Goal: Task Accomplishment & Management: Manage account settings

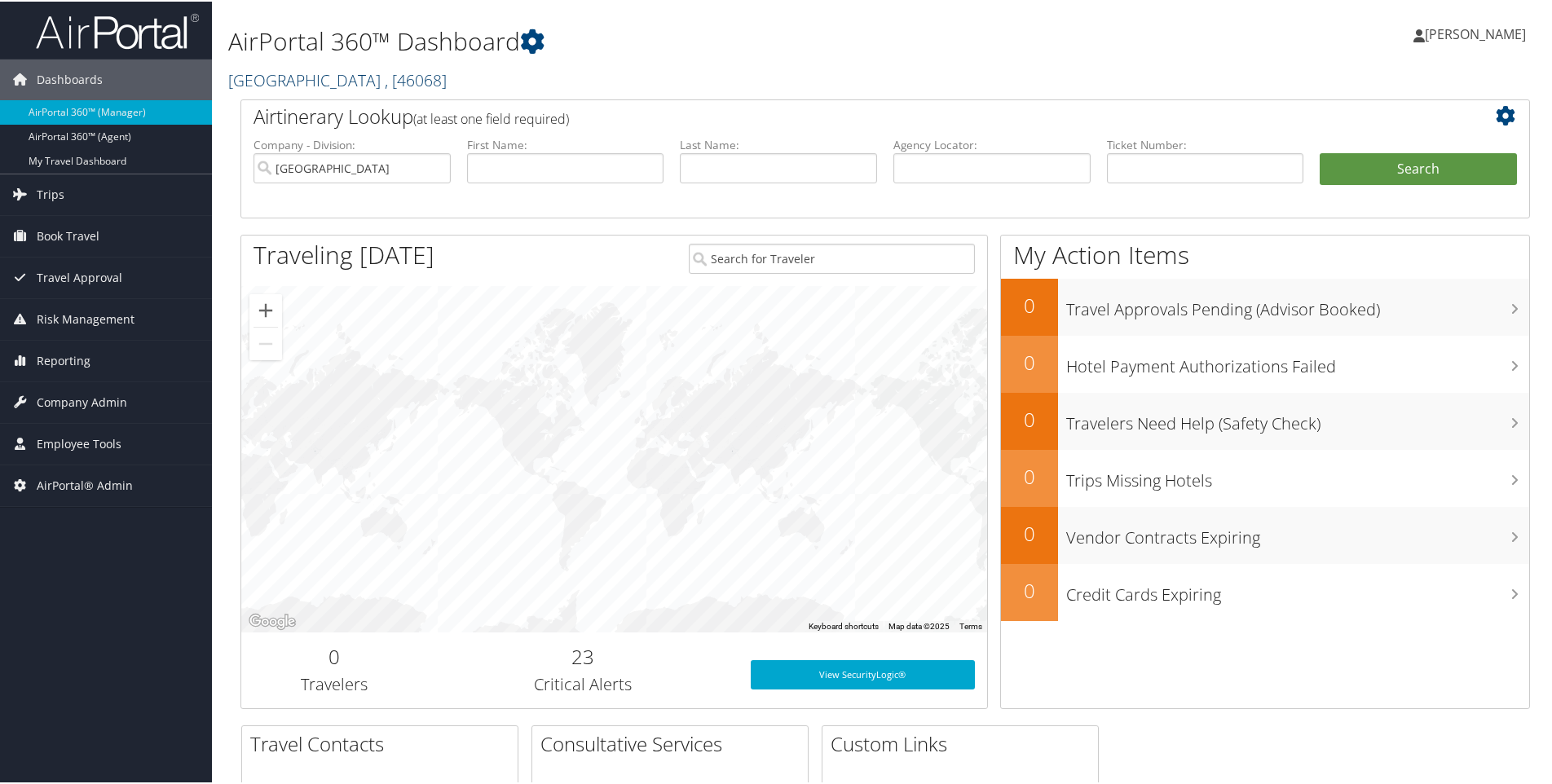
click at [325, 75] on link "Cache Creek Casino Resort , [ 46068 ]" at bounding box center [337, 78] width 219 height 22
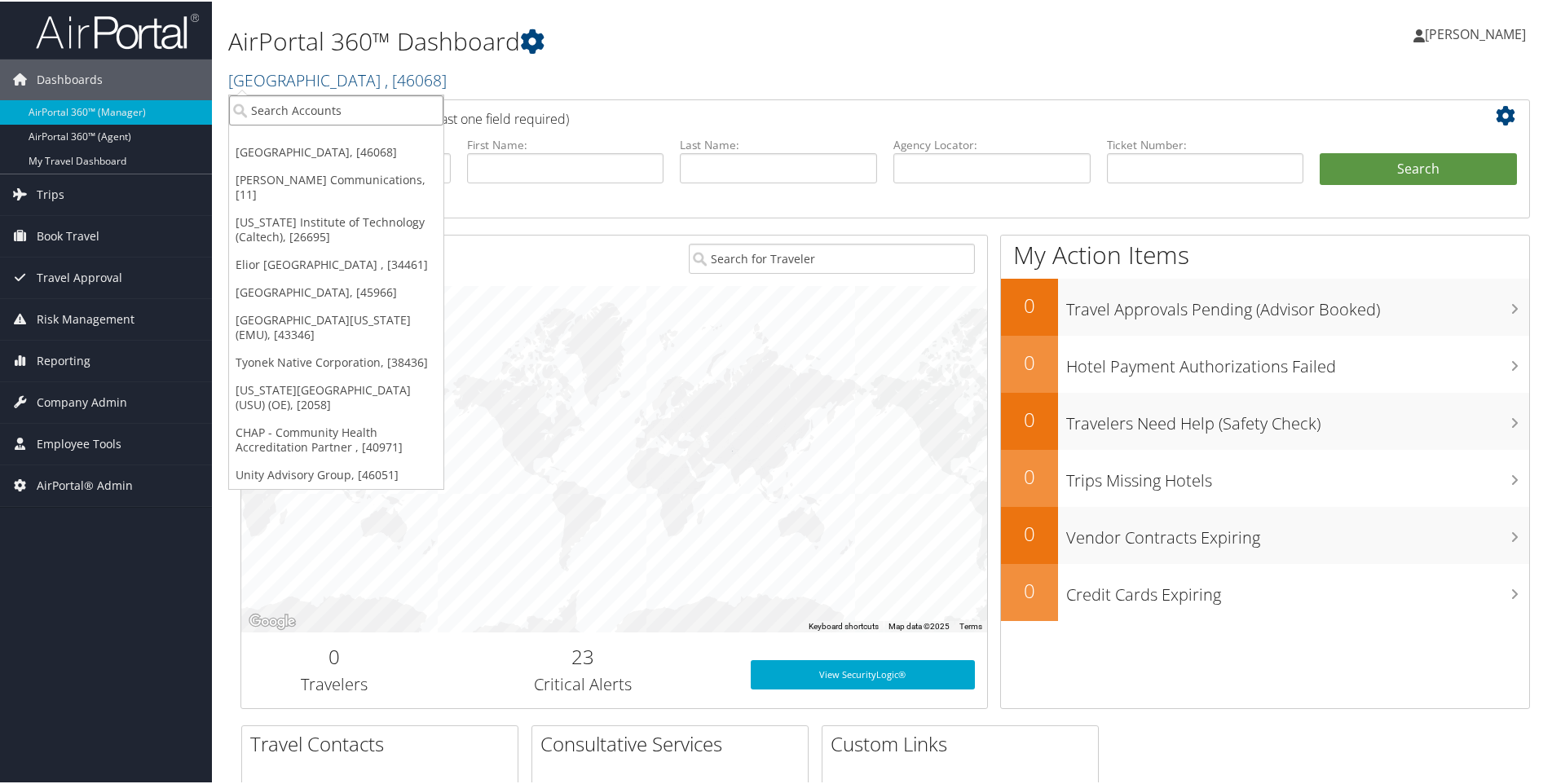
click at [294, 114] on input "search" at bounding box center [336, 108] width 214 height 30
type input "nuvia smiles"
click at [272, 139] on div "Nuvia Smiles (302082), [46000]" at bounding box center [339, 138] width 239 height 15
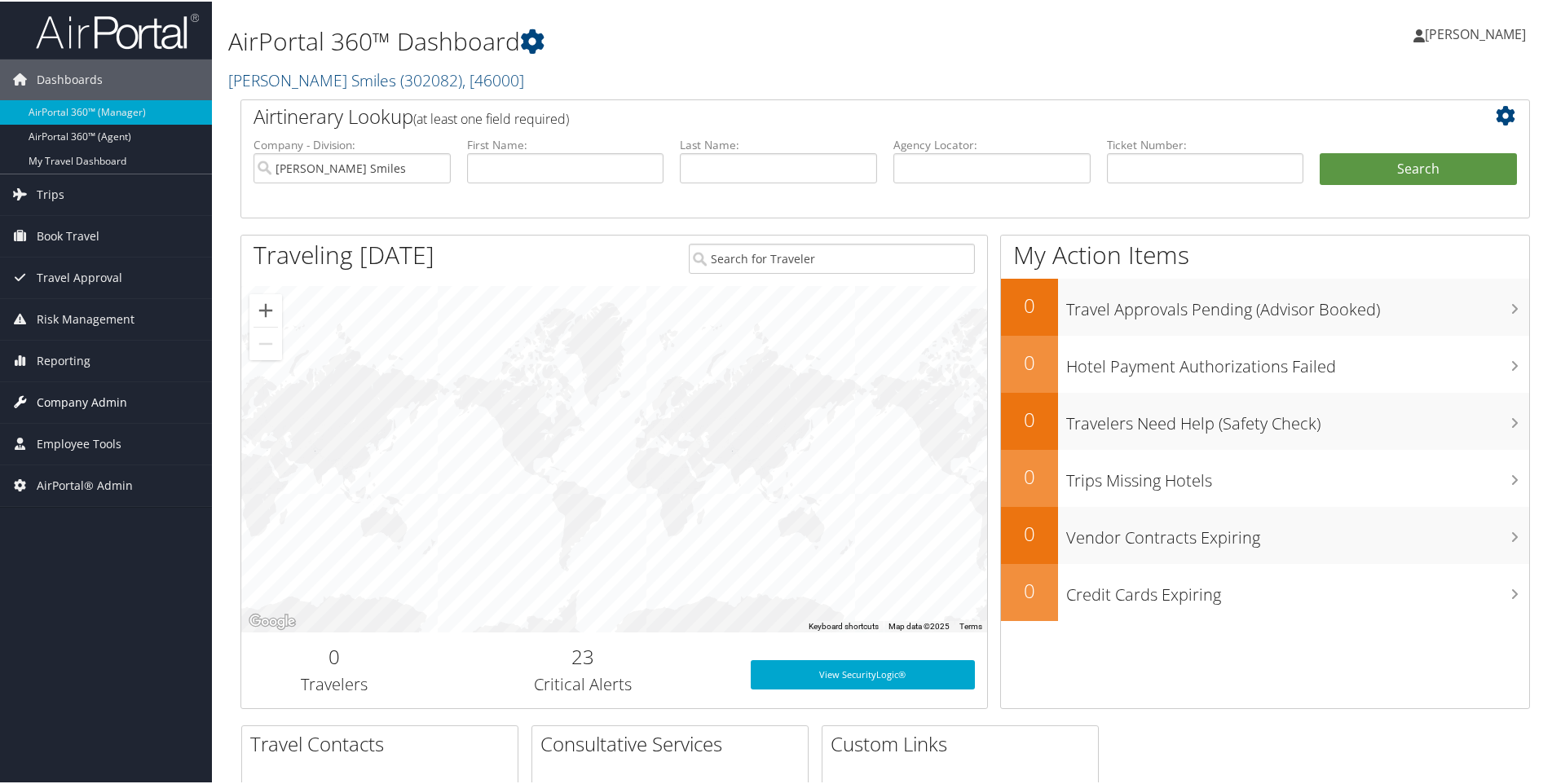
click at [88, 395] on span "Company Admin" at bounding box center [82, 401] width 90 height 41
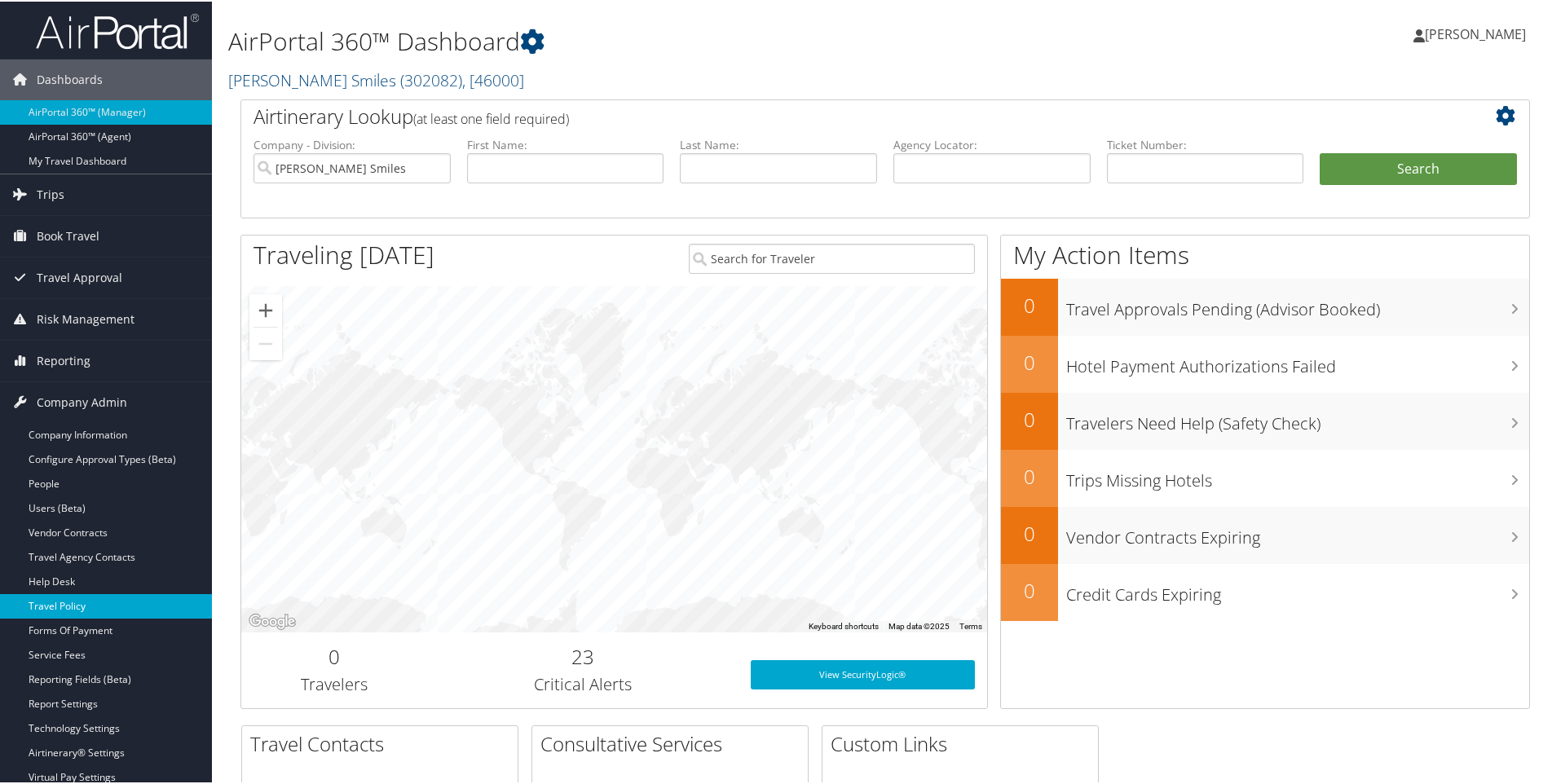
click at [64, 607] on link "Travel Policy" at bounding box center [106, 604] width 212 height 24
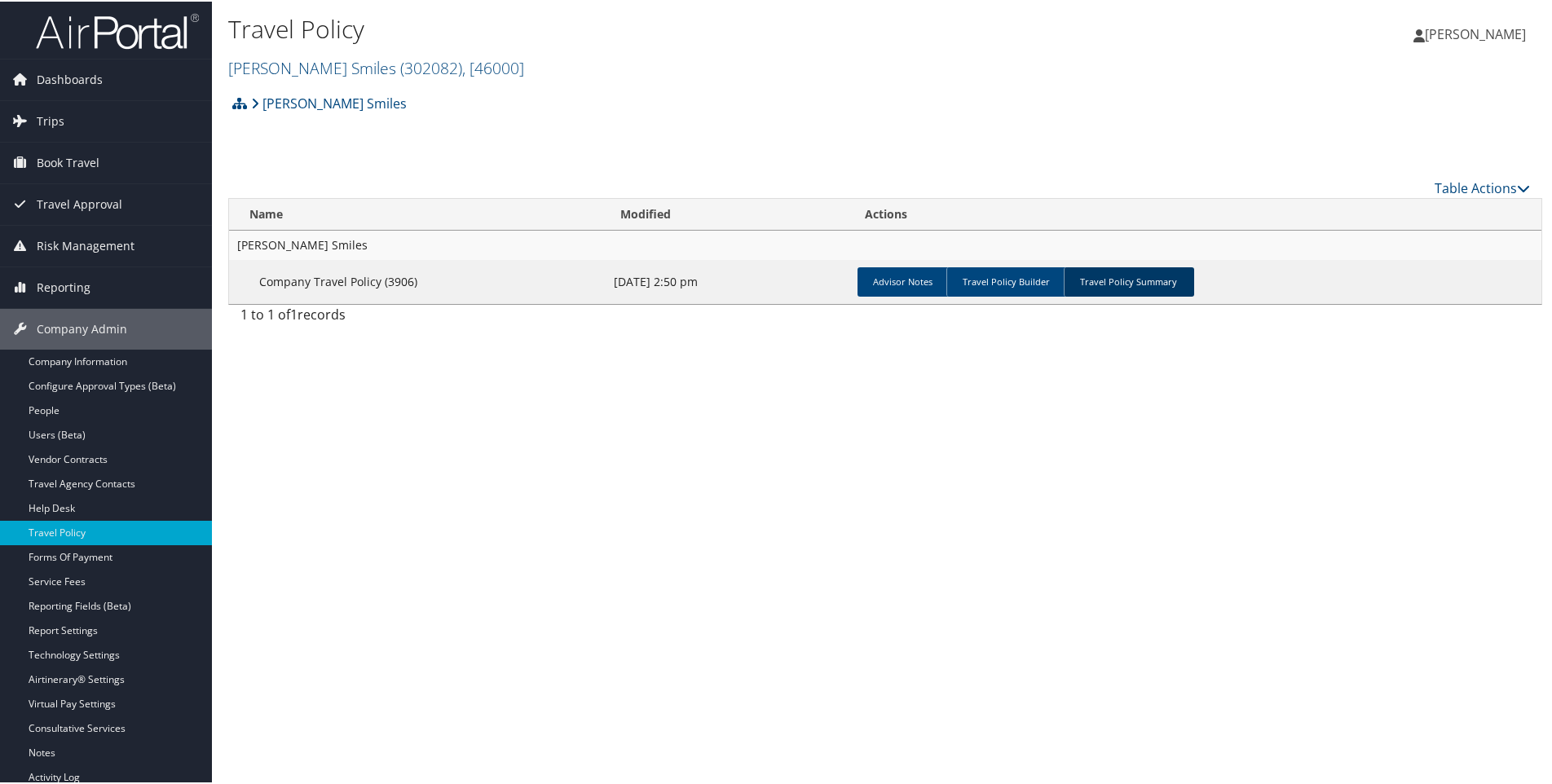
click at [1111, 282] on link "Travel Policy Summary" at bounding box center [1129, 280] width 130 height 29
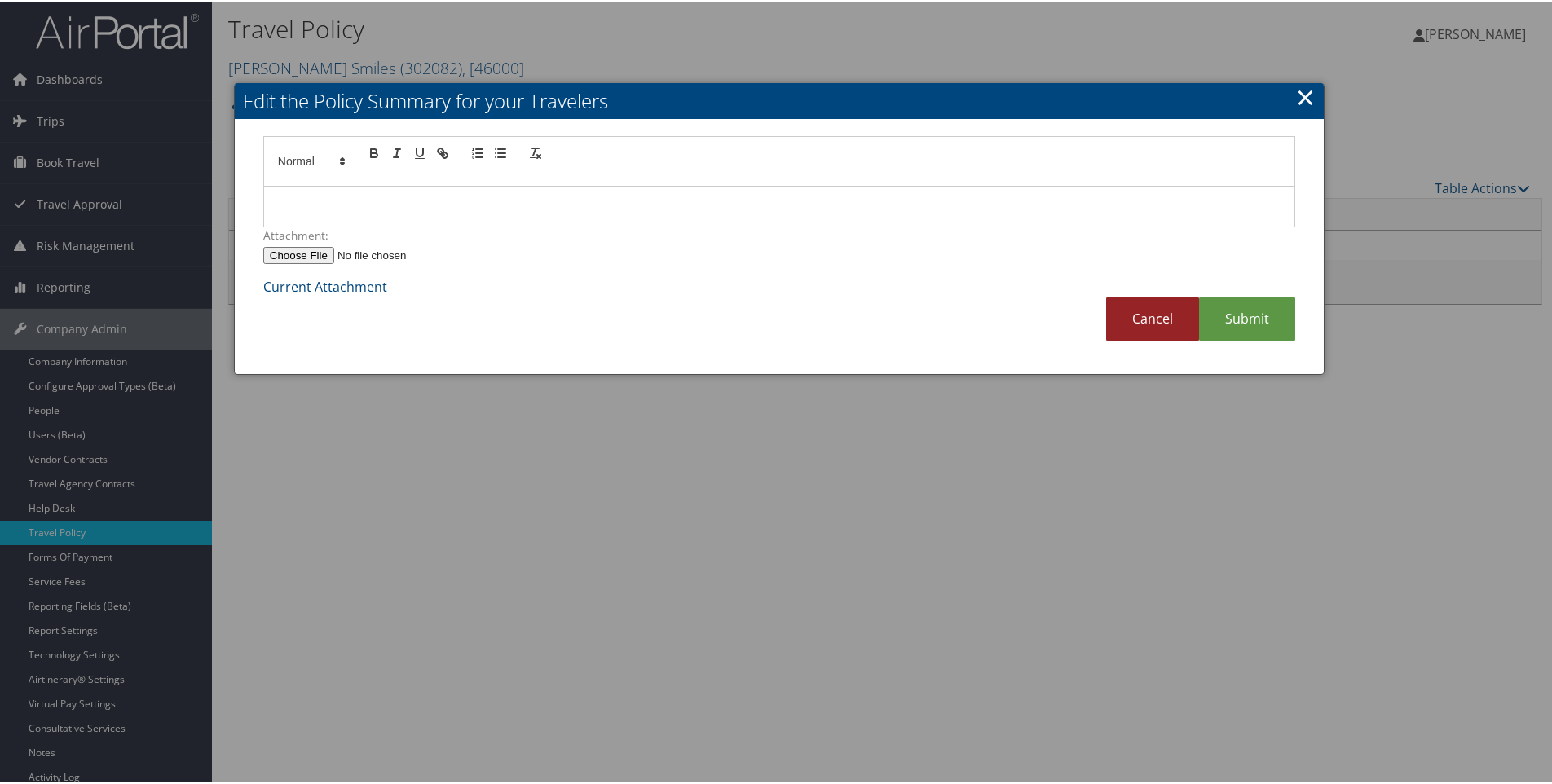
drag, startPoint x: 1158, startPoint y: 317, endPoint x: 1147, endPoint y: 316, distance: 11.0
click at [1156, 316] on link "Cancel" at bounding box center [1152, 317] width 93 height 45
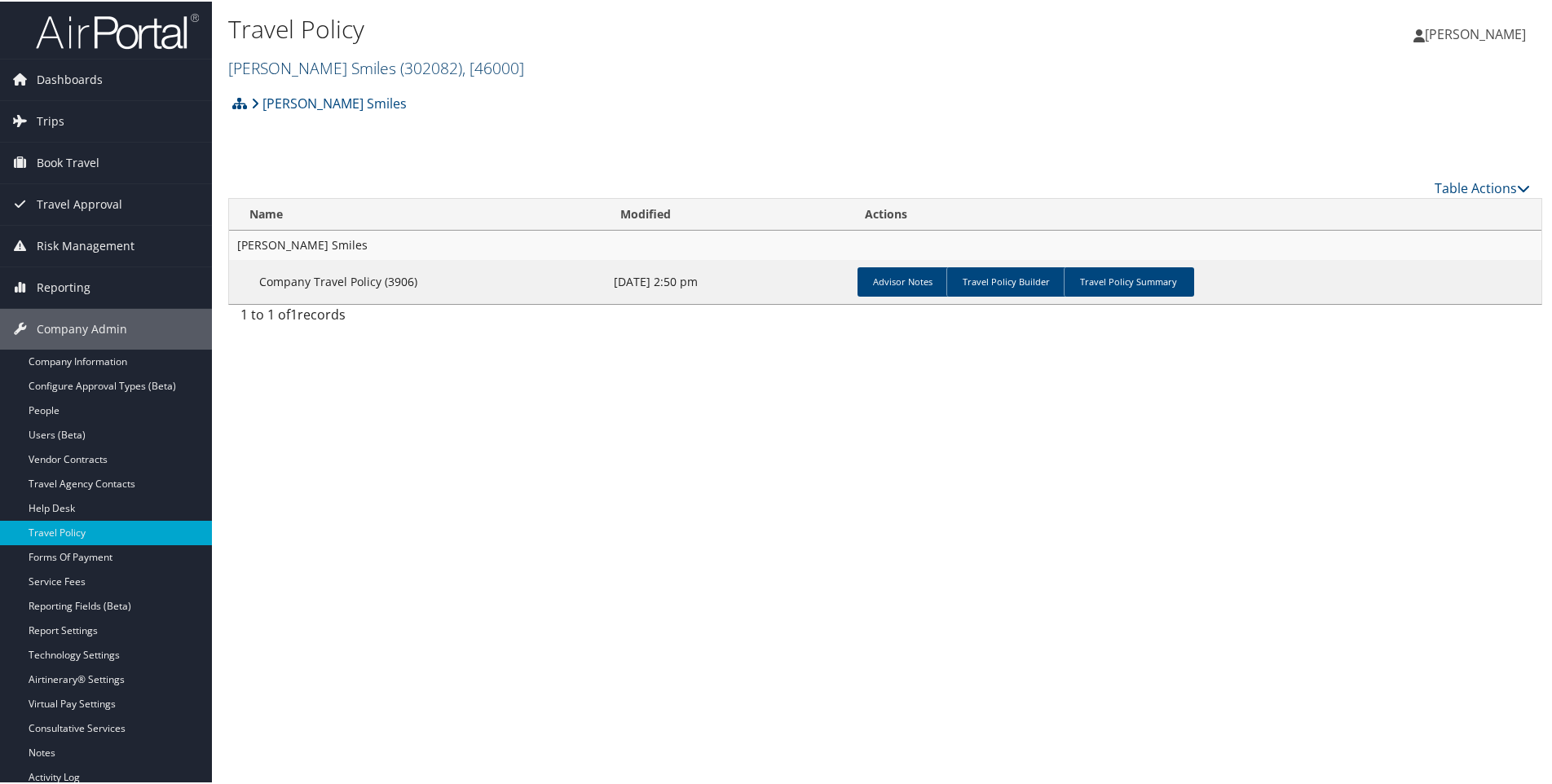
click at [282, 70] on link "[PERSON_NAME] Smiles ( 302082 ) , [ 46000 ]" at bounding box center [376, 66] width 296 height 22
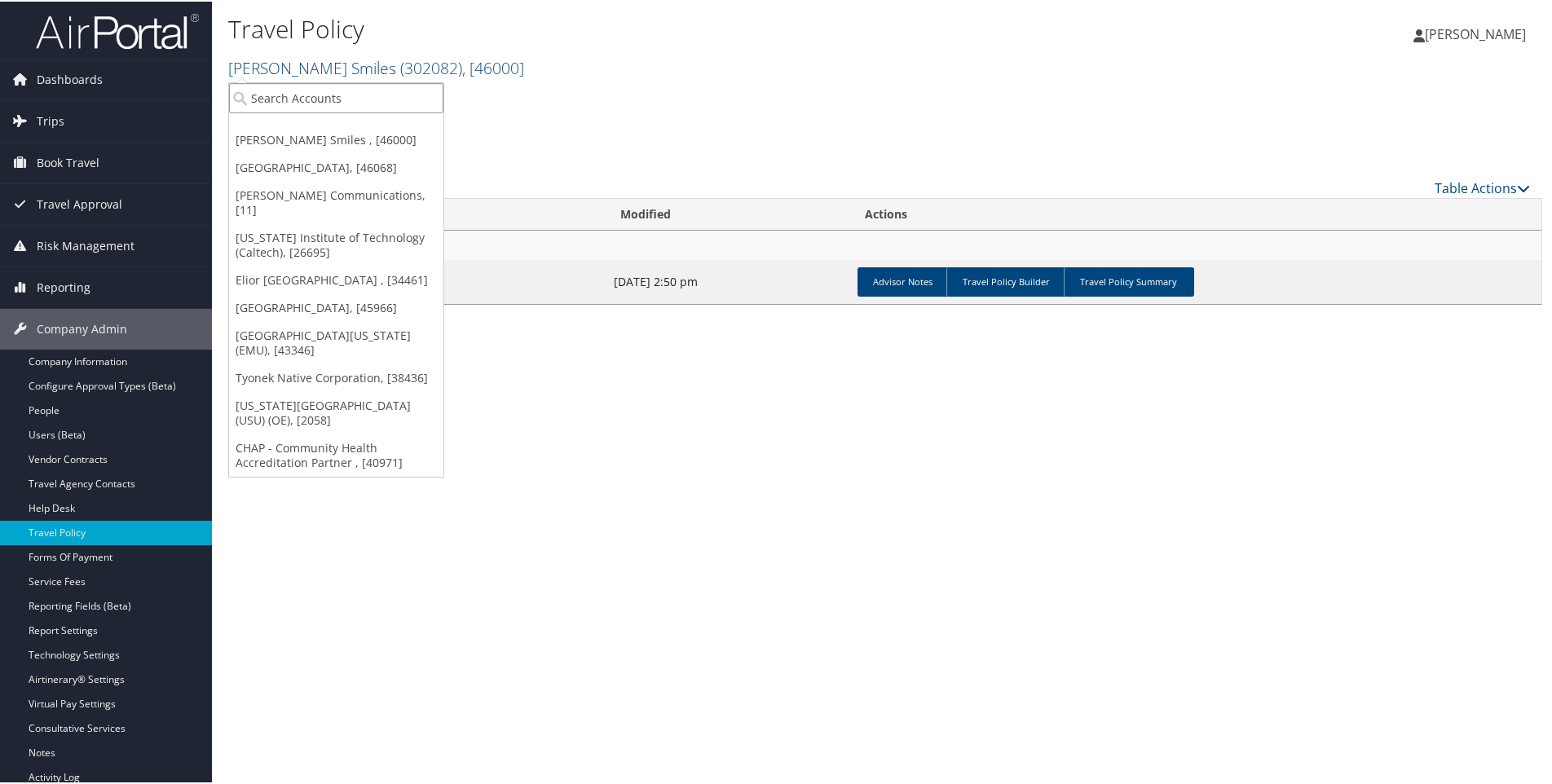
click at [275, 101] on input "search" at bounding box center [336, 96] width 214 height 30
type input "Temple"
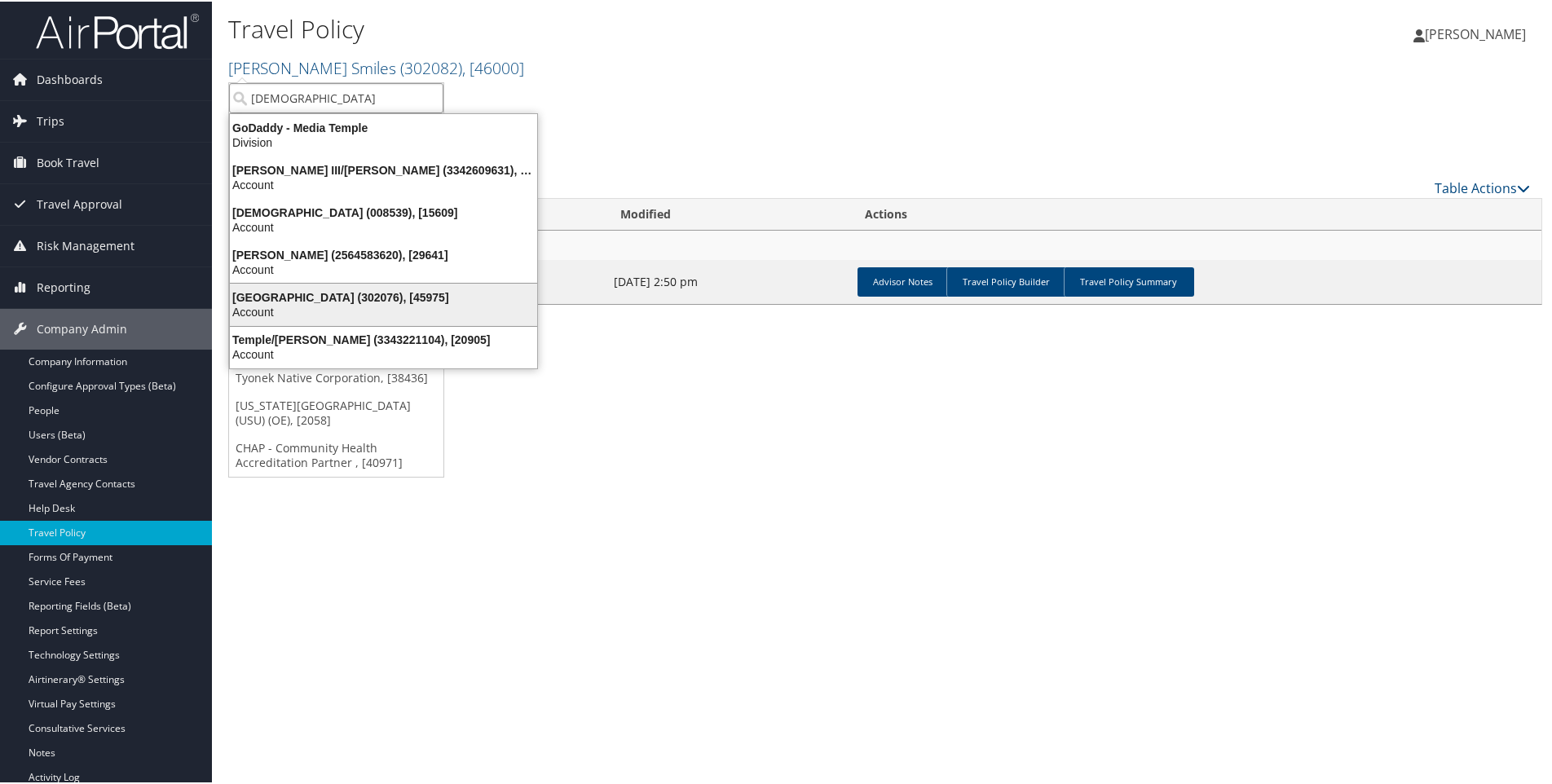
click at [305, 297] on div "Temple University (302076), [45975]" at bounding box center [383, 296] width 327 height 15
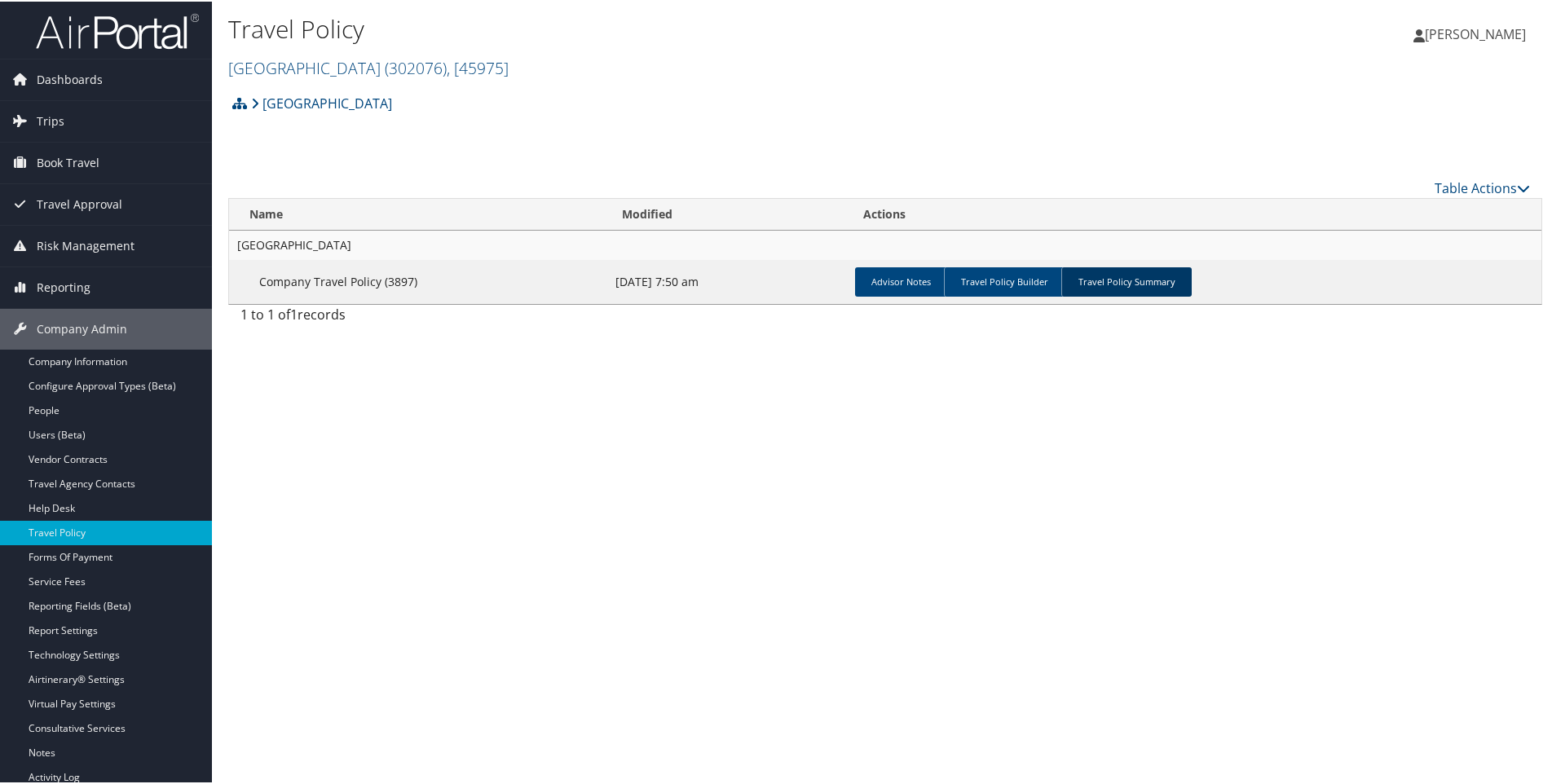
click at [1159, 269] on link "Travel Policy Summary" at bounding box center [1126, 280] width 130 height 29
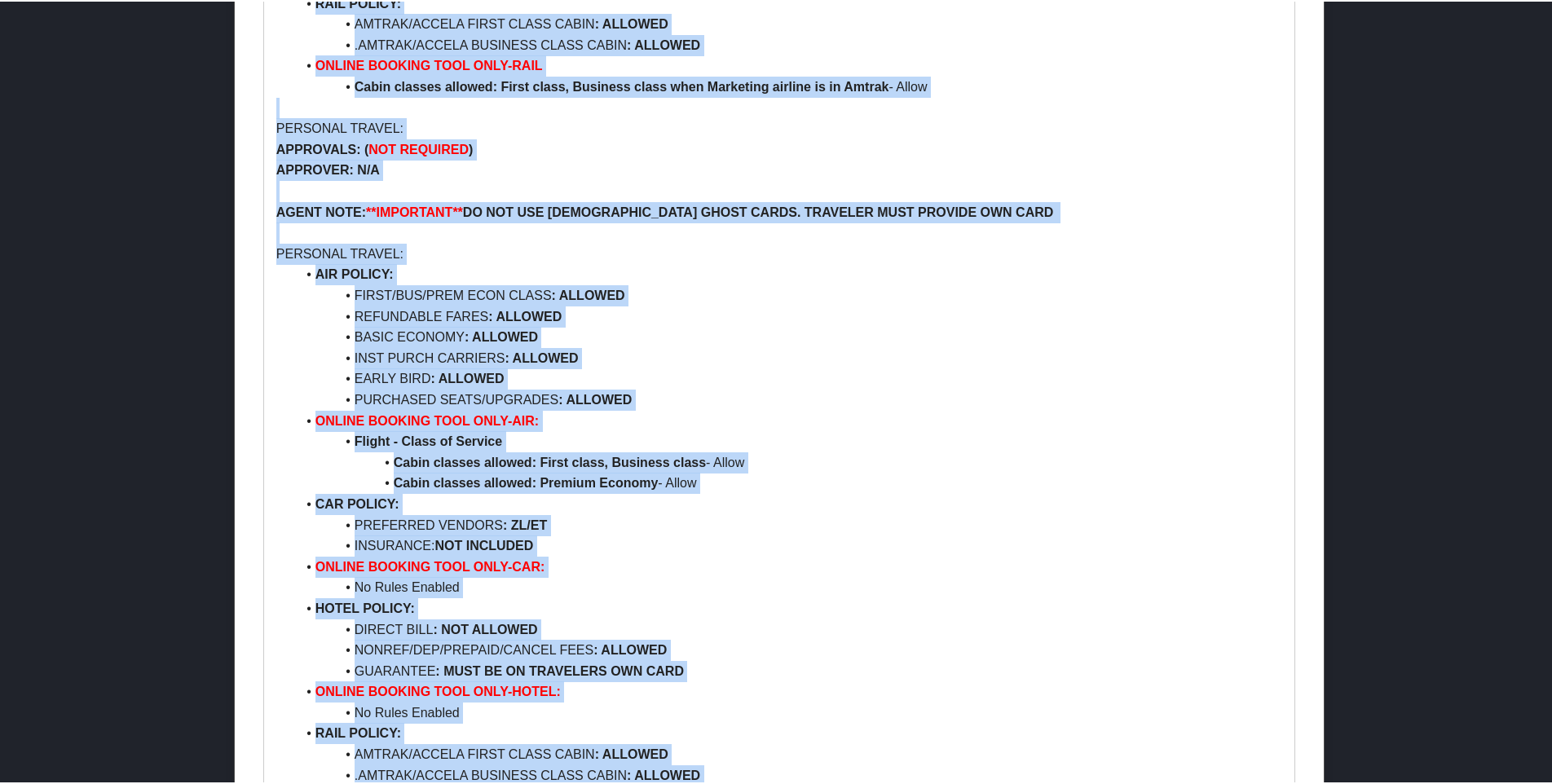
scroll to position [7982, 0]
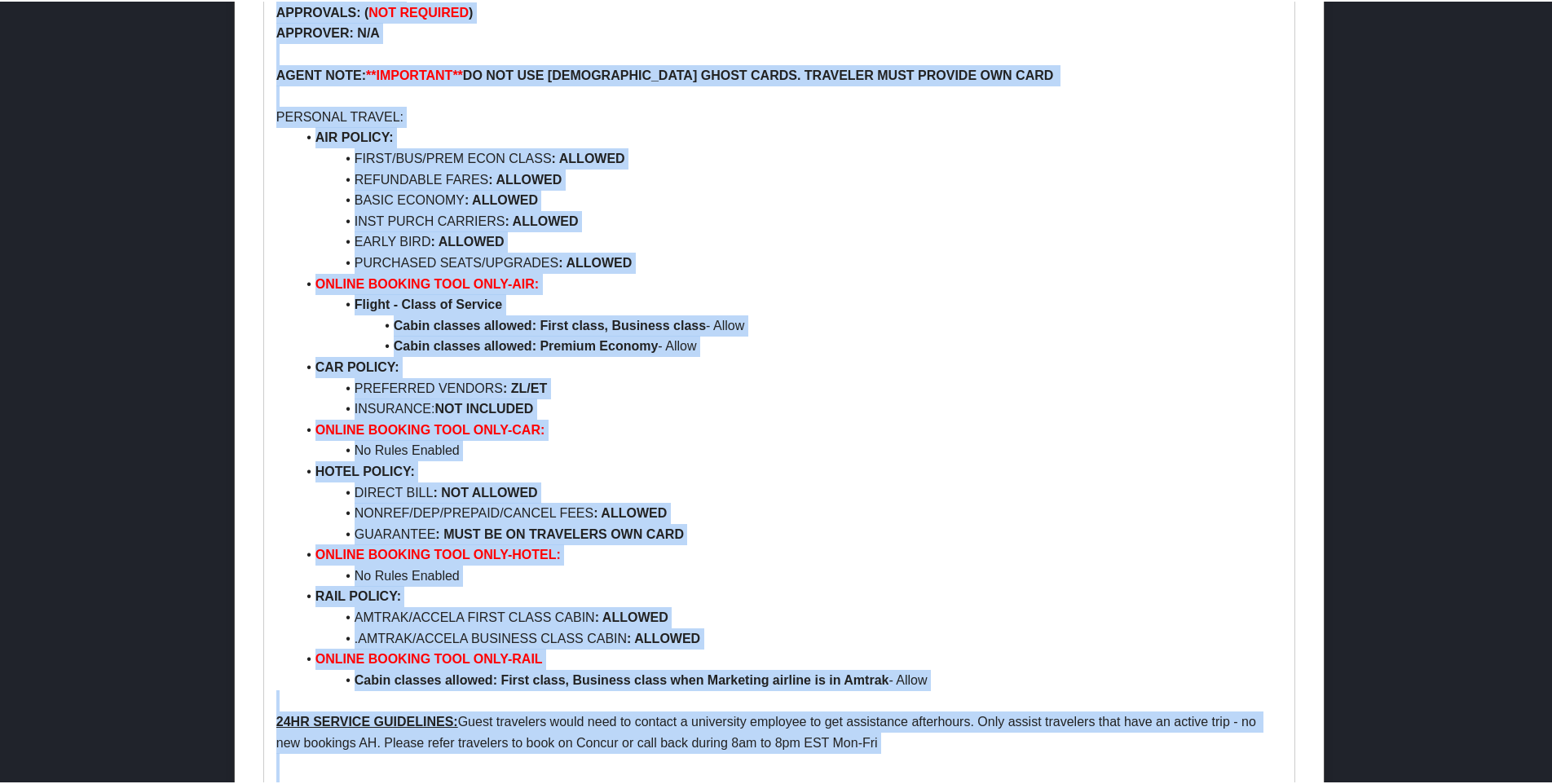
drag, startPoint x: 276, startPoint y: 206, endPoint x: 855, endPoint y: 795, distance: 825.9
copy div "Temple University AGENT NOTE: **IMPORTANT** HOTEL POLICY: HOTELS IN PHL THAT HA…"
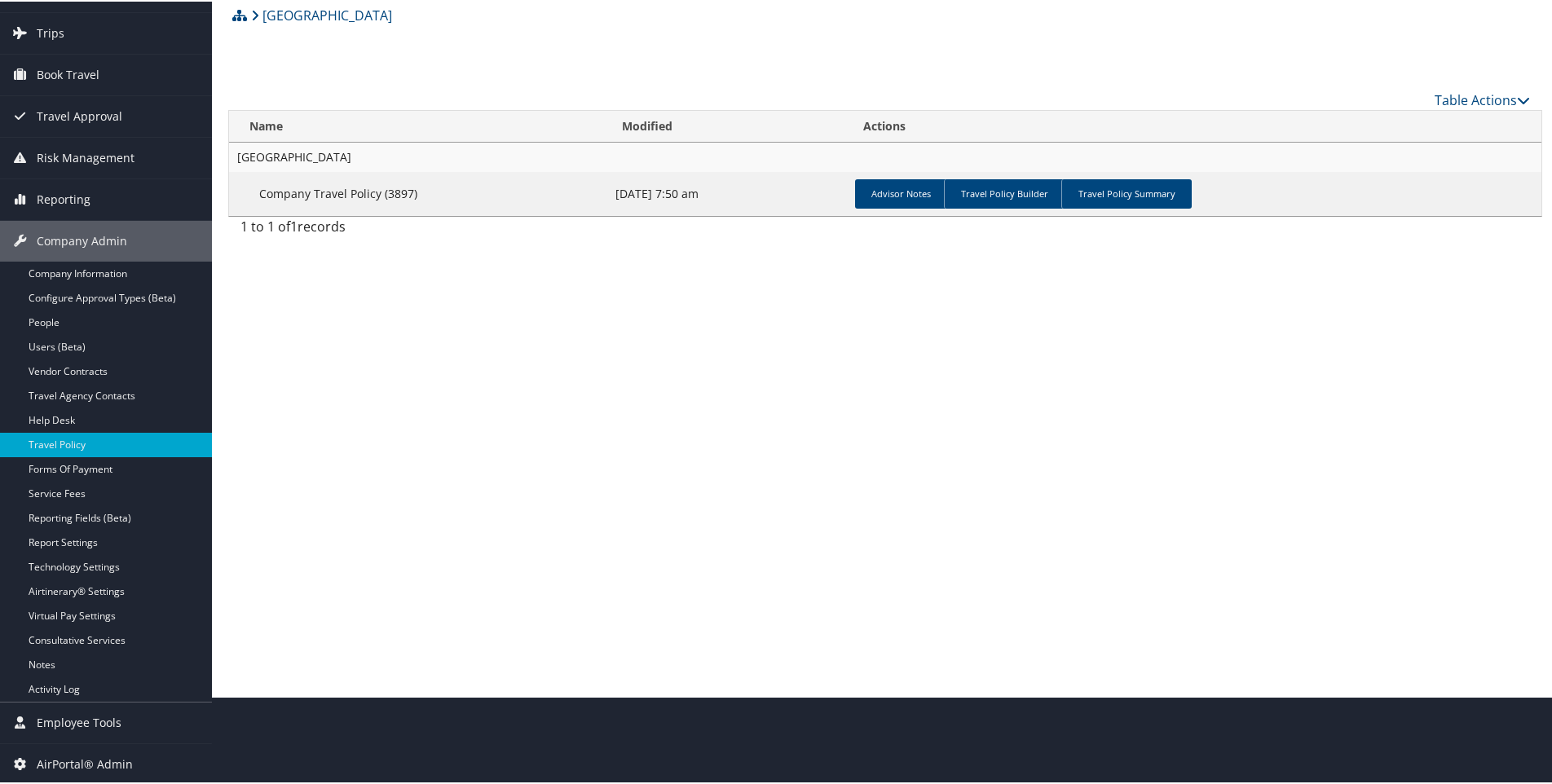
scroll to position [0, 0]
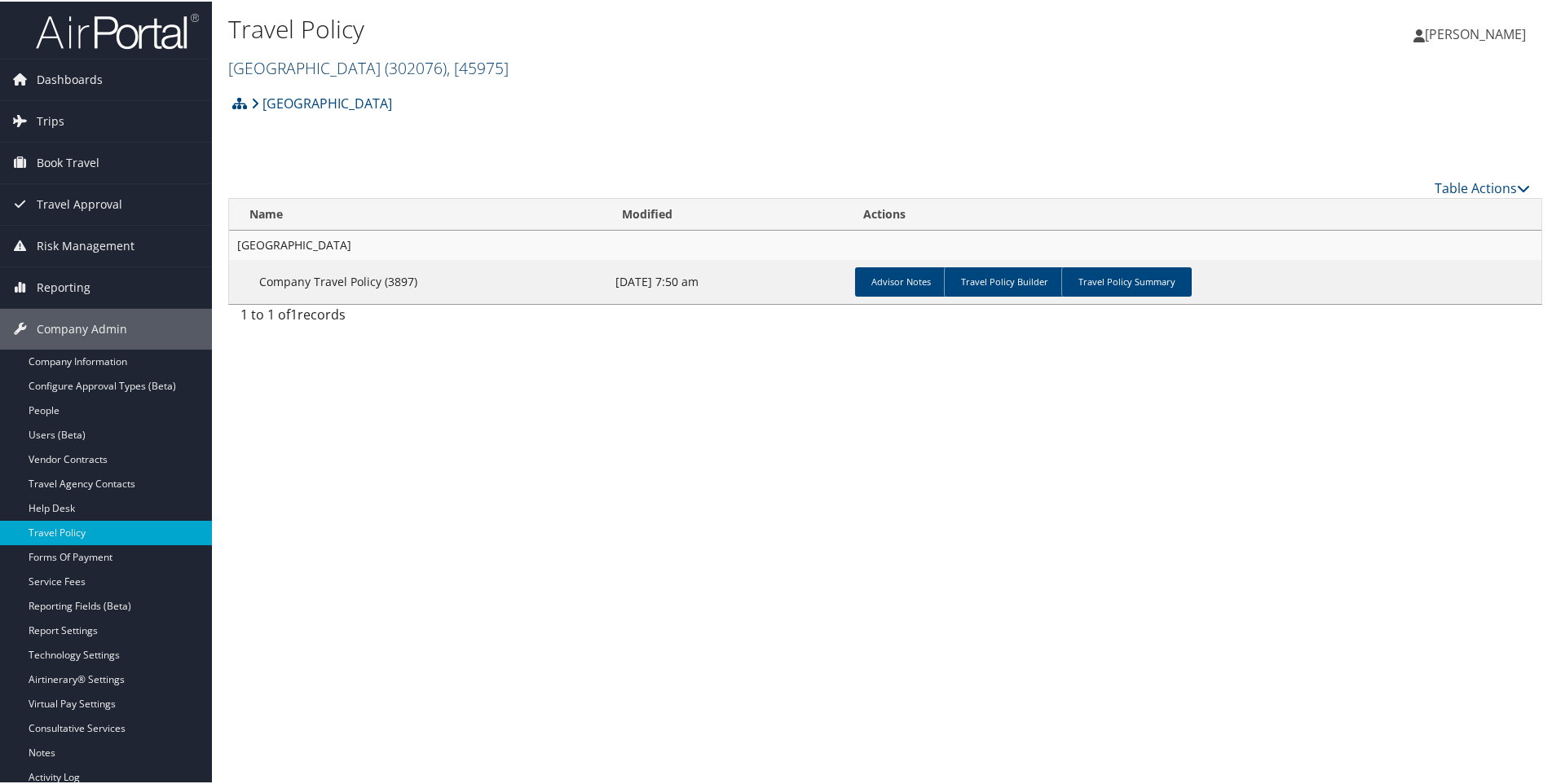
click at [294, 62] on link "Temple University ( 302076 ) , [ 45975 ]" at bounding box center [368, 66] width 280 height 22
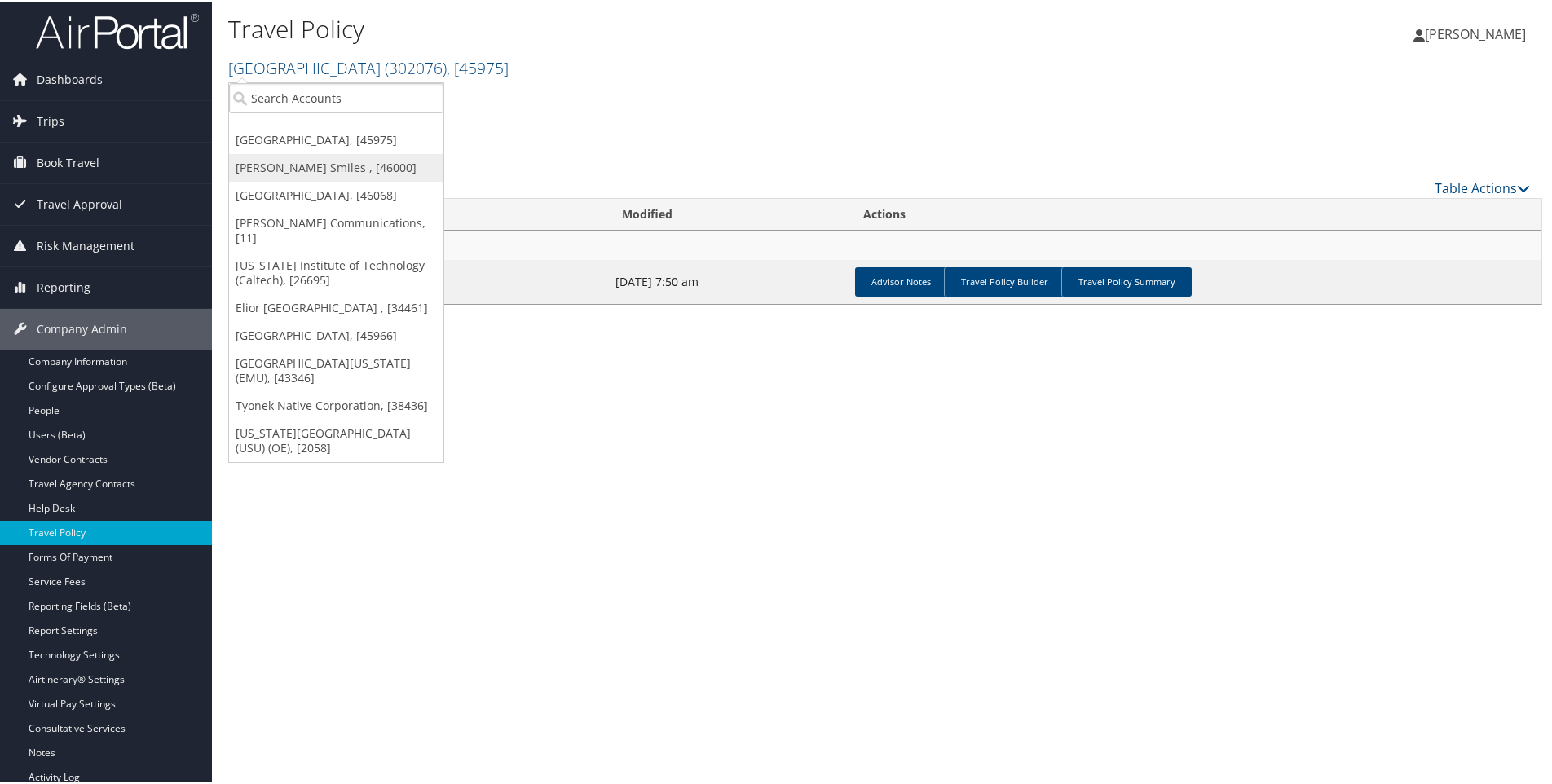
click at [275, 171] on link "[PERSON_NAME] Smiles , [46000]" at bounding box center [336, 167] width 214 height 28
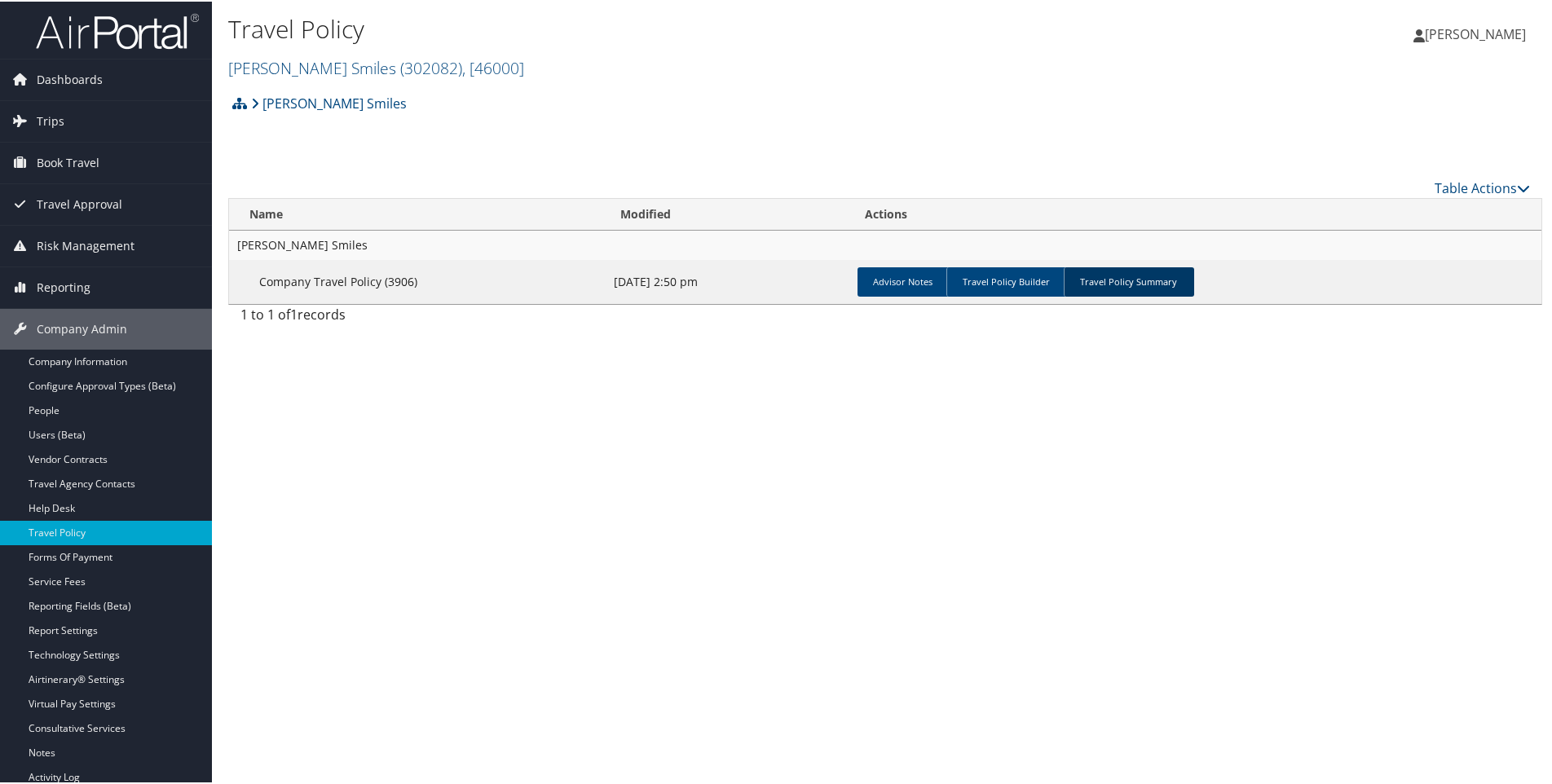
click at [1113, 284] on link "Travel Policy Summary" at bounding box center [1129, 280] width 130 height 29
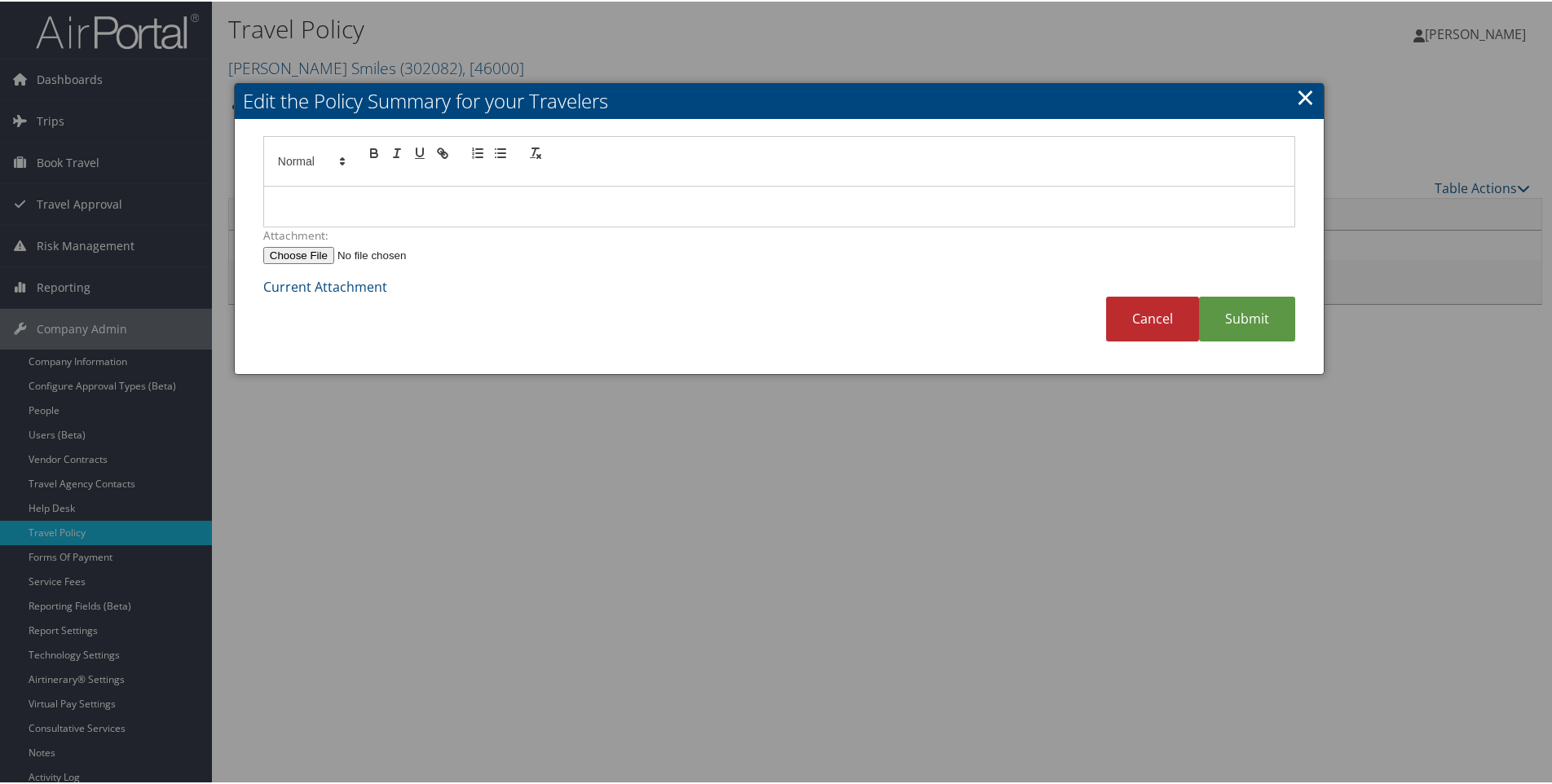
click at [401, 205] on p at bounding box center [780, 206] width 1006 height 21
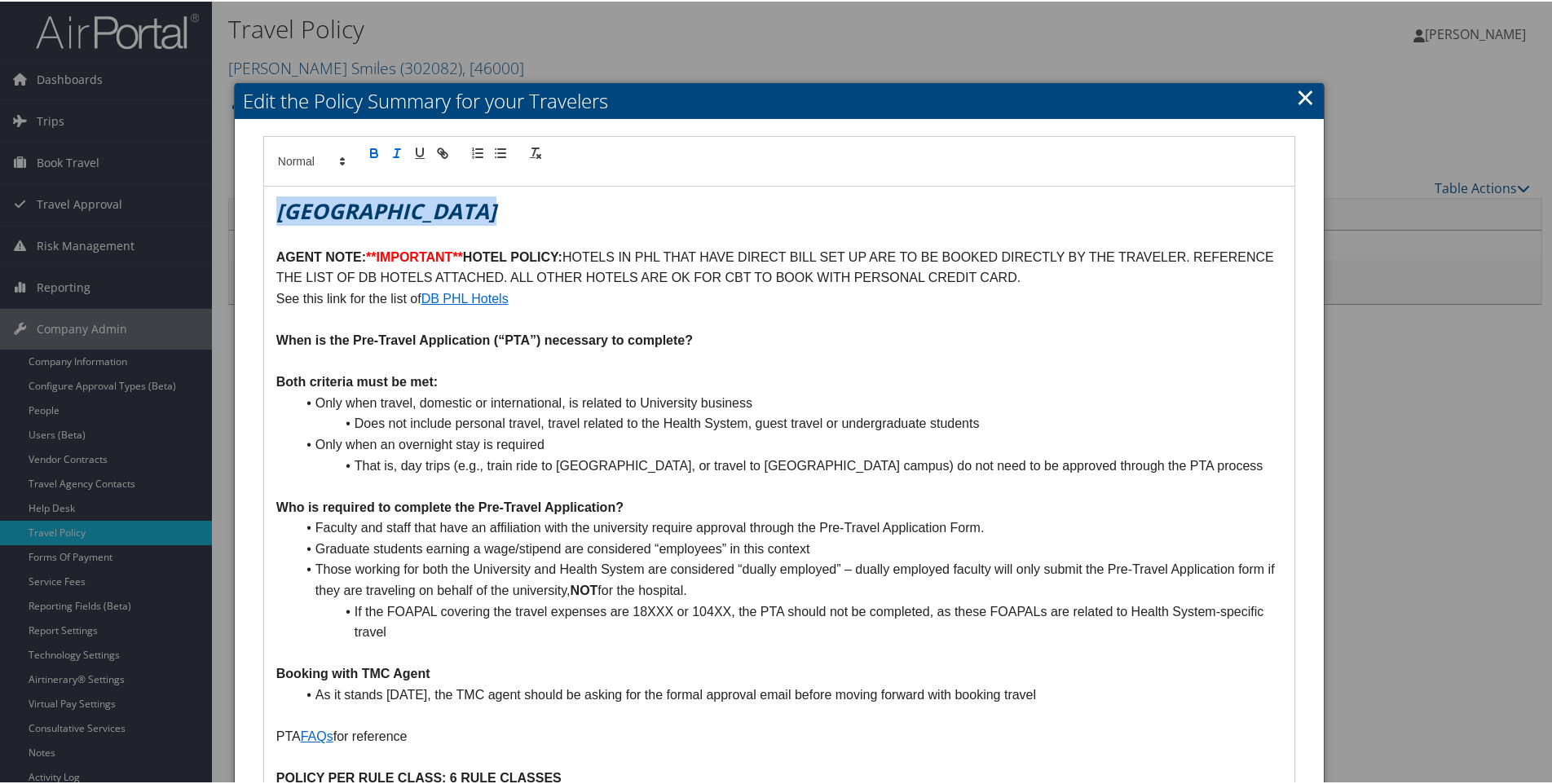
drag, startPoint x: 278, startPoint y: 204, endPoint x: 481, endPoint y: 212, distance: 203.2
click at [481, 212] on h1 "[GEOGRAPHIC_DATA]" at bounding box center [780, 210] width 1006 height 29
drag, startPoint x: 469, startPoint y: 258, endPoint x: 564, endPoint y: 250, distance: 95.3
click at [562, 250] on strong "HOTEL POLICY:" at bounding box center [513, 256] width 100 height 14
drag, startPoint x: 547, startPoint y: 253, endPoint x: 698, endPoint y: 259, distance: 151.1
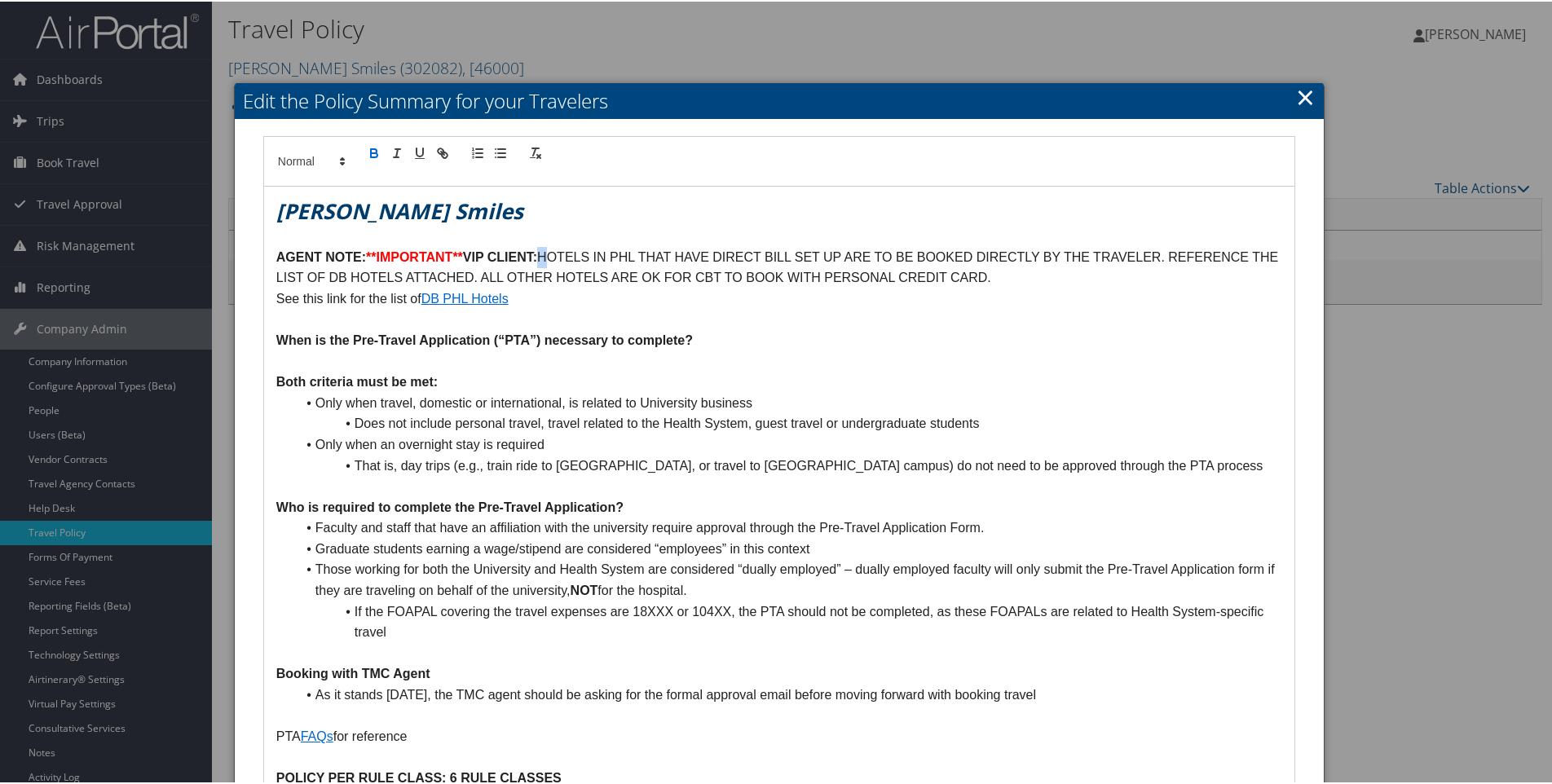
click at [560, 253] on p "AGENT NOTE: **IMPORTANT** VIP CLIENT: HOTELS IN PHL THAT HAVE DIRECT BILL SET U…" at bounding box center [780, 266] width 1006 height 42
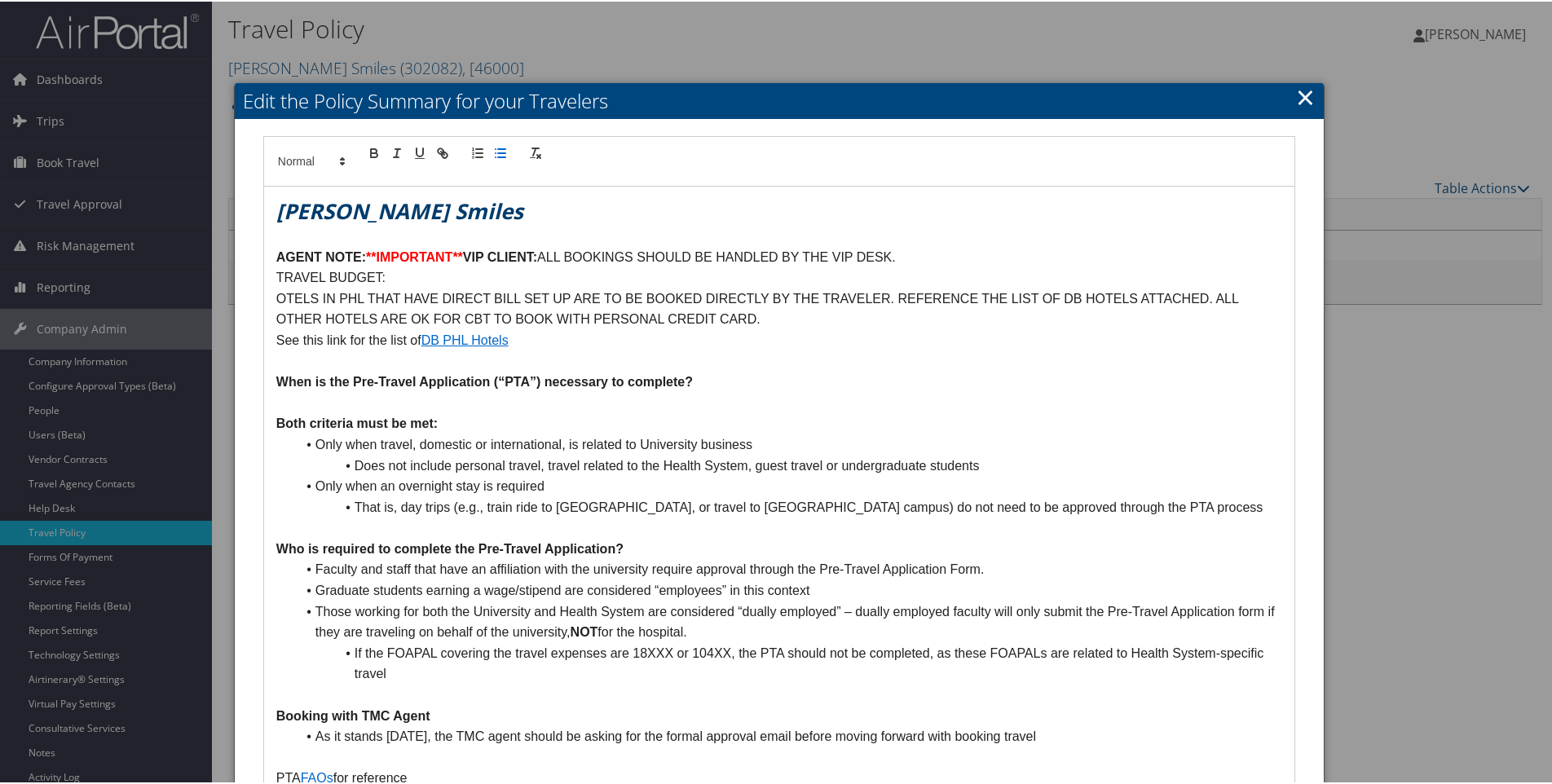
click at [499, 153] on icon "button" at bounding box center [500, 151] width 15 height 15
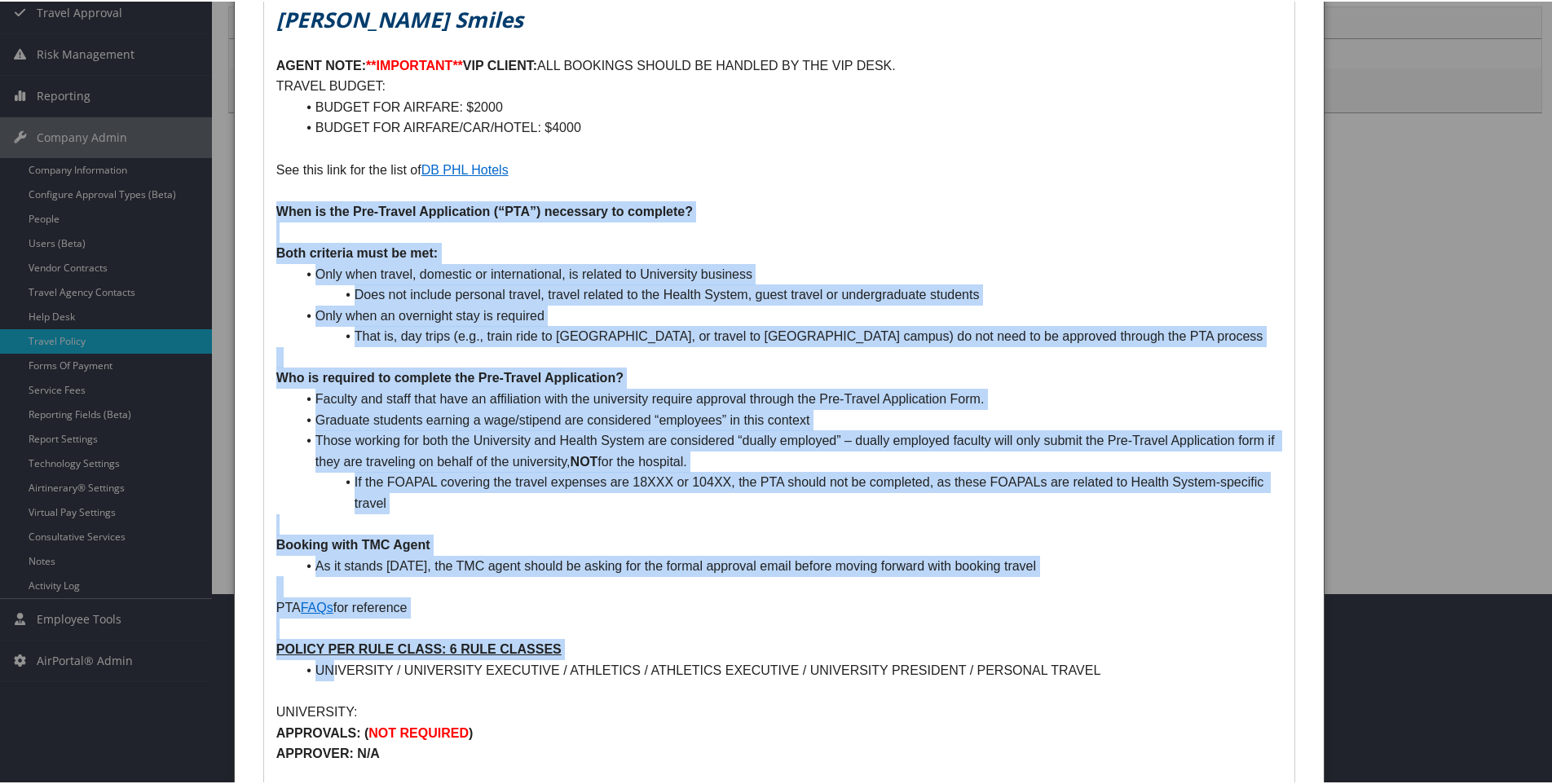
scroll to position [163, 0]
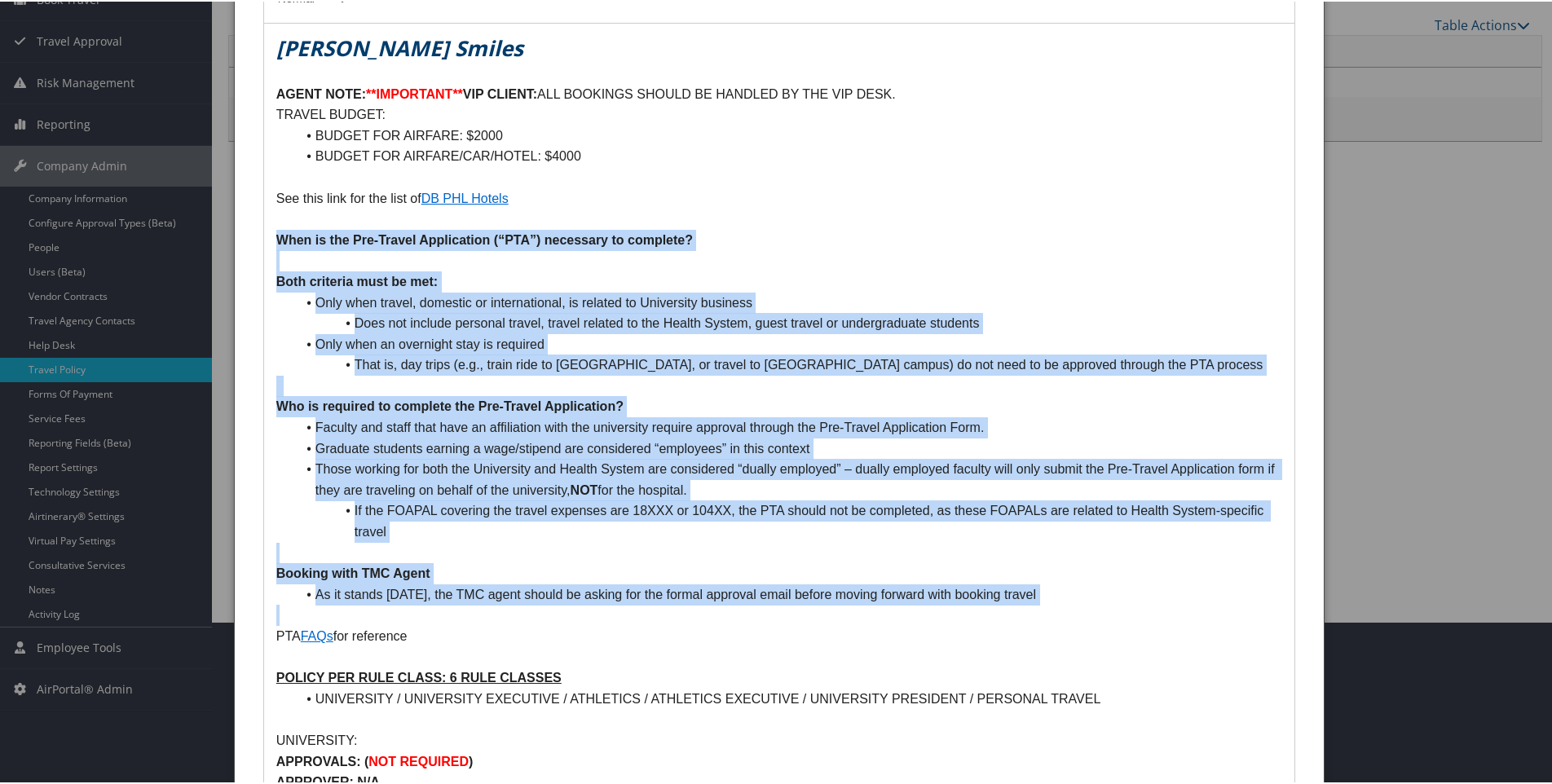
drag, startPoint x: 274, startPoint y: 402, endPoint x: 697, endPoint y: 604, distance: 468.8
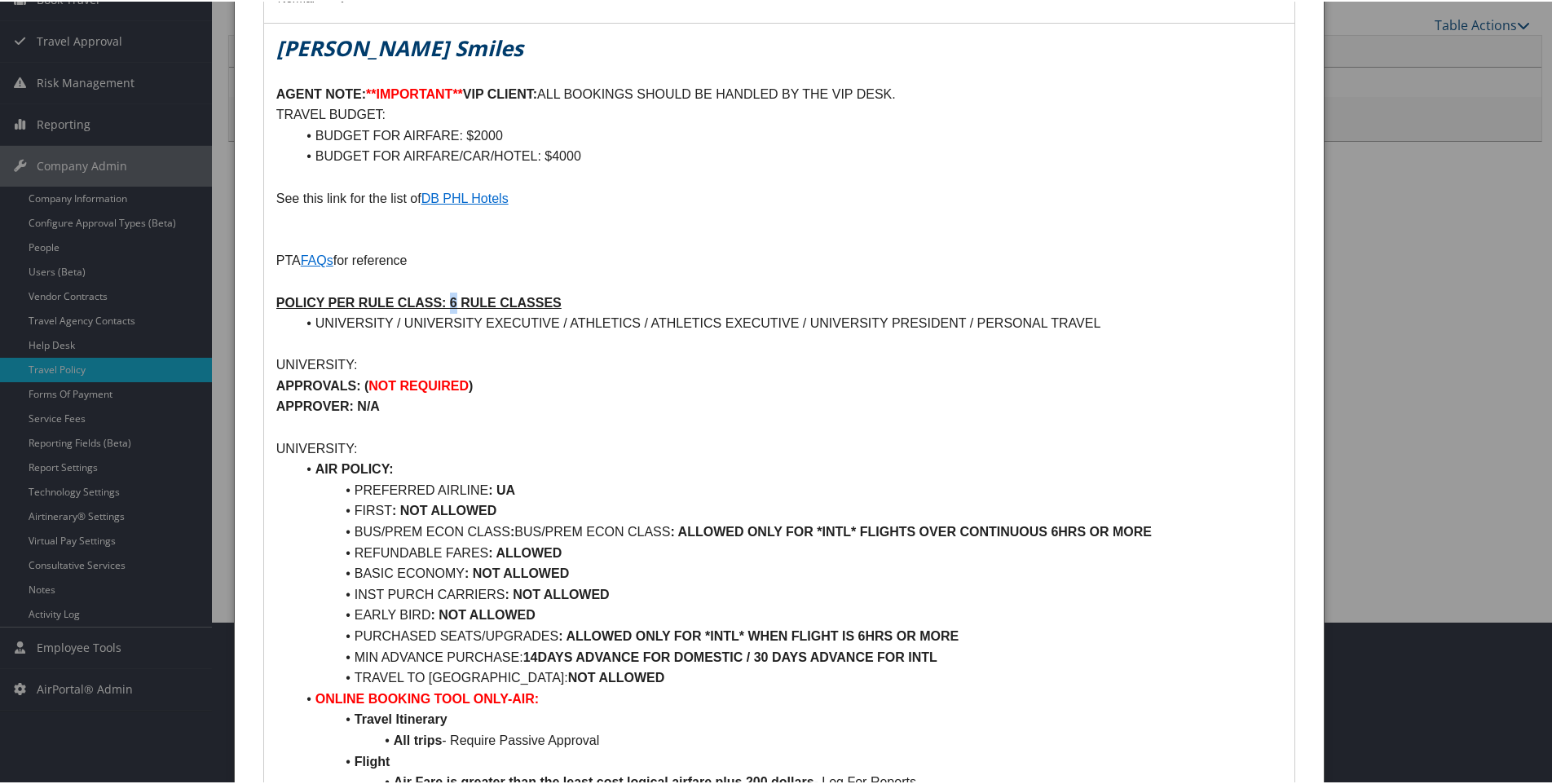
click at [455, 300] on u "POLICY PER RULE CLASS: 6 RULE CLASSES" at bounding box center [419, 301] width 285 height 14
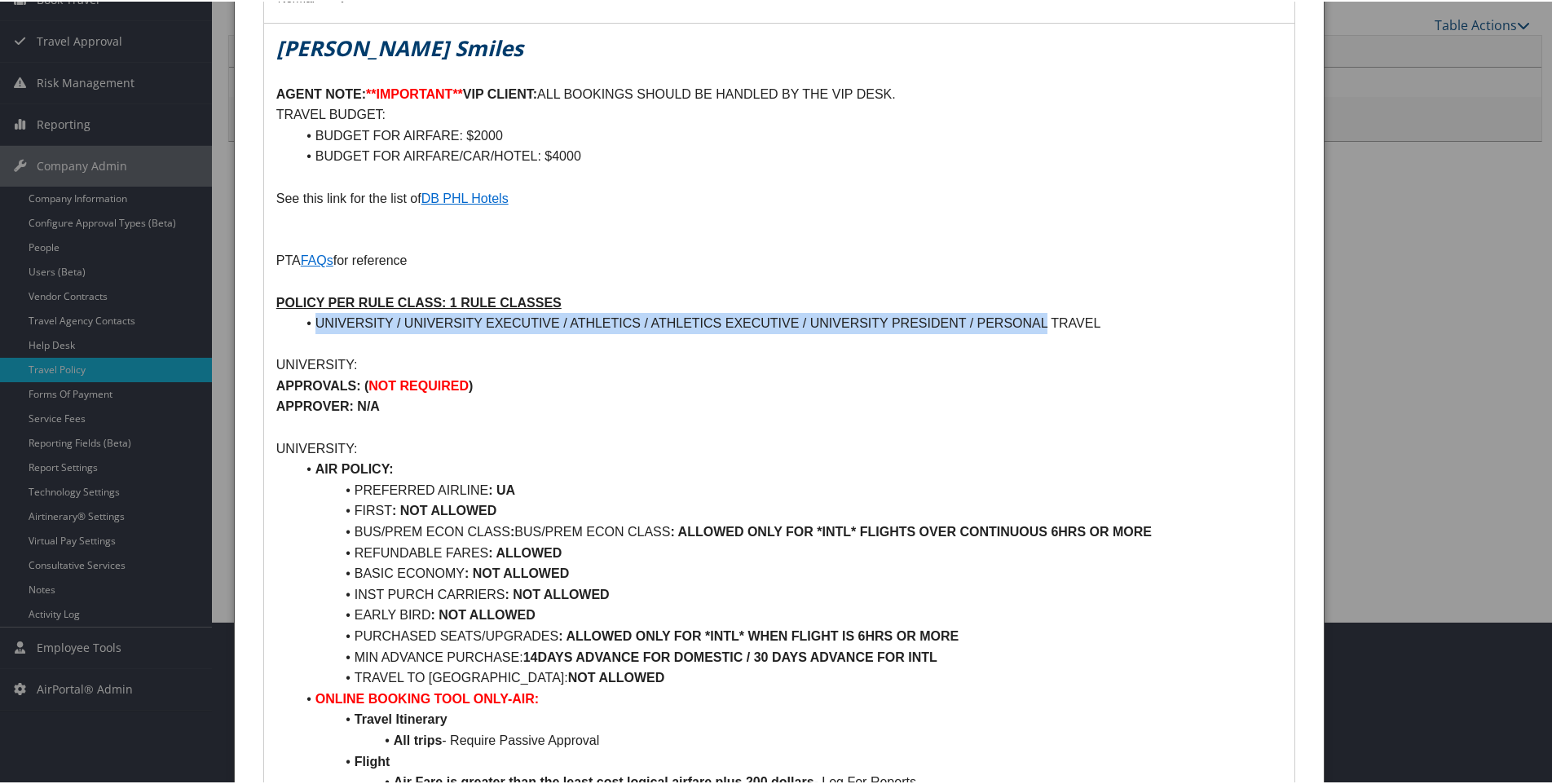
drag, startPoint x: 318, startPoint y: 319, endPoint x: 1044, endPoint y: 326, distance: 726.0
click at [1044, 326] on li "UNIVERSITY / UNIVERSITY EXECUTIVE / ATHLETICS / ATHLETICS EXECUTIVE / UNIVERSIT…" at bounding box center [789, 322] width 986 height 21
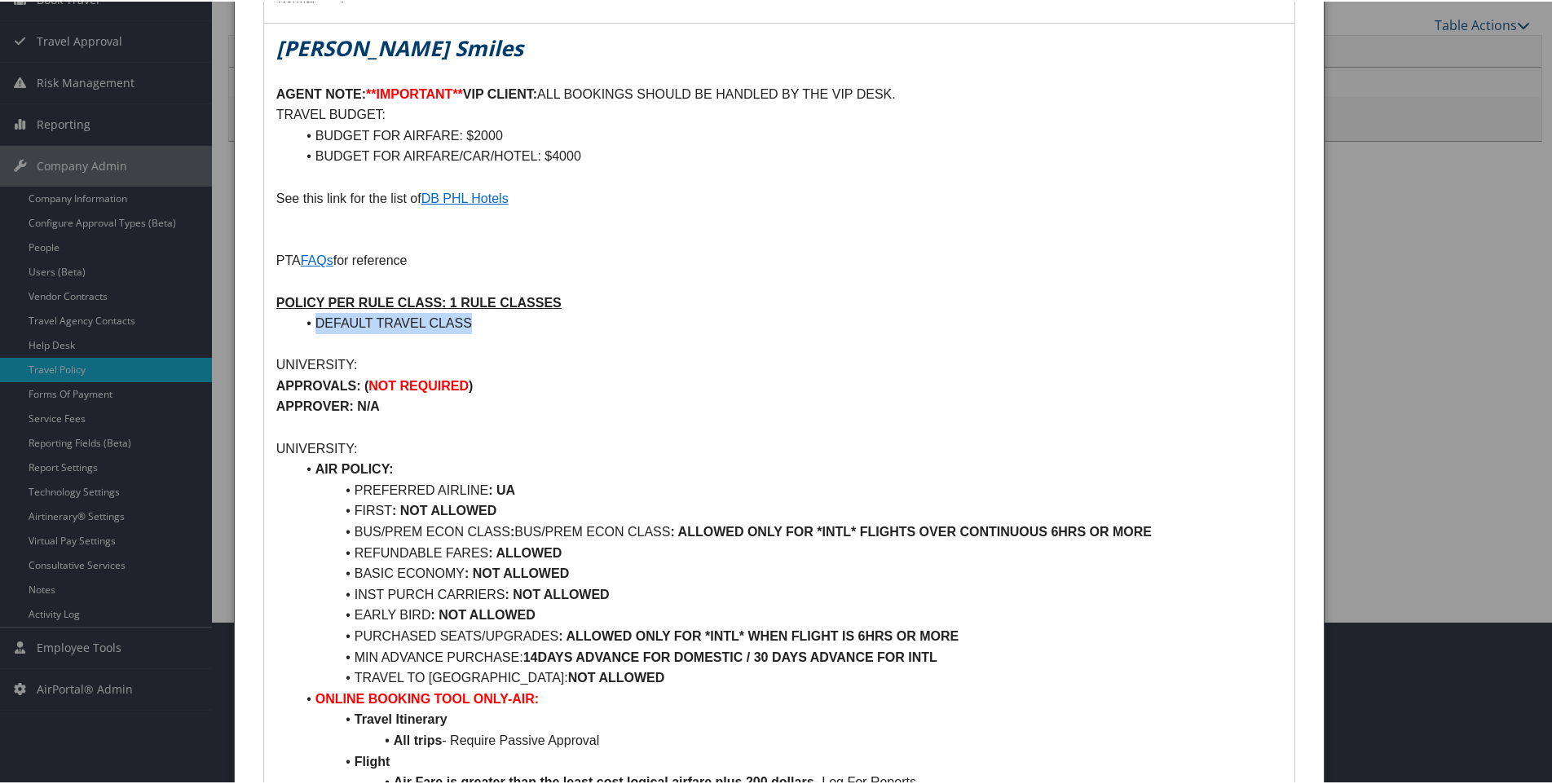
drag, startPoint x: 317, startPoint y: 317, endPoint x: 468, endPoint y: 323, distance: 151.1
click at [468, 323] on li "DEFAULT TRAVEL CLASS" at bounding box center [789, 322] width 986 height 21
copy li "DEFAULT TRAVEL CLASS"
drag, startPoint x: 275, startPoint y: 359, endPoint x: 352, endPoint y: 359, distance: 77.0
click at [352, 359] on p "UNIVERSITY:" at bounding box center [780, 363] width 1006 height 21
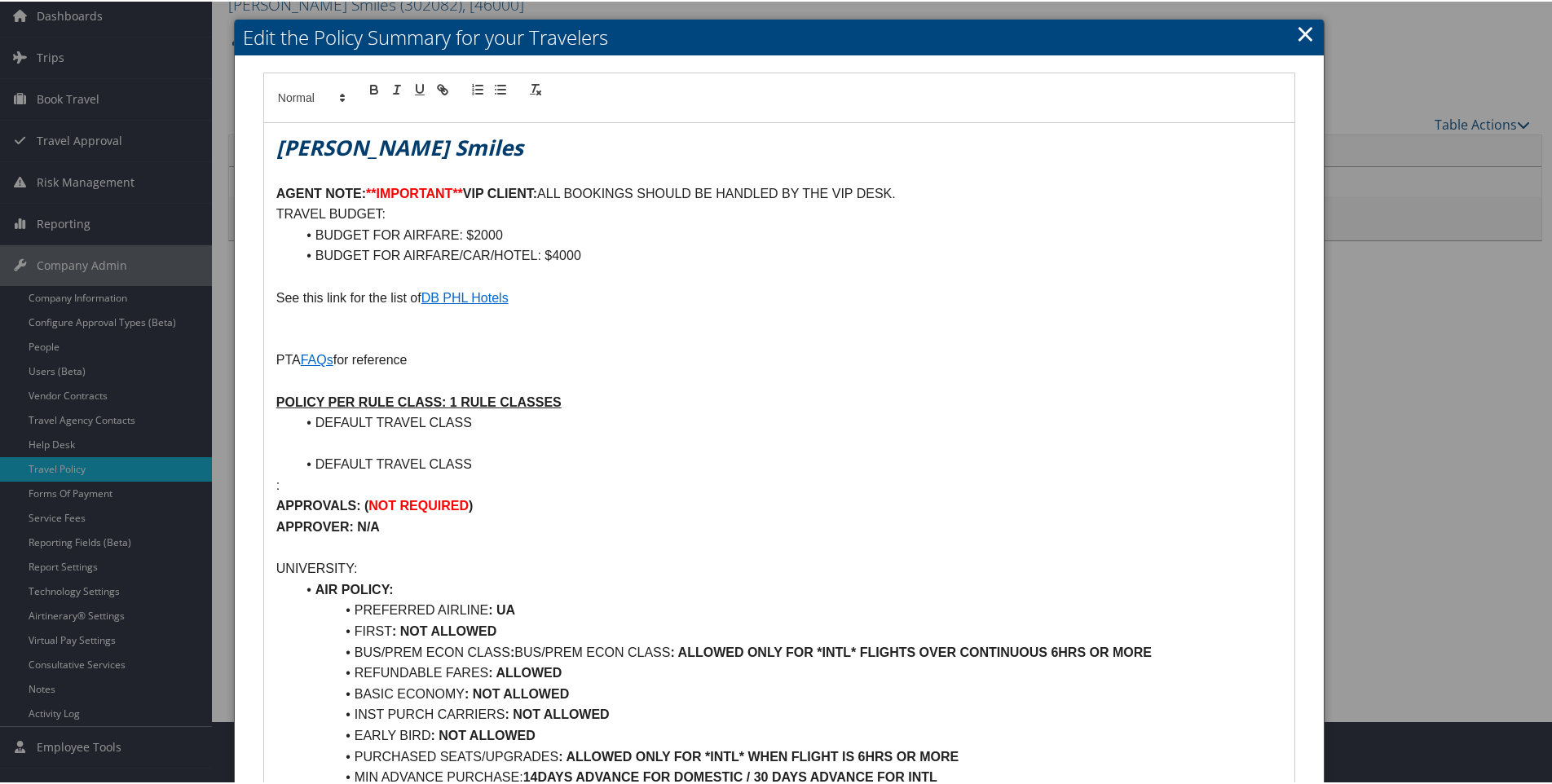
scroll to position [82, 0]
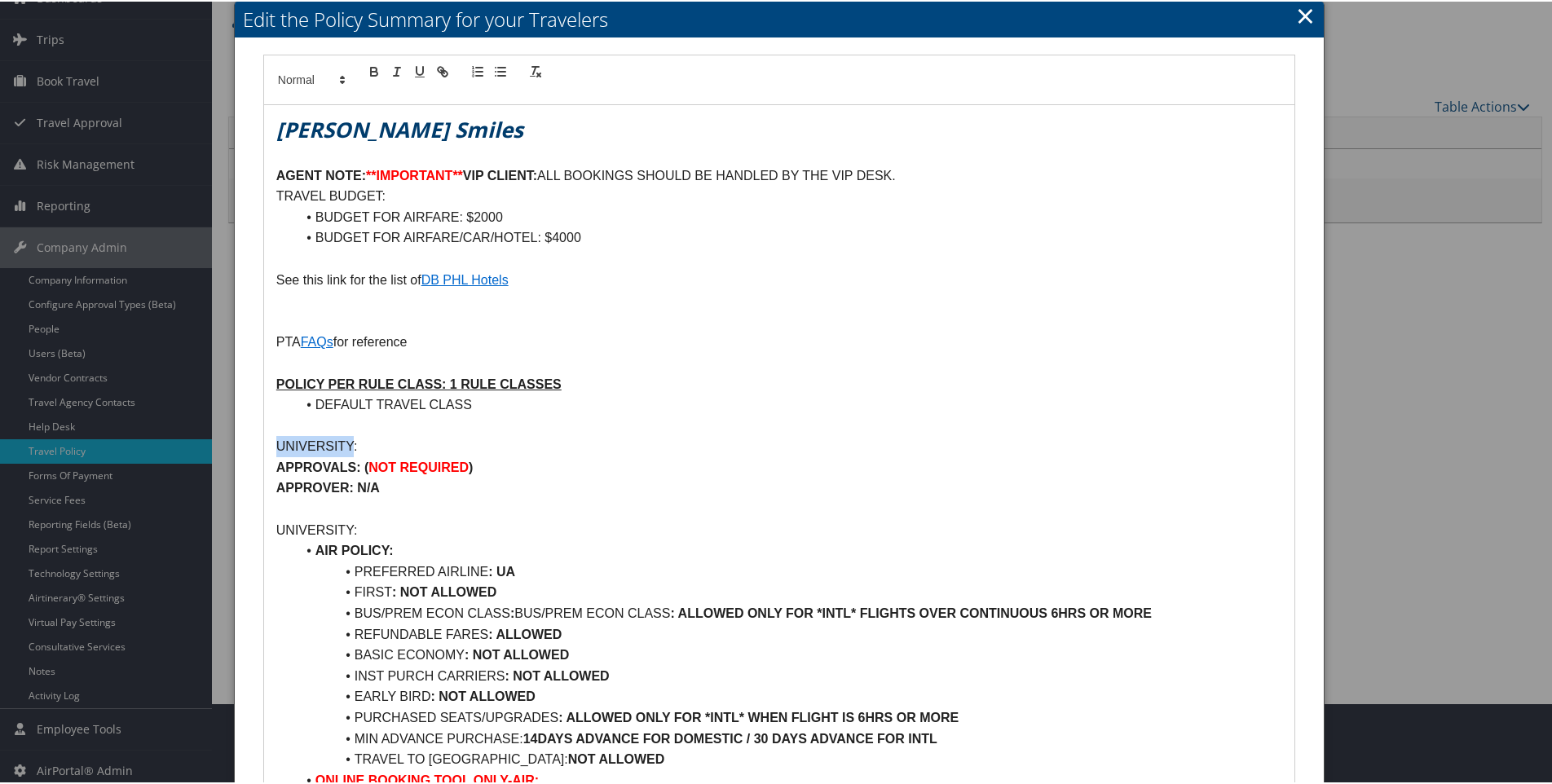
drag, startPoint x: 272, startPoint y: 442, endPoint x: 350, endPoint y: 442, distance: 78.0
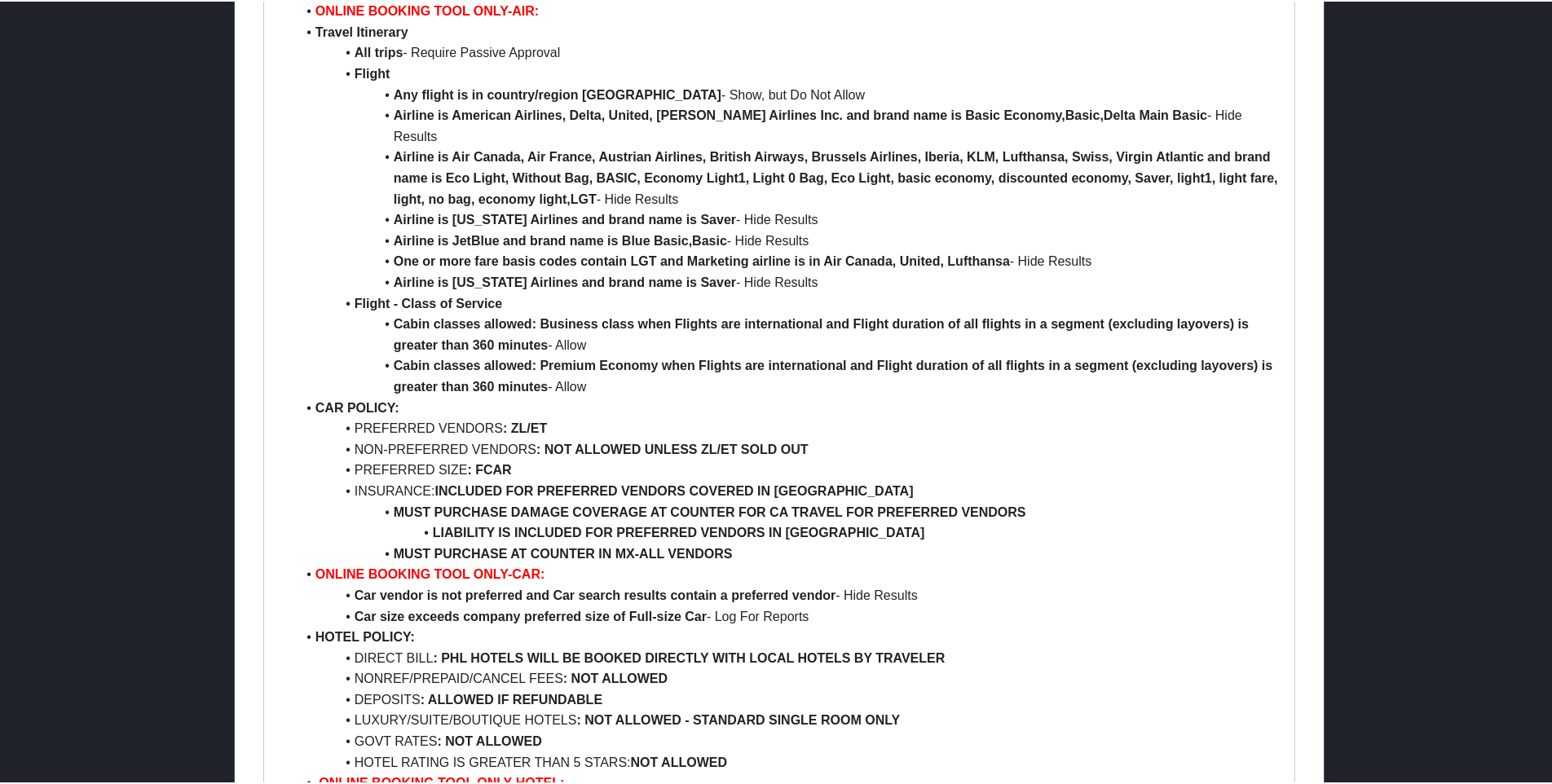
scroll to position [0, 0]
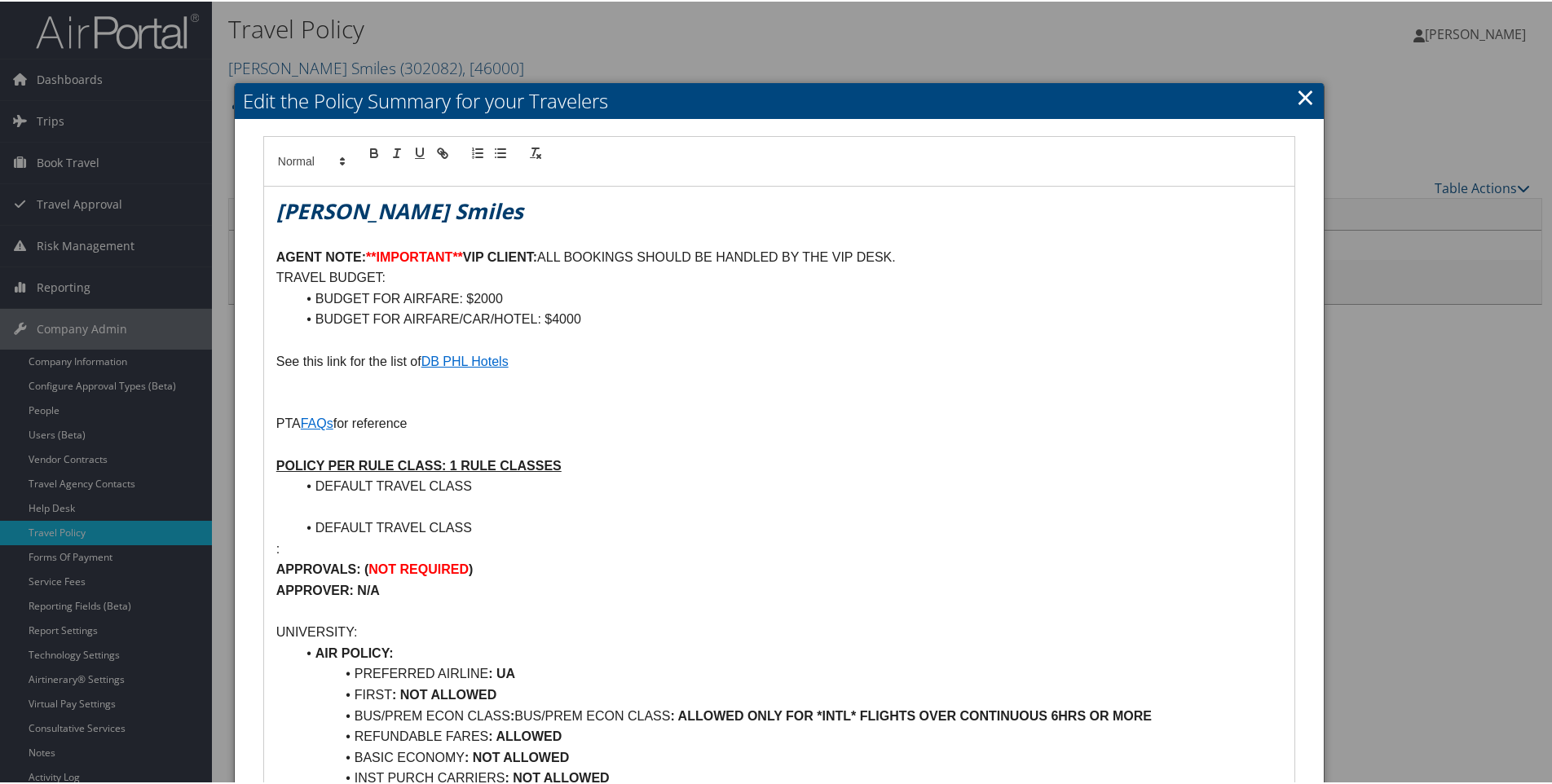
click at [315, 525] on li "DEFAULT TRAVEL CLASS" at bounding box center [789, 526] width 986 height 21
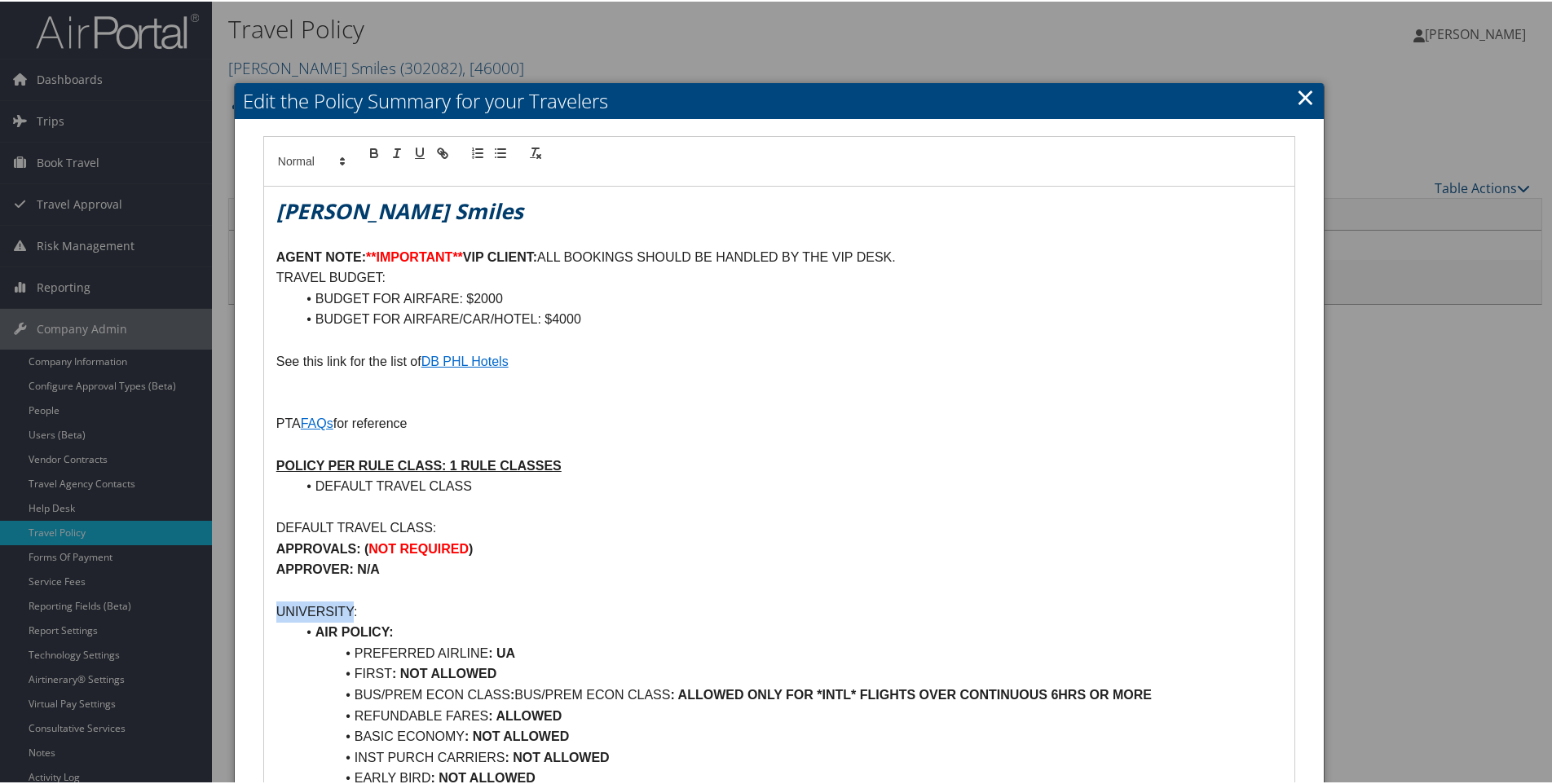
drag, startPoint x: 351, startPoint y: 610, endPoint x: 273, endPoint y: 610, distance: 78.0
drag, startPoint x: 462, startPoint y: 519, endPoint x: 272, endPoint y: 523, distance: 190.0
copy p "DEFAULT TRAVEL CLASS:"
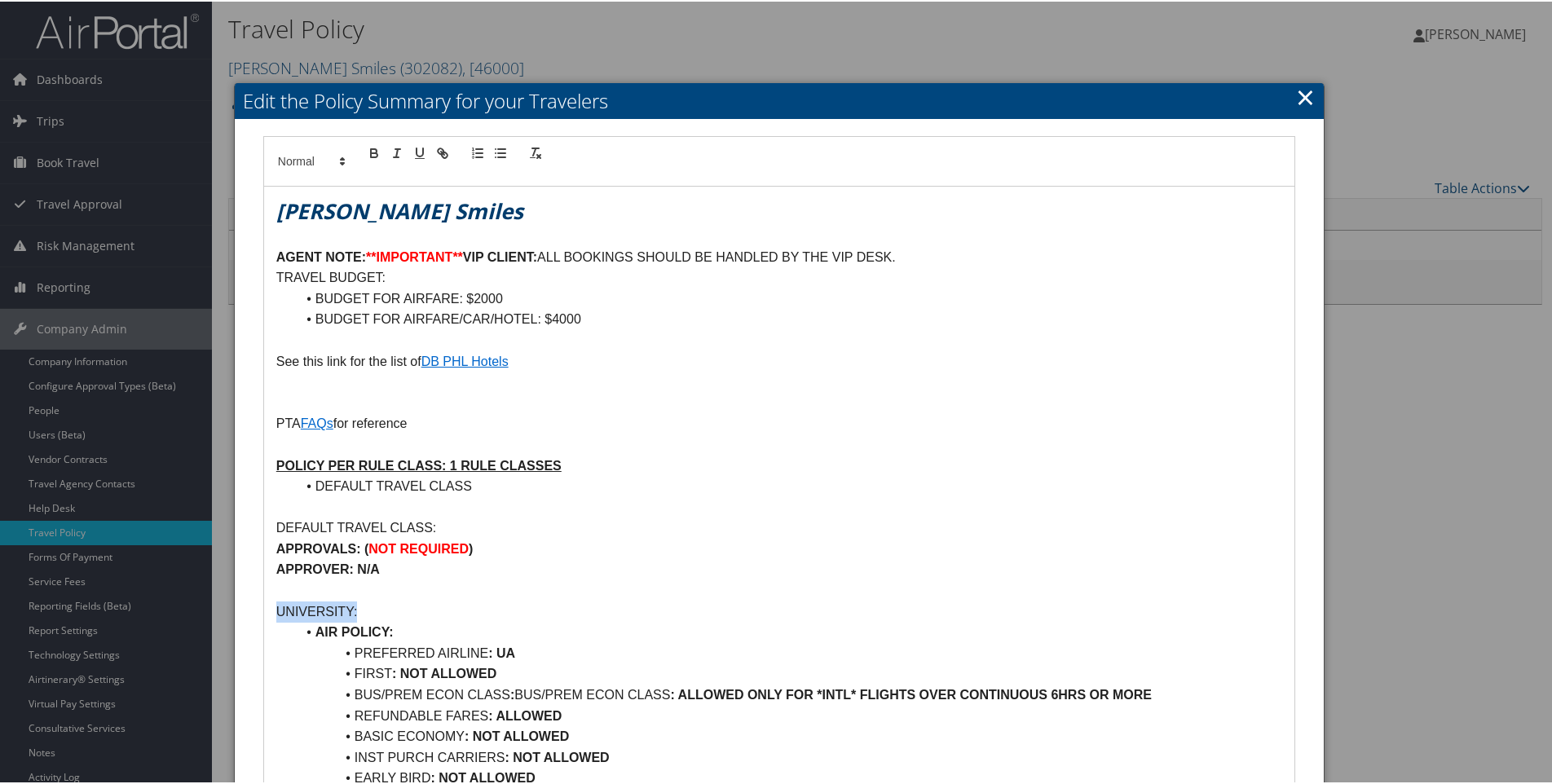
drag, startPoint x: 368, startPoint y: 609, endPoint x: 272, endPoint y: 611, distance: 96.0
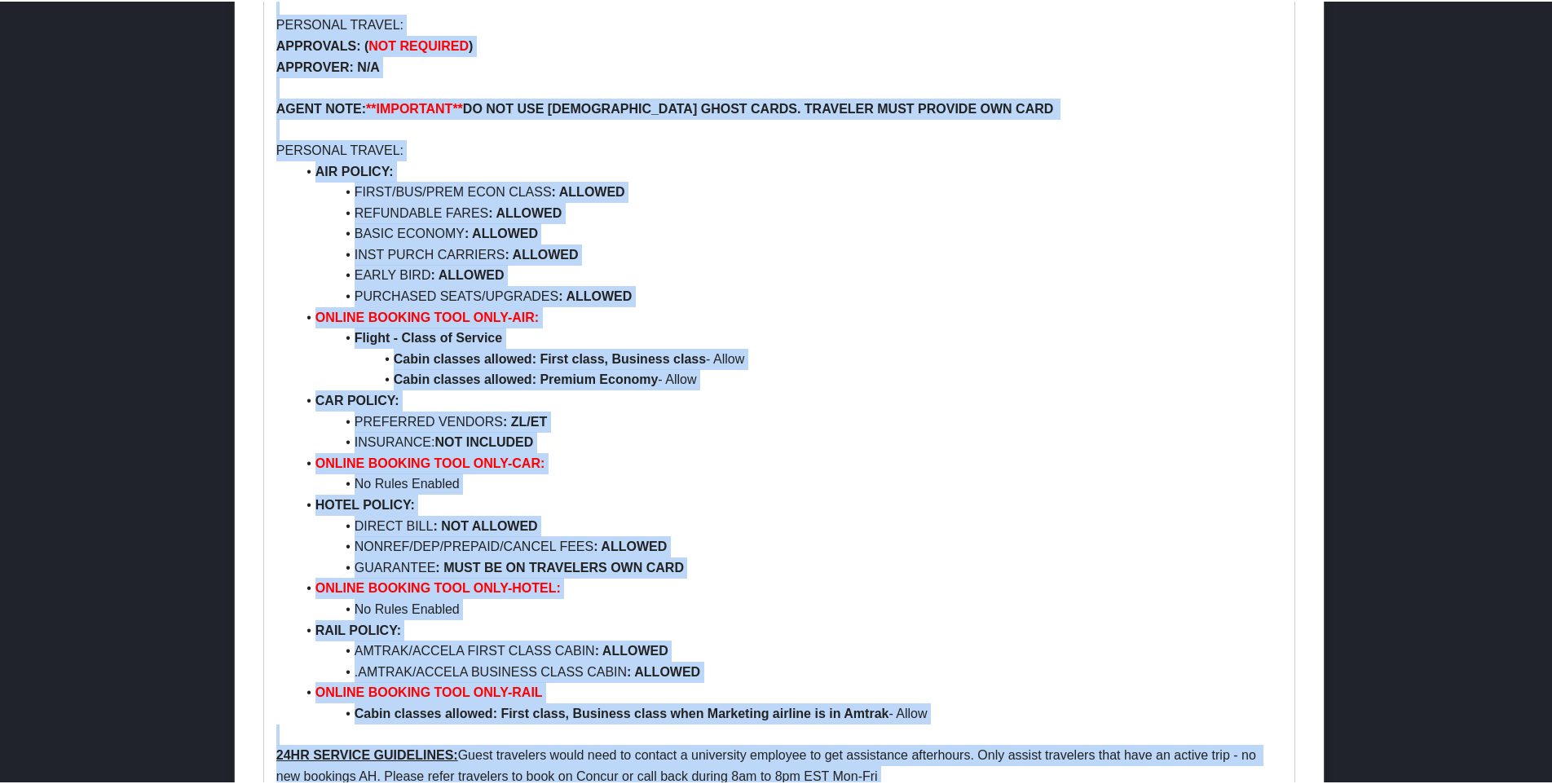
scroll to position [7669, 0]
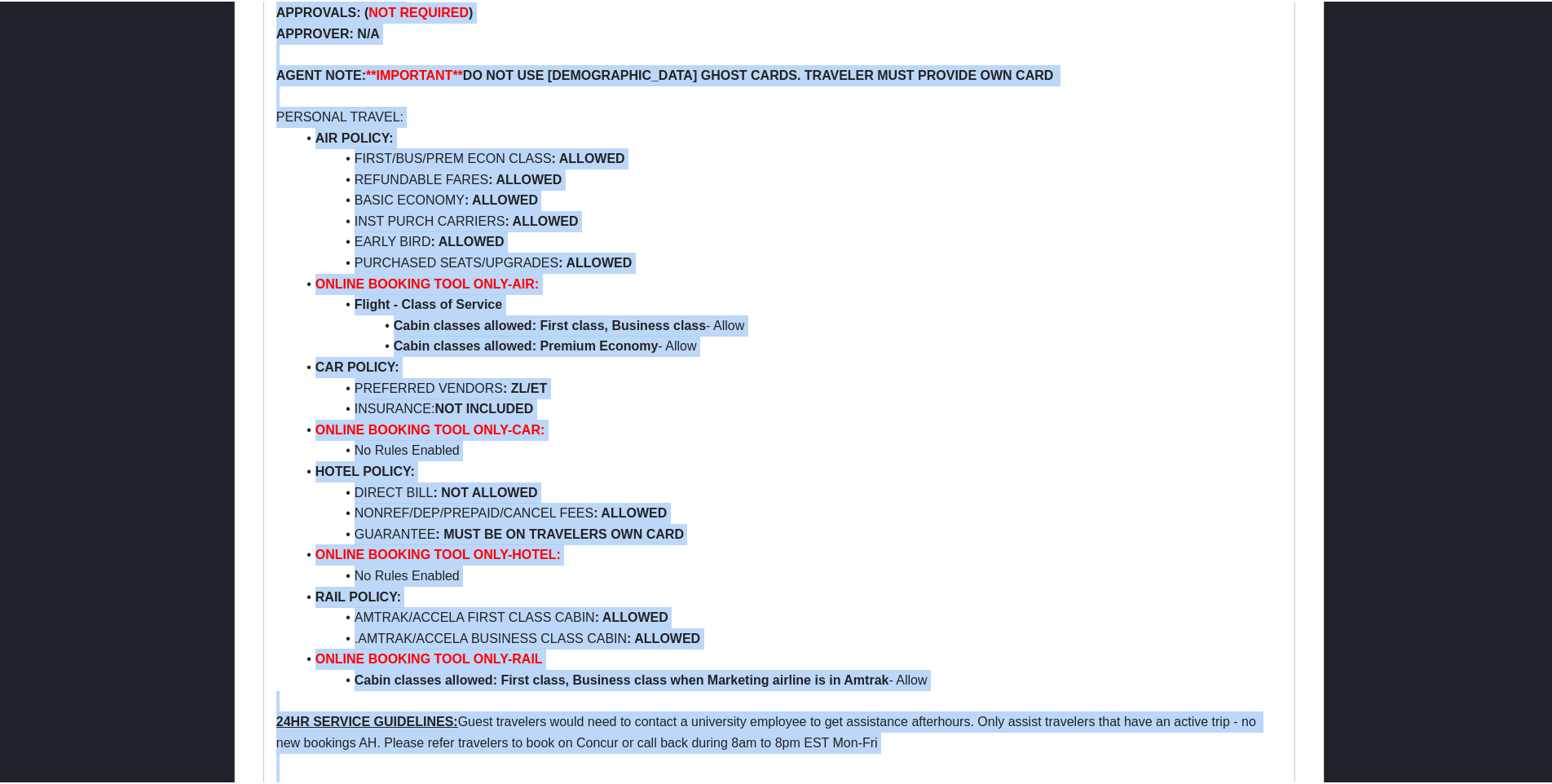
drag, startPoint x: 275, startPoint y: 353, endPoint x: 966, endPoint y: 471, distance: 701.0
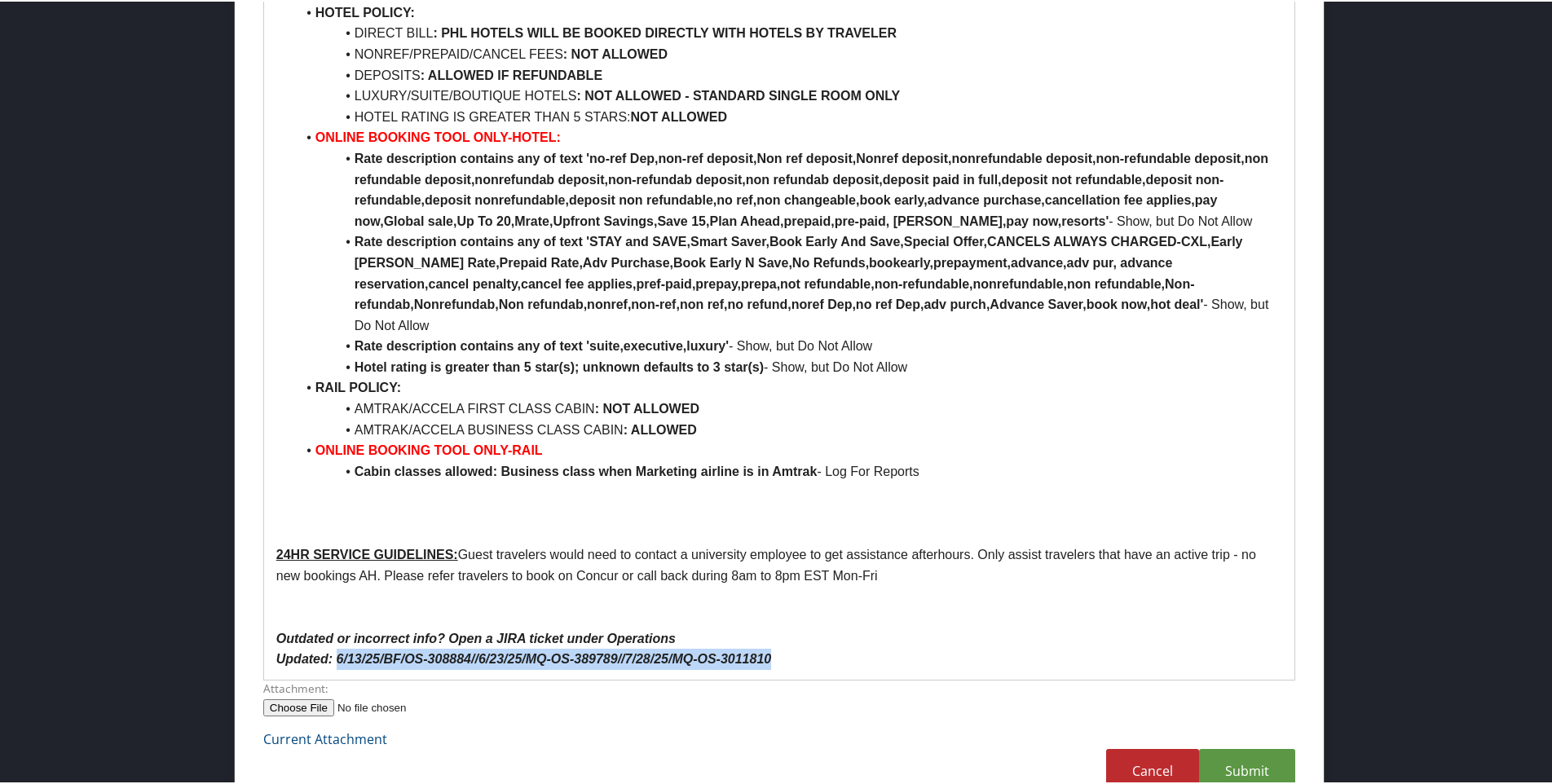
drag, startPoint x: 336, startPoint y: 614, endPoint x: 786, endPoint y: 626, distance: 450.2
click at [786, 647] on p "Updated: 6/13/25/BF/OS-308884//6/23/25/MQ-OS-389789//7/28/25/MQ-OS-3011810" at bounding box center [780, 657] width 1006 height 21
click at [428, 647] on p "Updated: 9/3/25/BF-OS-" at bounding box center [780, 657] width 1006 height 21
click at [1217, 748] on link "Submit" at bounding box center [1247, 770] width 96 height 45
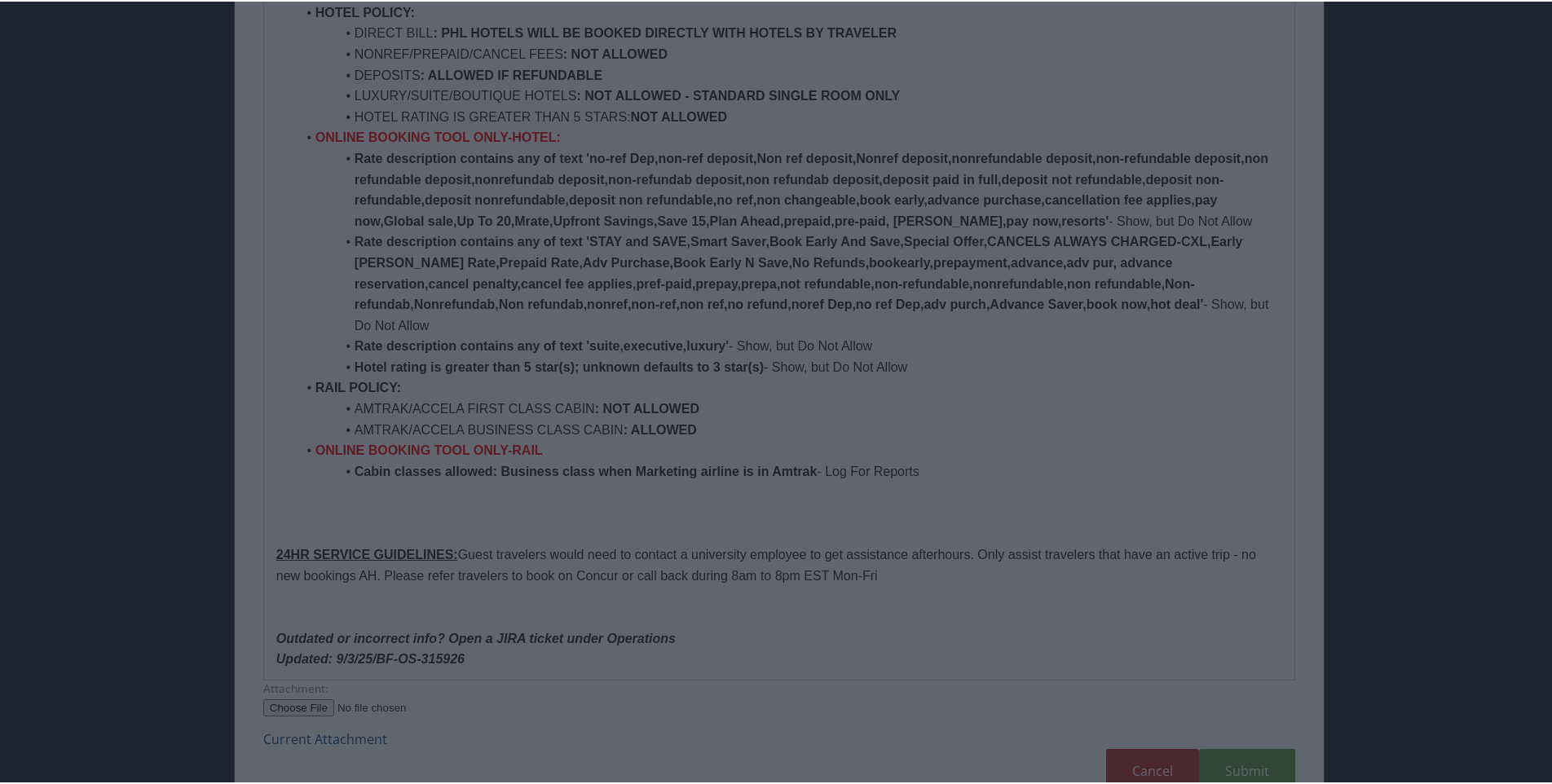
scroll to position [88, 0]
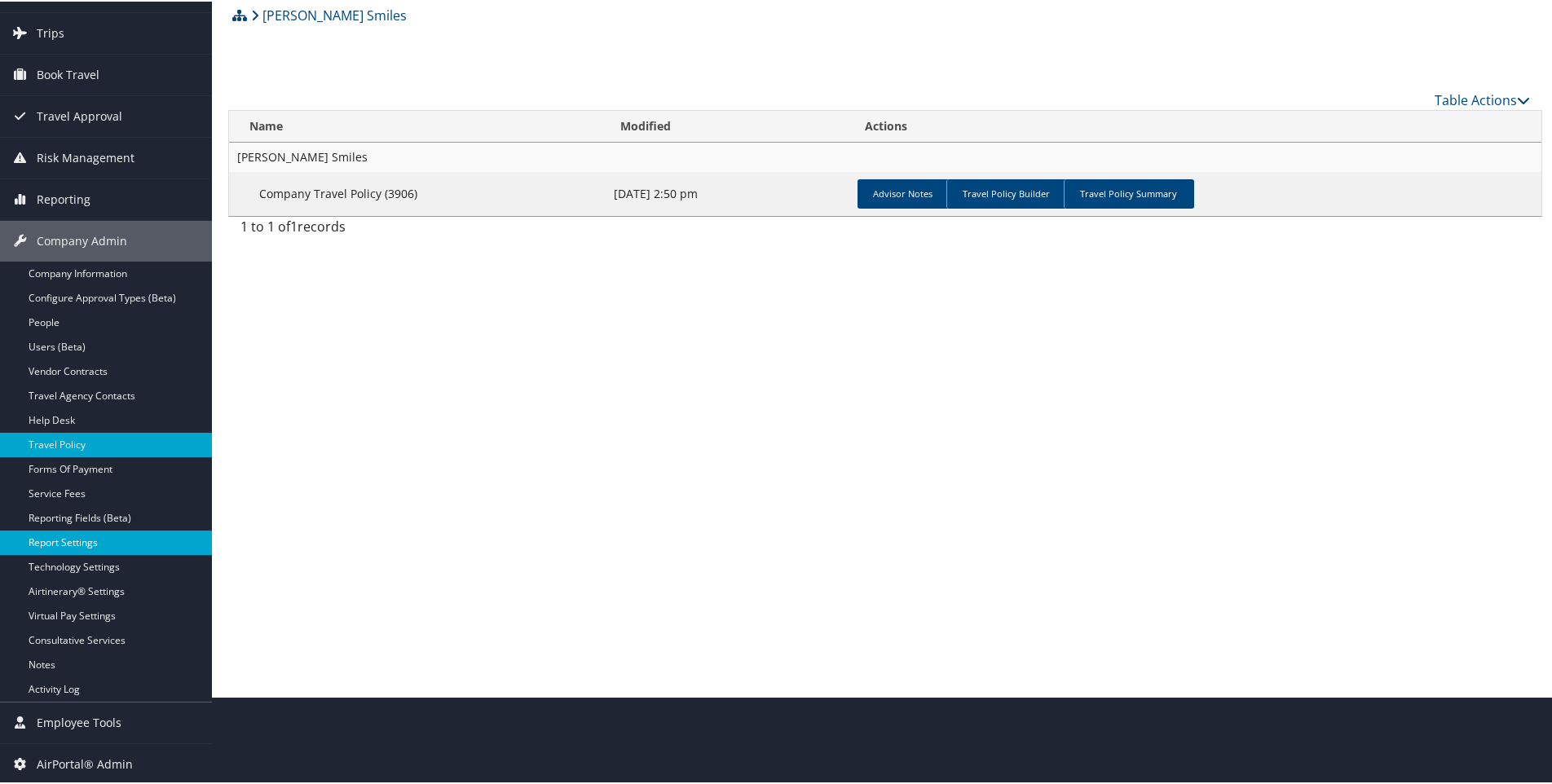
click at [62, 538] on link "Report Settings" at bounding box center [106, 541] width 212 height 24
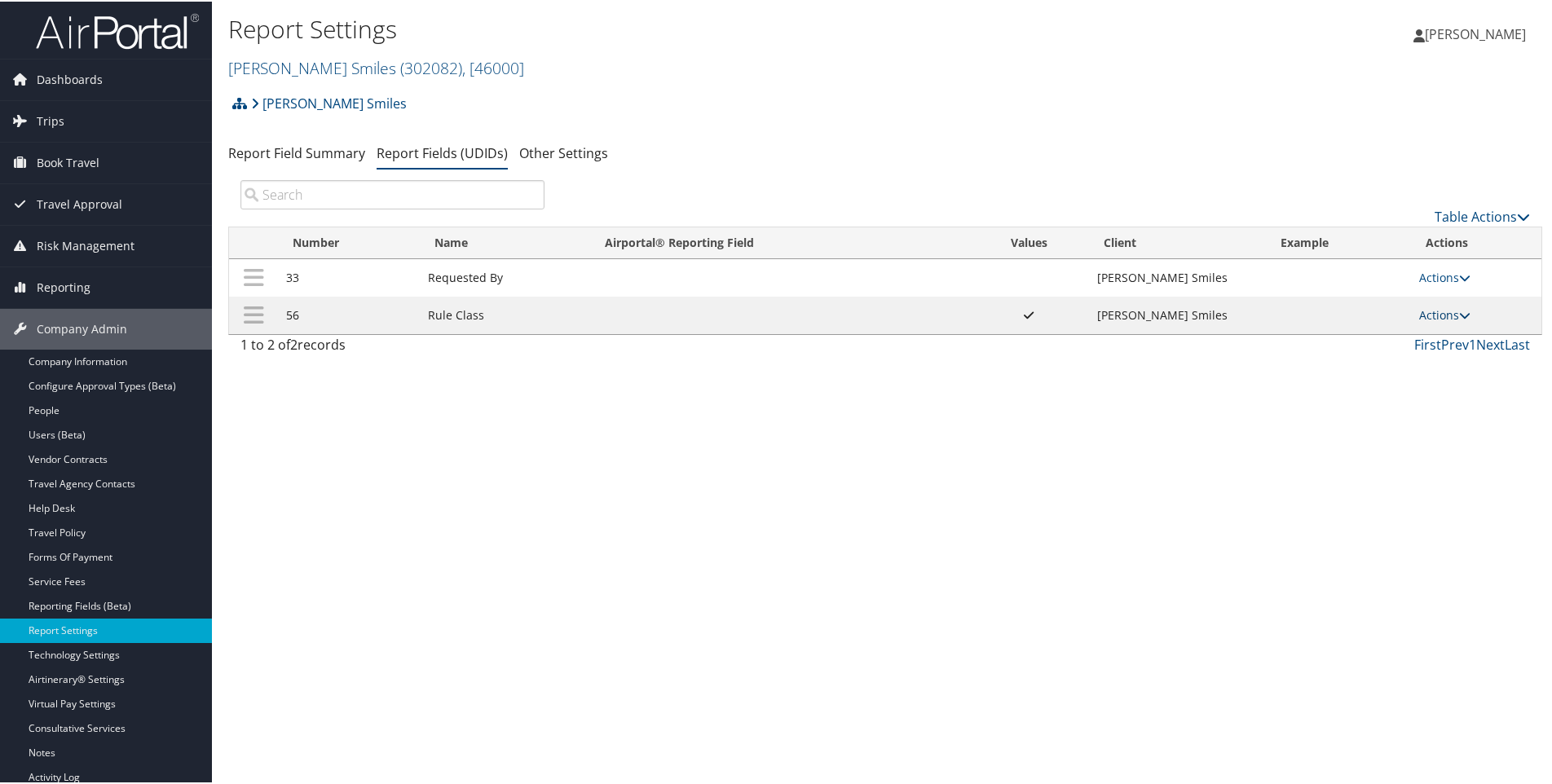
click at [1419, 316] on link "Actions" at bounding box center [1444, 313] width 51 height 16
click at [1353, 338] on link "Update Report Field Values" at bounding box center [1373, 338] width 176 height 28
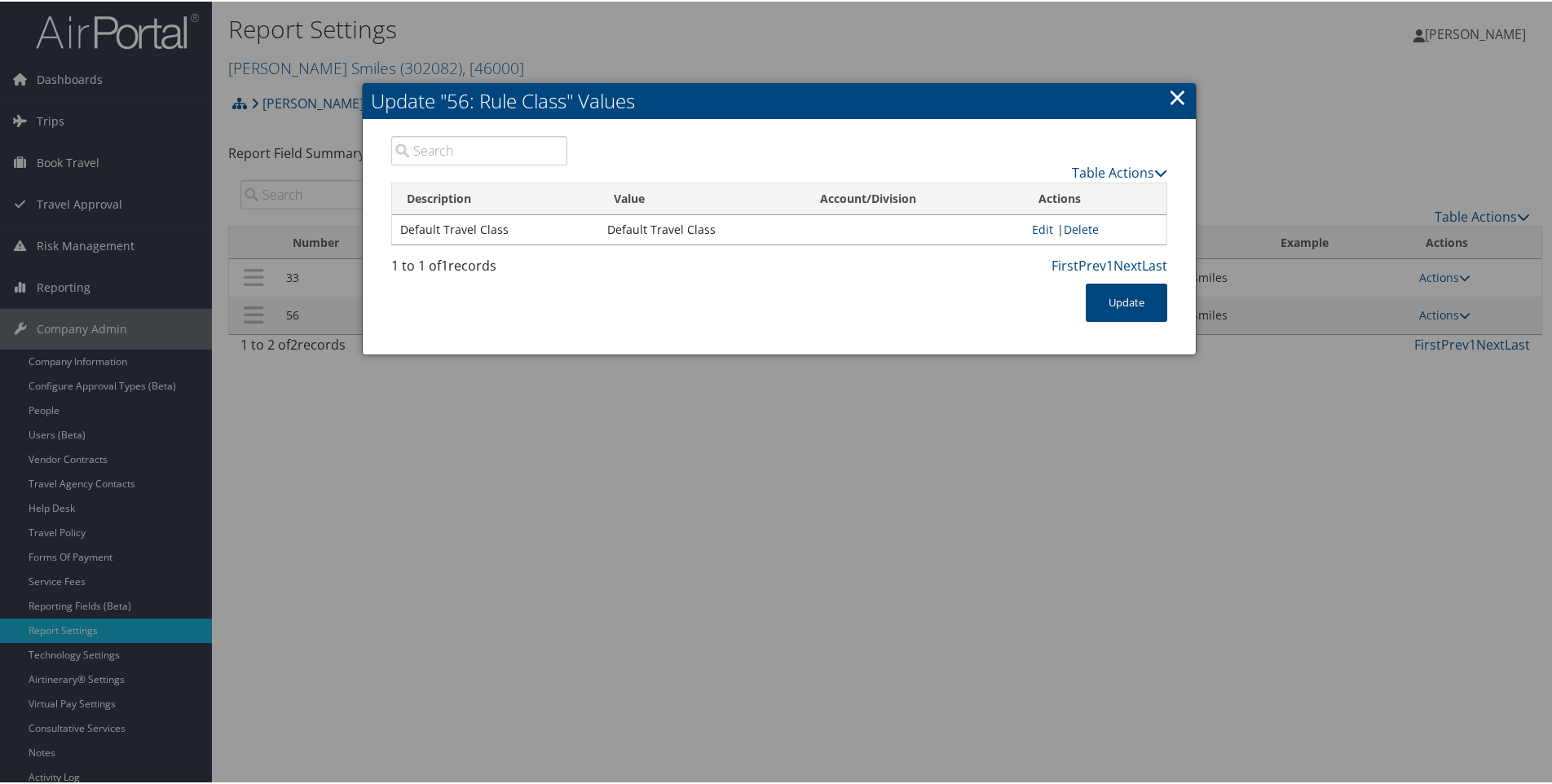
click at [1171, 100] on link "×" at bounding box center [1178, 95] width 19 height 33
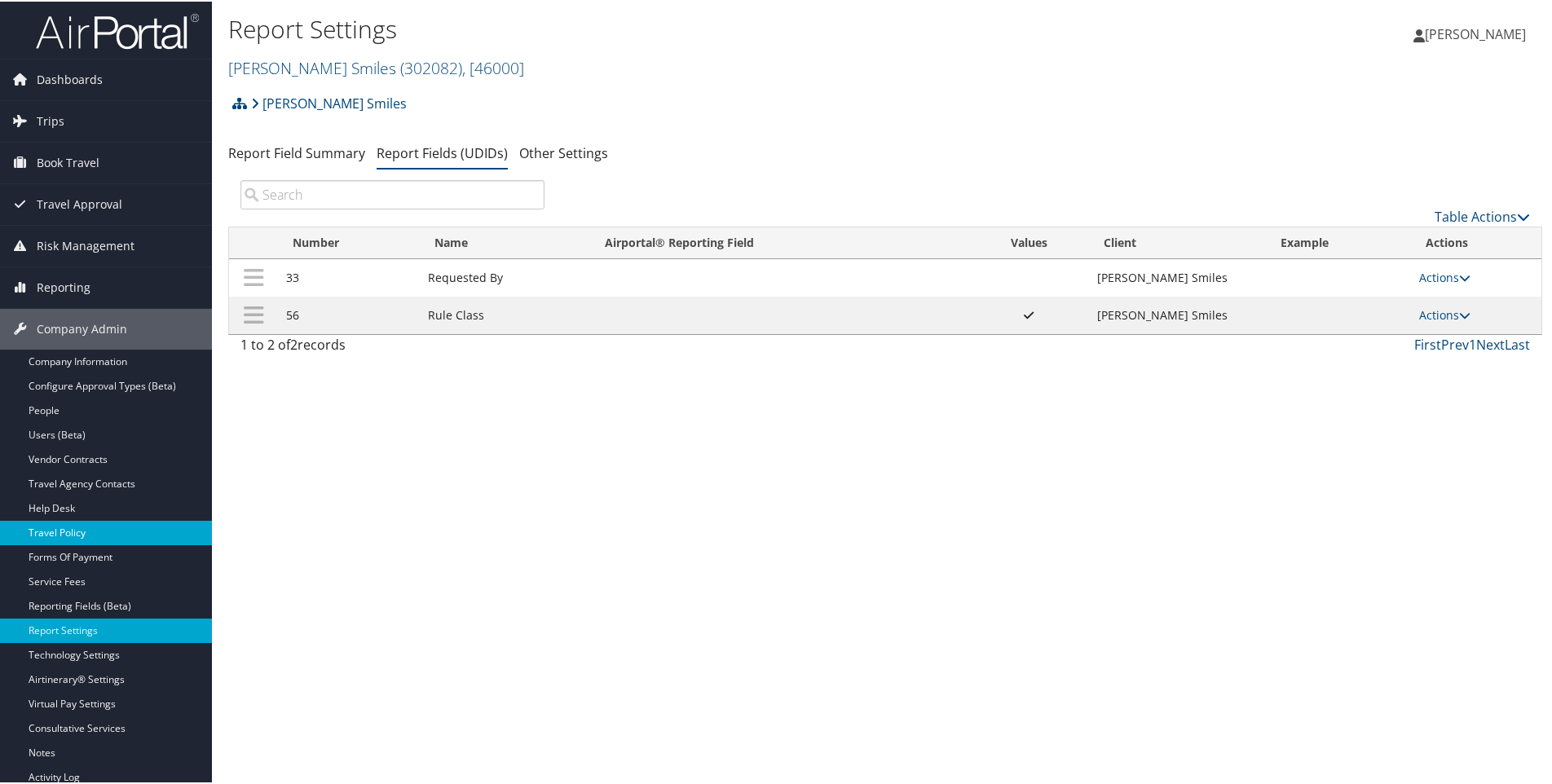
click at [49, 528] on link "Travel Policy" at bounding box center [106, 532] width 212 height 24
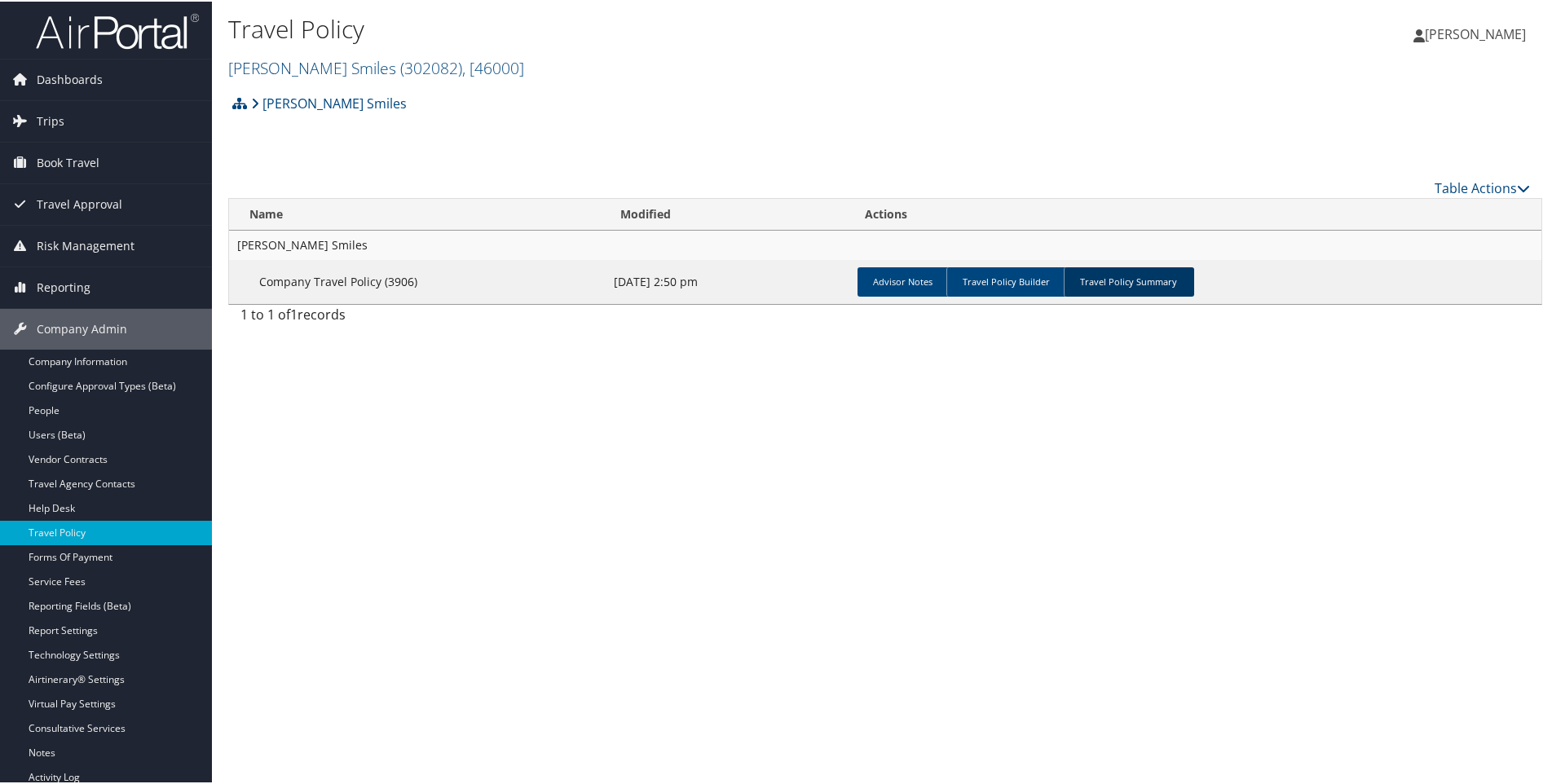
click at [1109, 275] on link "Travel Policy Summary" at bounding box center [1129, 280] width 130 height 29
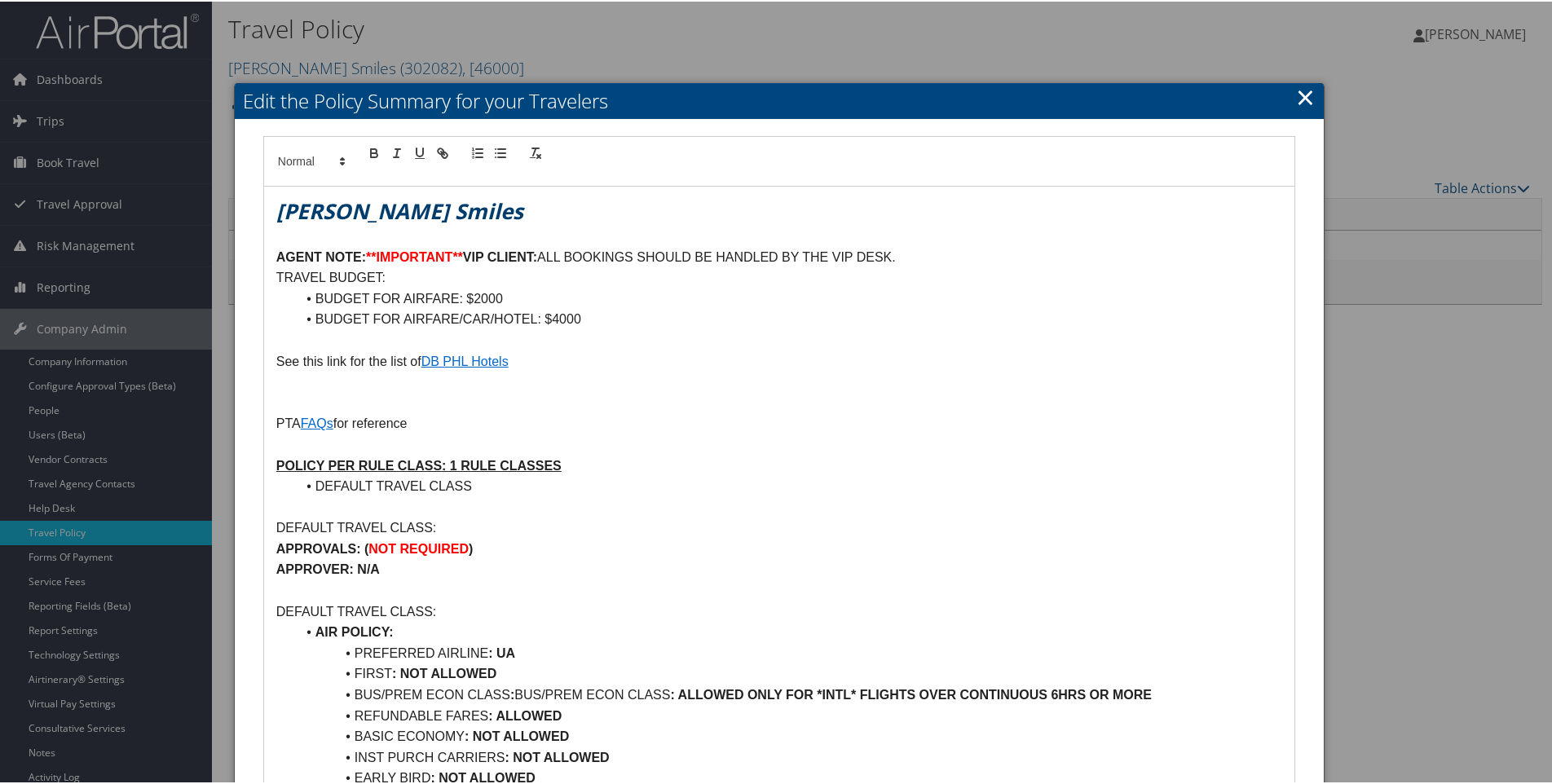
click at [935, 258] on p "AGENT NOTE: **IMPORTANT** VIP CLIENT: ALL BOOKINGS SHOULD BE HANDLED BY THE VIP…" at bounding box center [780, 256] width 1006 height 21
drag, startPoint x: 455, startPoint y: 251, endPoint x: 478, endPoint y: 258, distance: 24.0
click at [456, 251] on strong "**IMPORTANT**" at bounding box center [415, 256] width 97 height 14
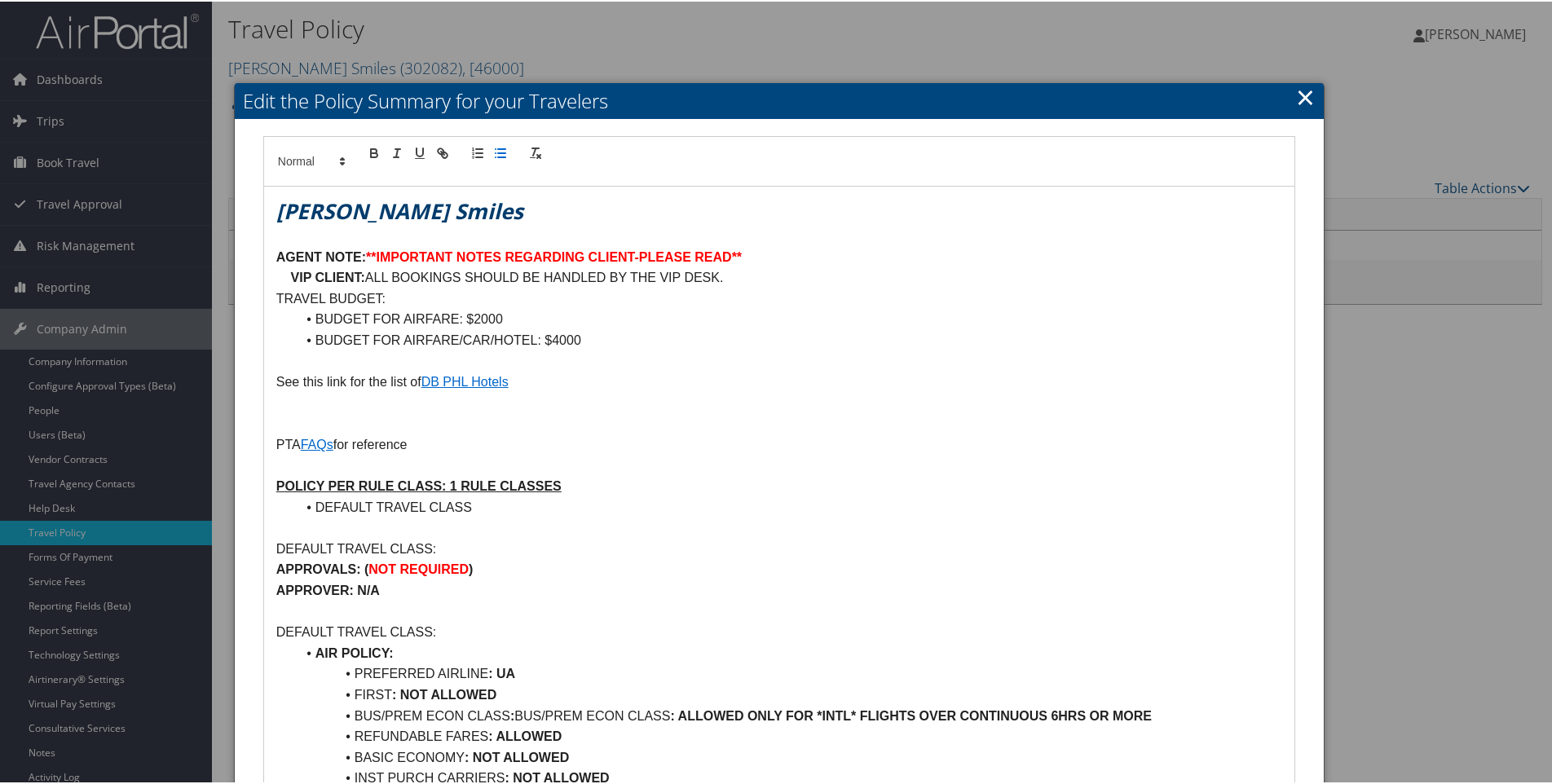
click at [494, 149] on icon "button" at bounding box center [500, 151] width 15 height 15
click at [497, 148] on icon "button" at bounding box center [500, 151] width 15 height 15
drag, startPoint x: 317, startPoint y: 294, endPoint x: 424, endPoint y: 295, distance: 107.0
click at [424, 295] on li "TRAVEL BUDGET:" at bounding box center [789, 297] width 986 height 21
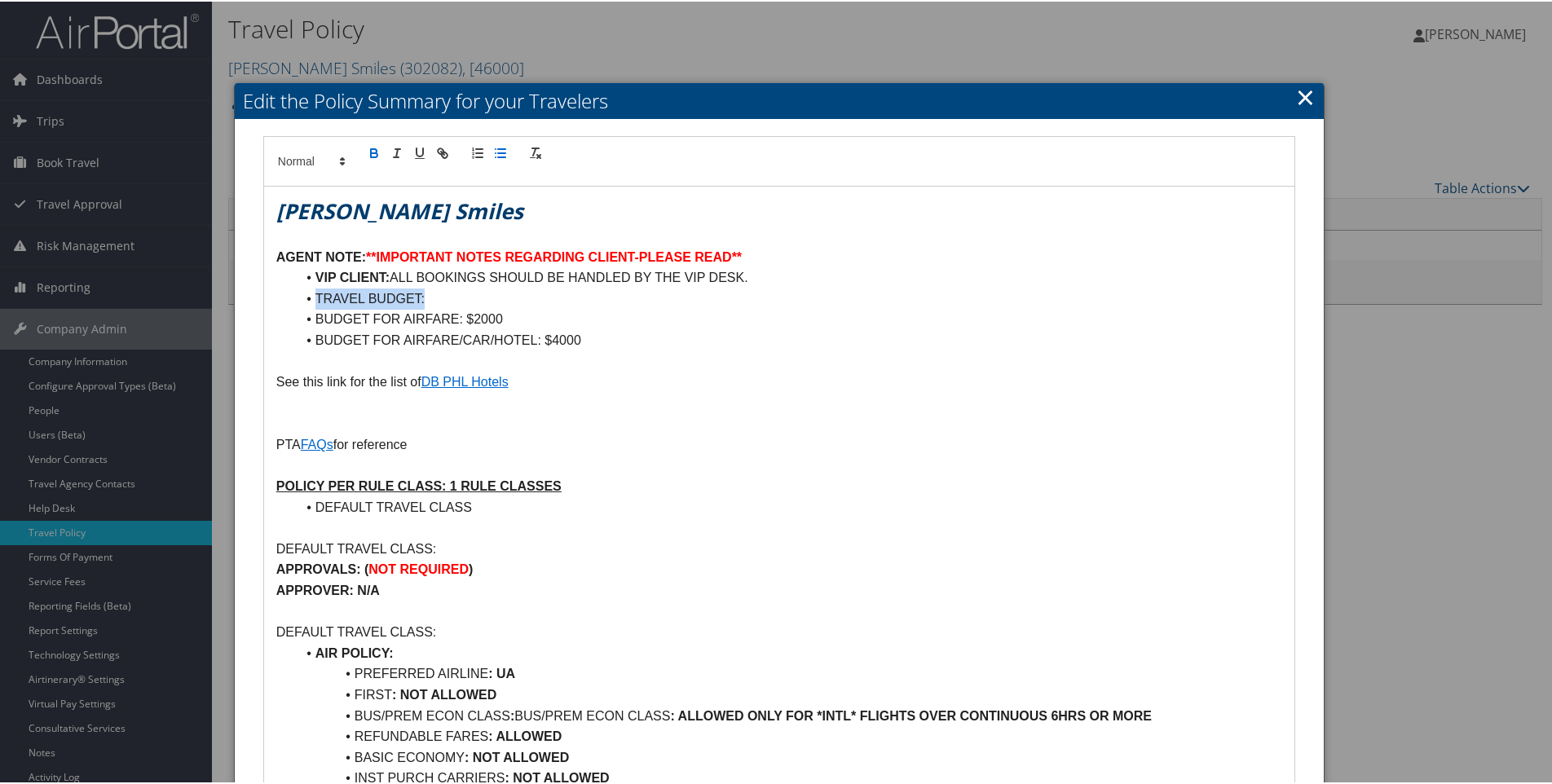
click at [369, 153] on icon "button" at bounding box center [374, 151] width 15 height 15
drag, startPoint x: 313, startPoint y: 317, endPoint x: 588, endPoint y: 336, distance: 275.7
click at [588, 336] on ul "VIP CLIENT: ALL BOOKINGS SHOULD BE HANDLED BY THE VIP DESK. TRAVEL BUDGET: BUDG…" at bounding box center [780, 307] width 1006 height 83
click at [642, 339] on li "BUDGET FOR AIRFARE/CAR/HOTEL: $4000" at bounding box center [789, 339] width 986 height 21
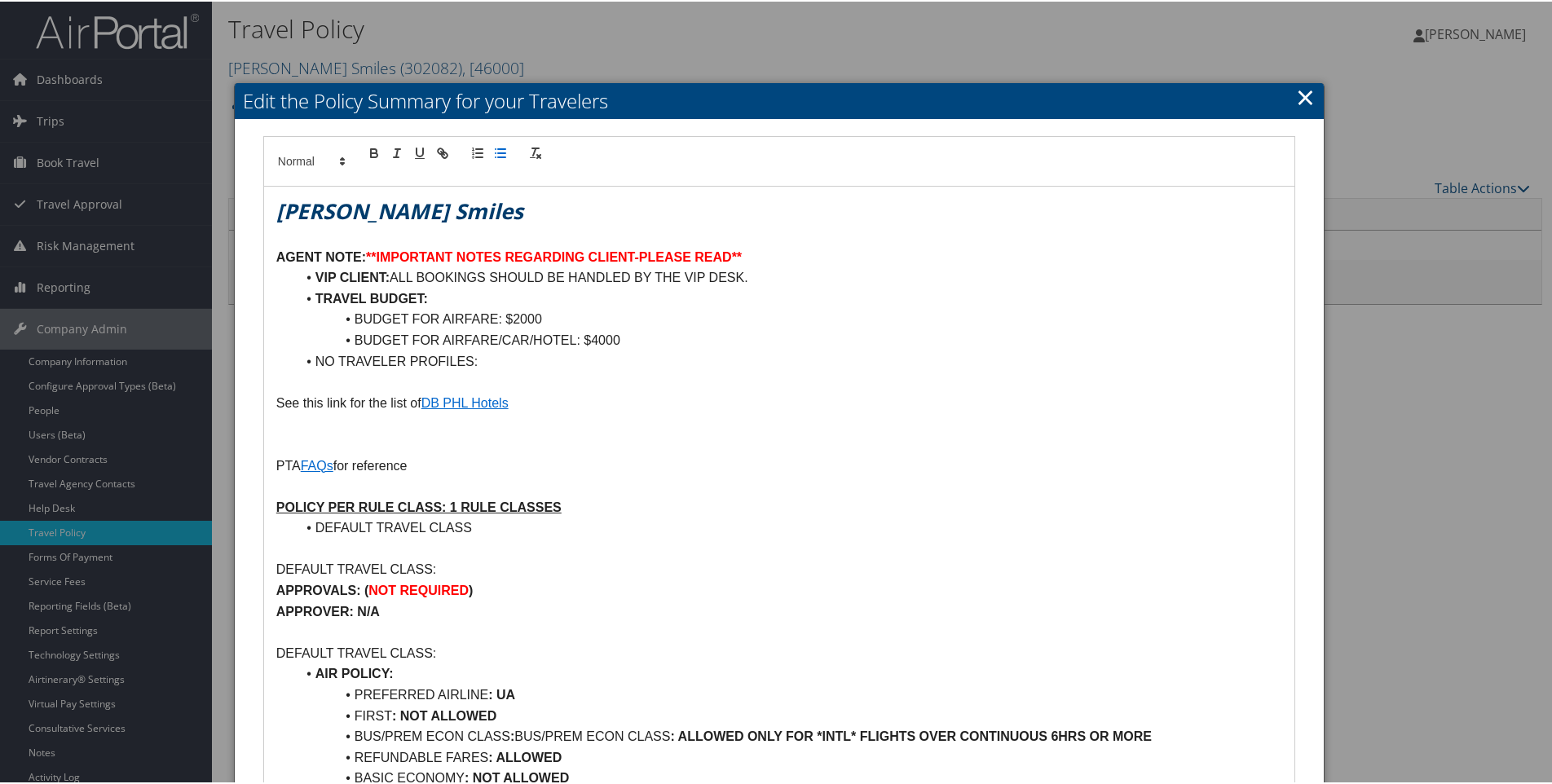
click at [318, 363] on li "NO TRAVELER PROFILES:" at bounding box center [789, 360] width 986 height 21
click at [317, 361] on li "NO TRAVELER PROFILES:" at bounding box center [789, 360] width 986 height 21
drag, startPoint x: 310, startPoint y: 358, endPoint x: 481, endPoint y: 359, distance: 171.0
click at [481, 359] on li "NO TRAVELER PROFILES:" at bounding box center [789, 360] width 986 height 21
click at [371, 149] on icon "button" at bounding box center [374, 151] width 15 height 15
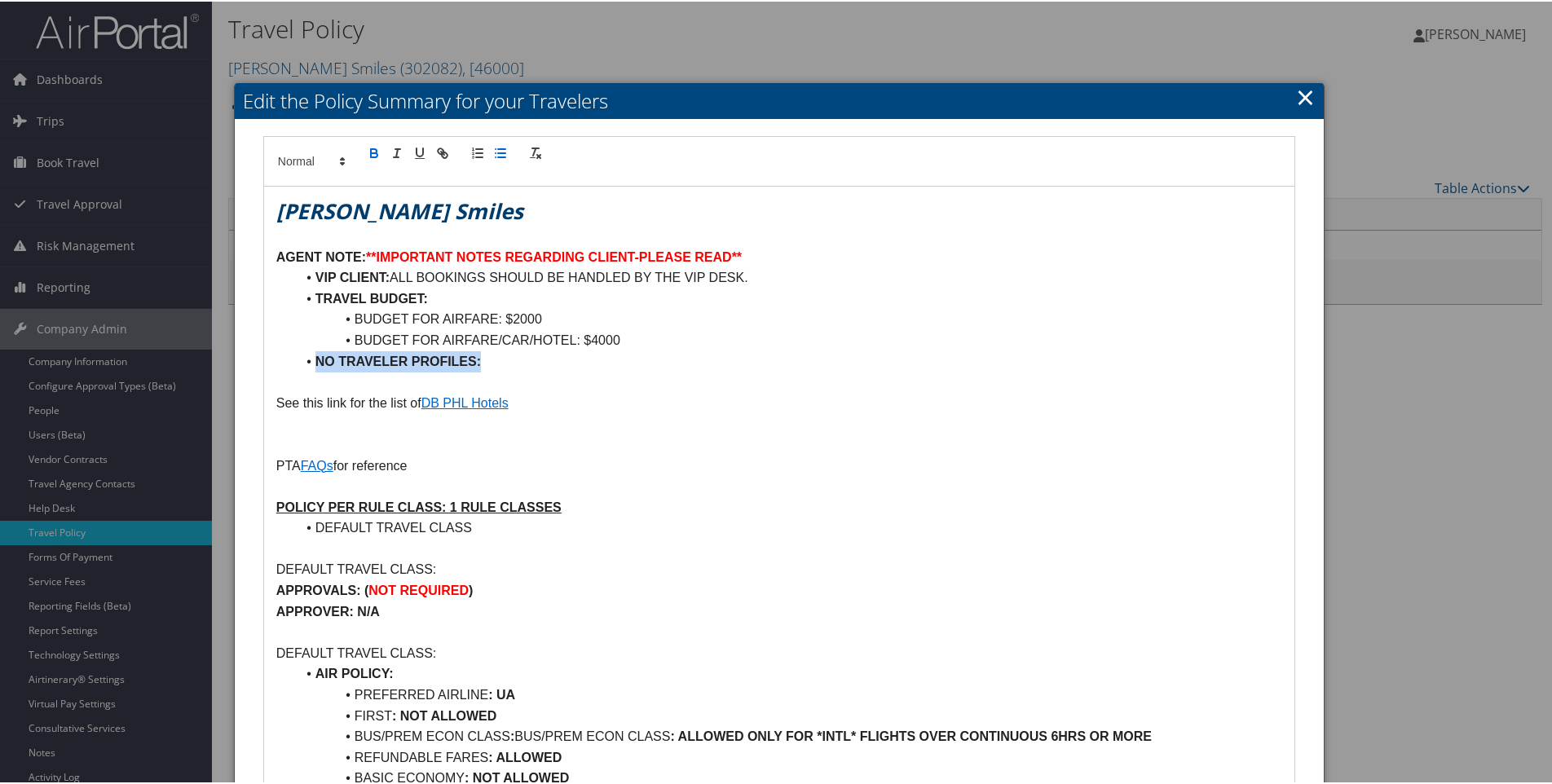
click at [504, 361] on li "NO TRAVELER PROFILES:" at bounding box center [789, 360] width 986 height 21
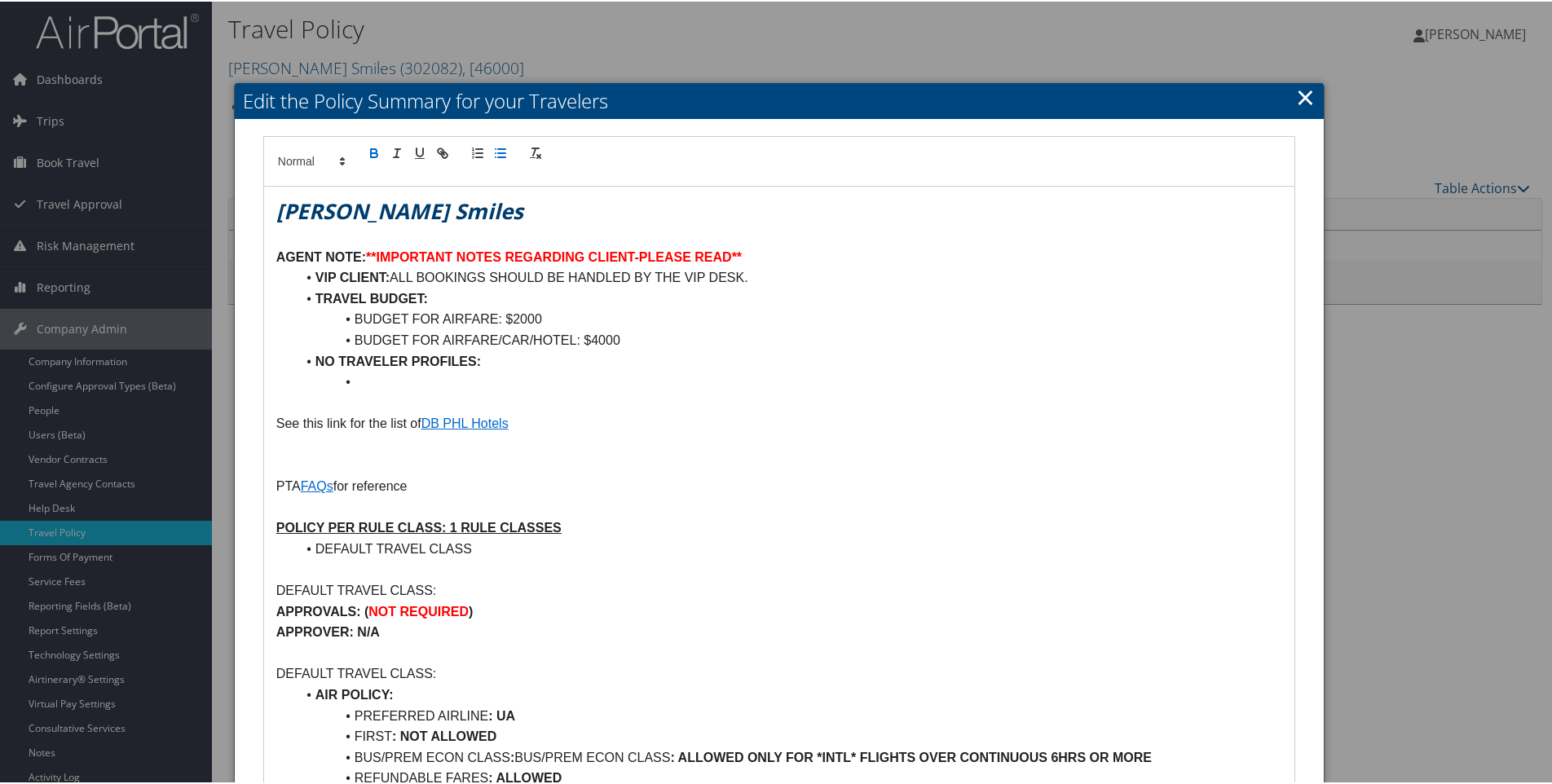
click at [371, 150] on icon "button" at bounding box center [374, 151] width 15 height 15
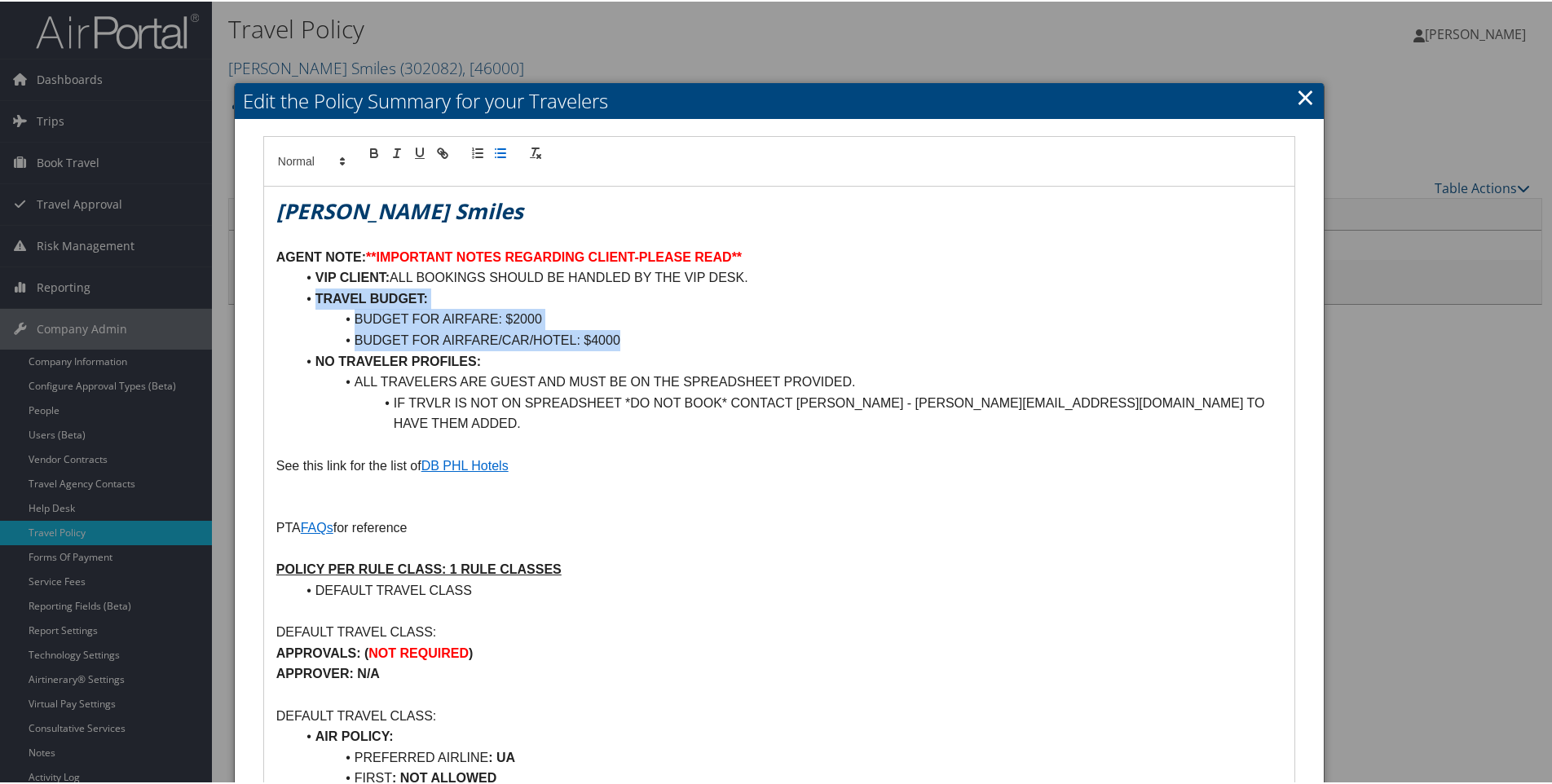
drag, startPoint x: 315, startPoint y: 295, endPoint x: 628, endPoint y: 336, distance: 315.7
click at [628, 336] on ul "VIP CLIENT: ALL BOOKINGS SHOULD BE HANDLED BY THE VIP DESK. TRAVEL BUDGET: BUDG…" at bounding box center [780, 349] width 1006 height 167
copy ul "TRAVEL BUDGET: BUDGET FOR AIRFARE: $2000 BUDGET FOR AIRFARE/CAR/HOTEL: $4000"
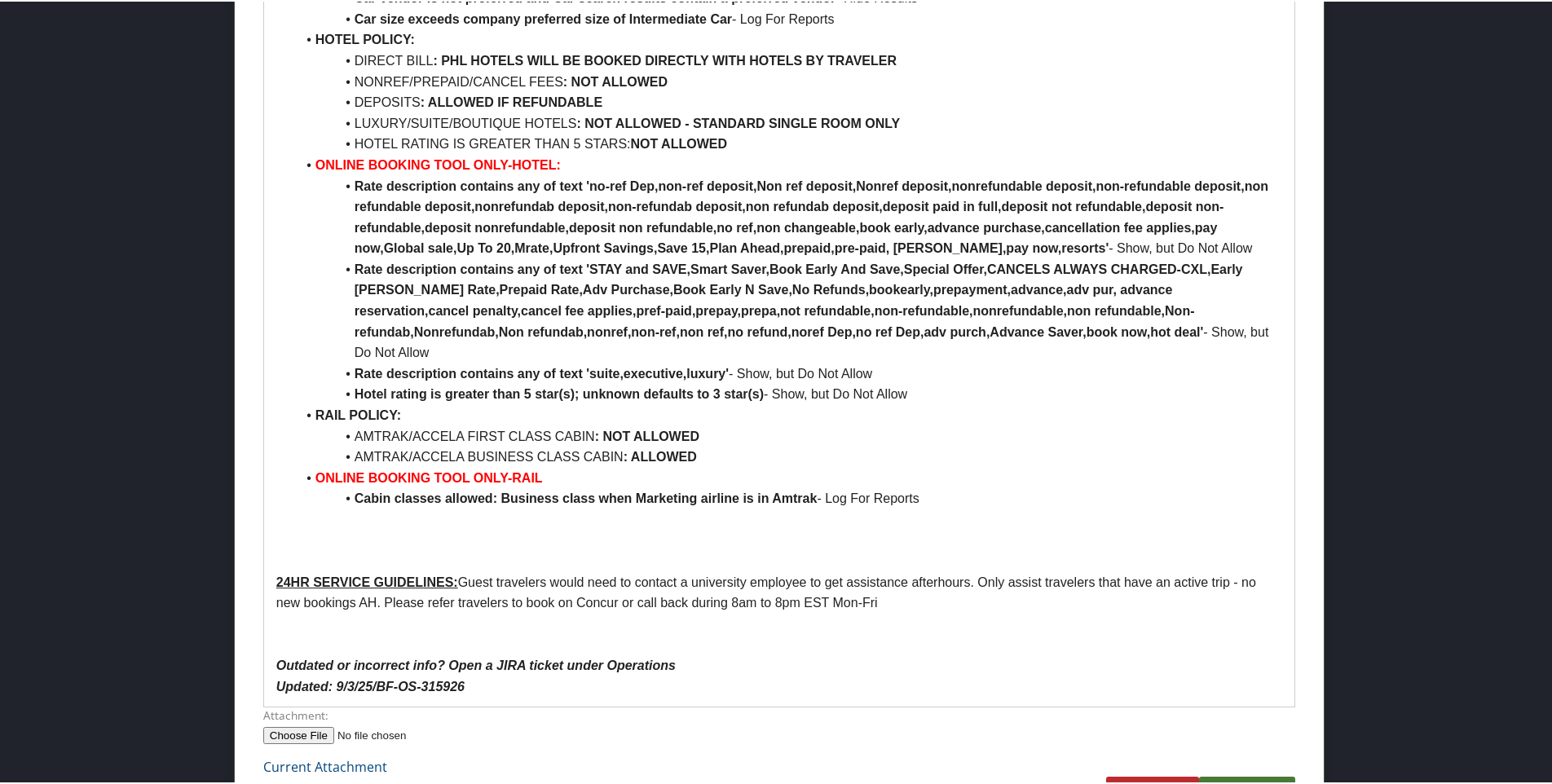
scroll to position [1621, 0]
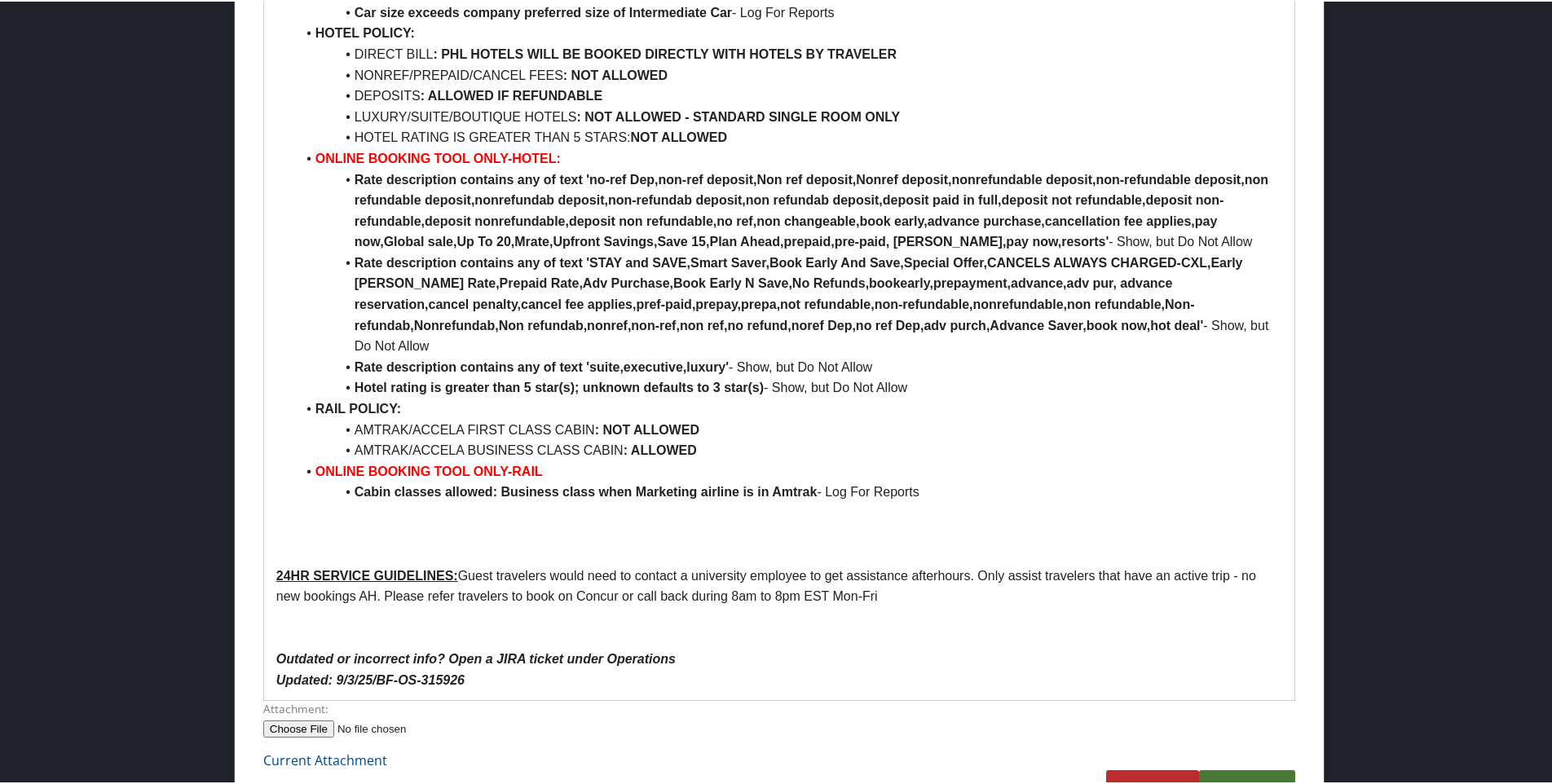
click at [1256, 768] on link "Submit" at bounding box center [1247, 791] width 96 height 45
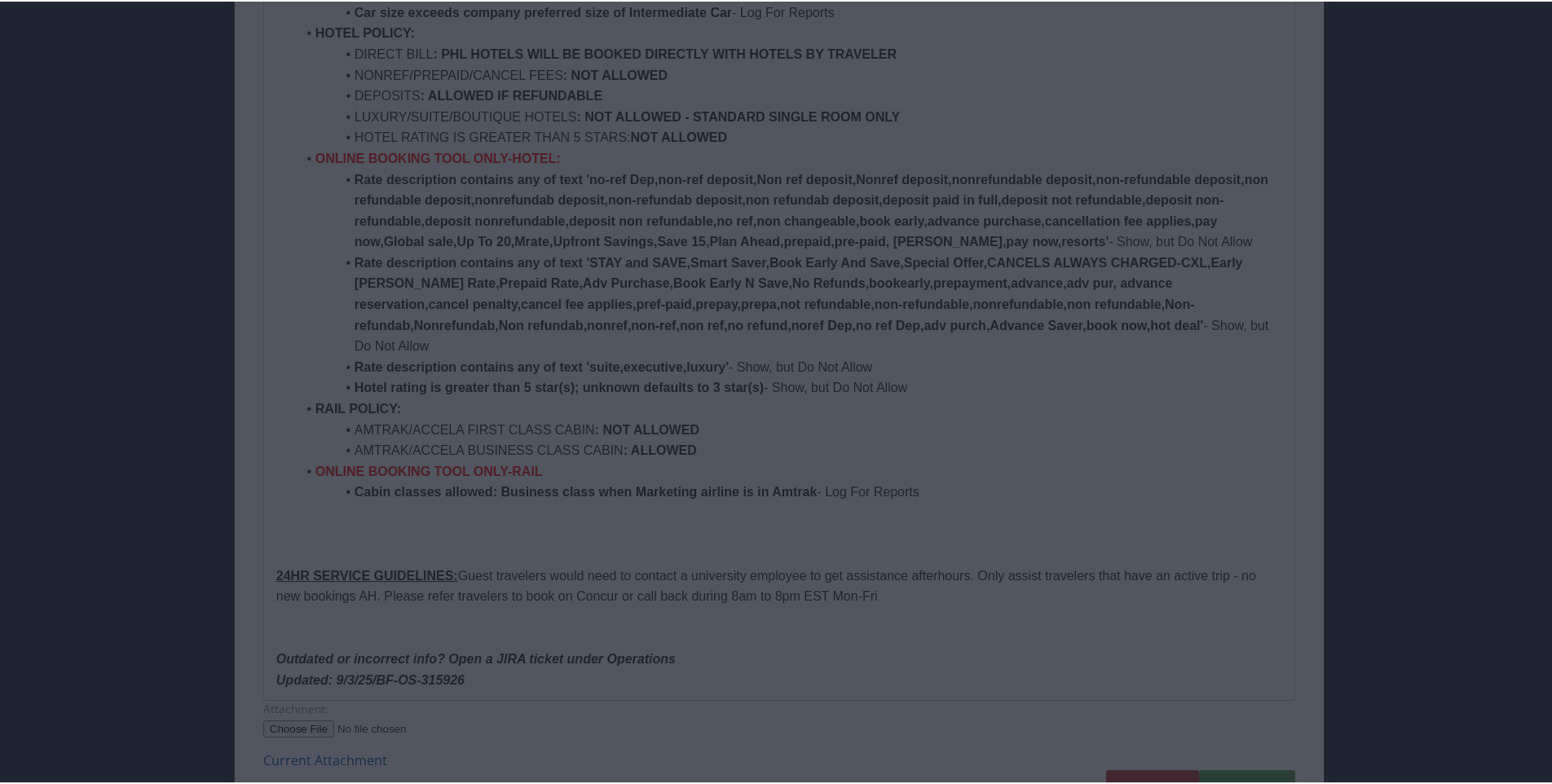
scroll to position [88, 0]
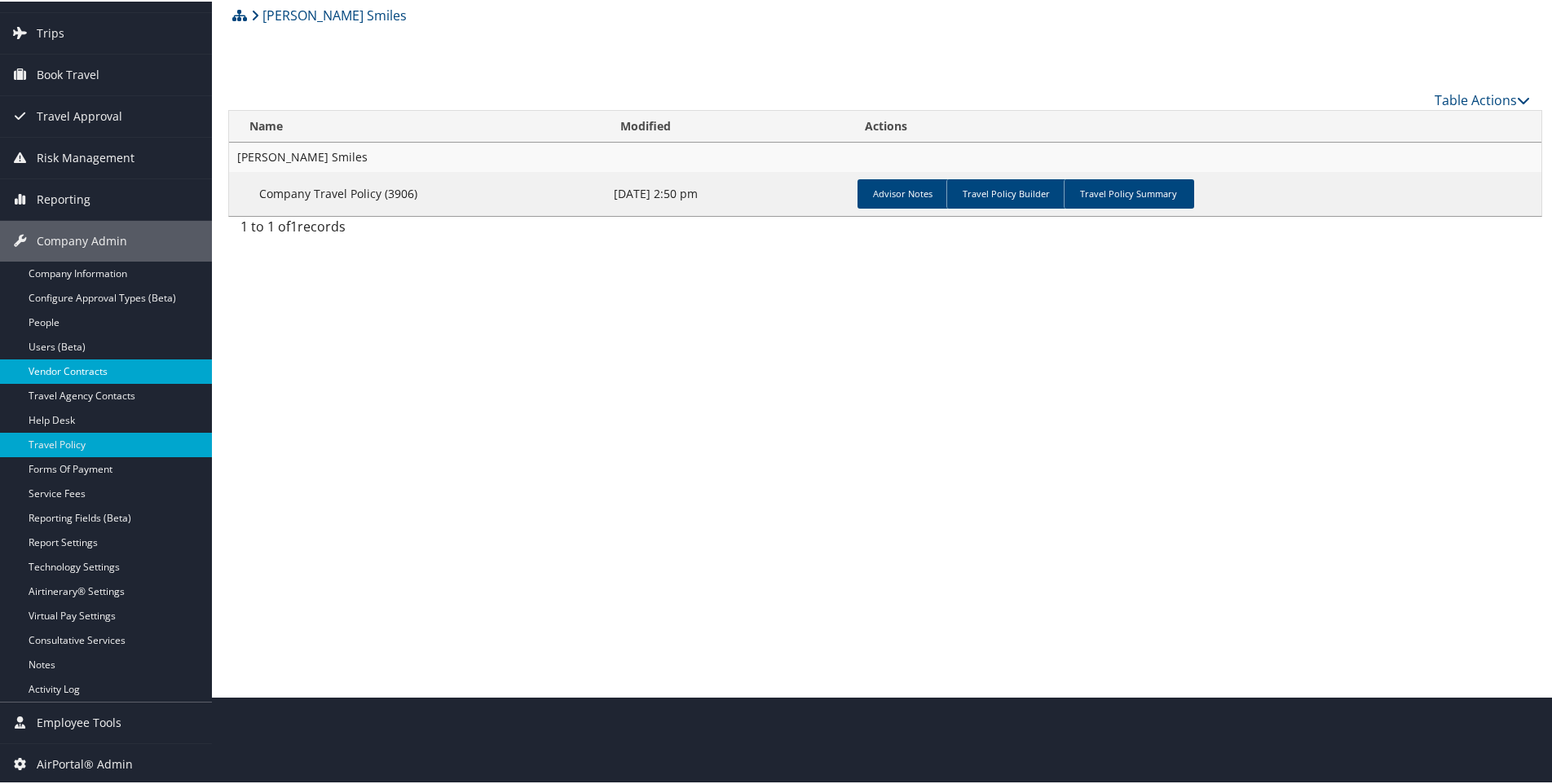
click at [43, 366] on link "Vendor Contracts" at bounding box center [106, 370] width 212 height 24
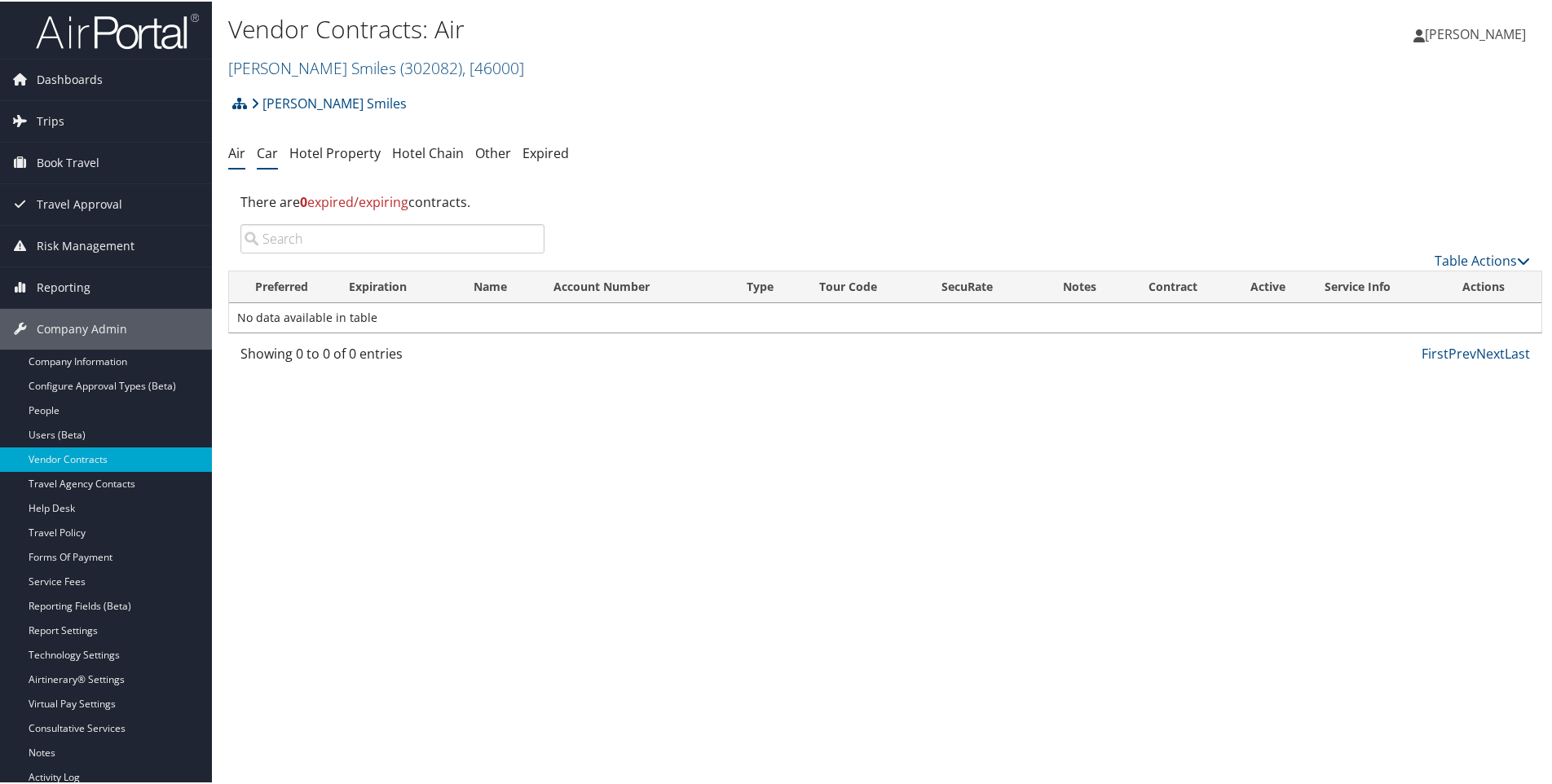
click at [265, 148] on link "Car" at bounding box center [267, 151] width 21 height 18
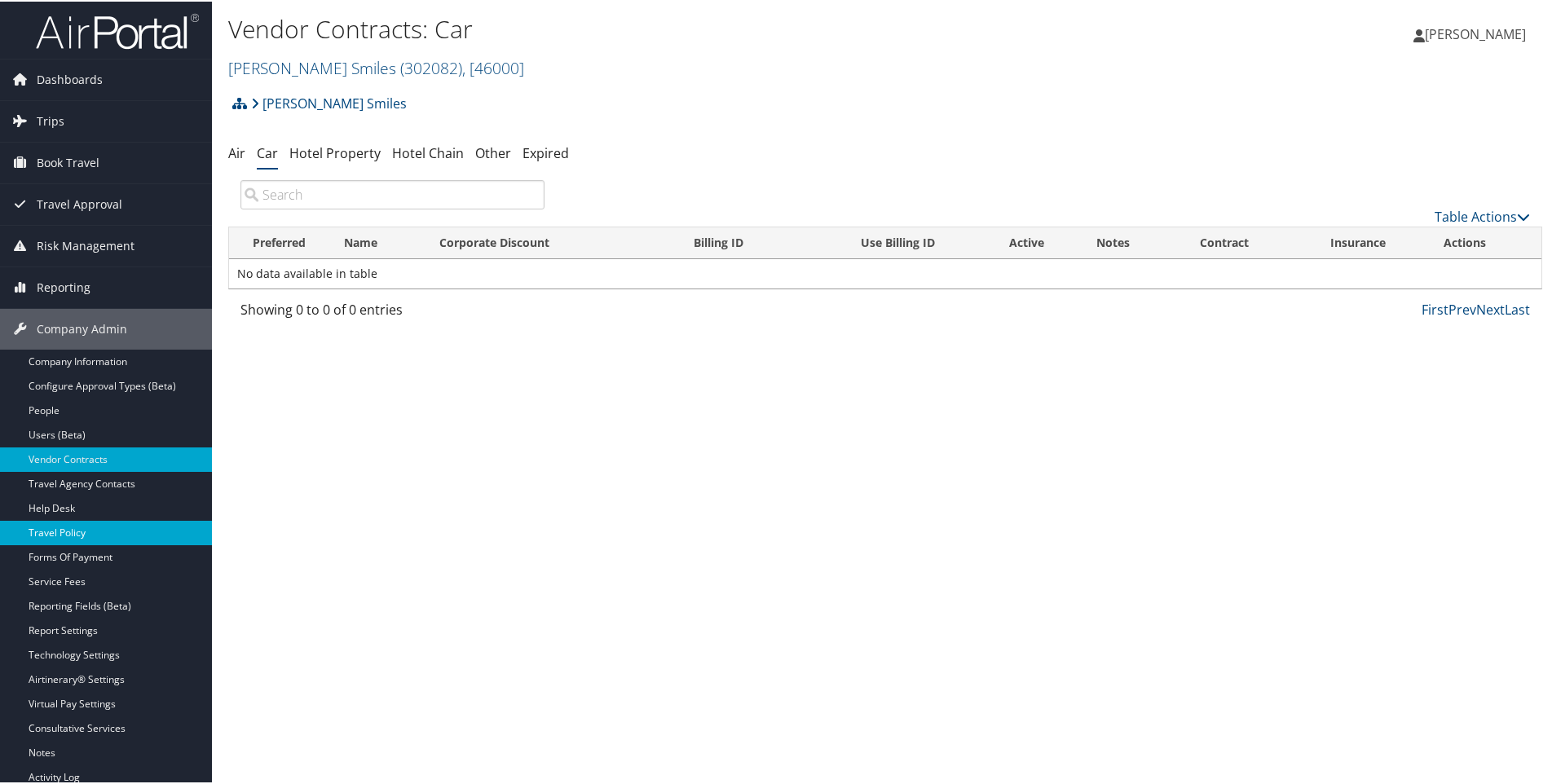
click at [55, 534] on link "Travel Policy" at bounding box center [106, 532] width 212 height 24
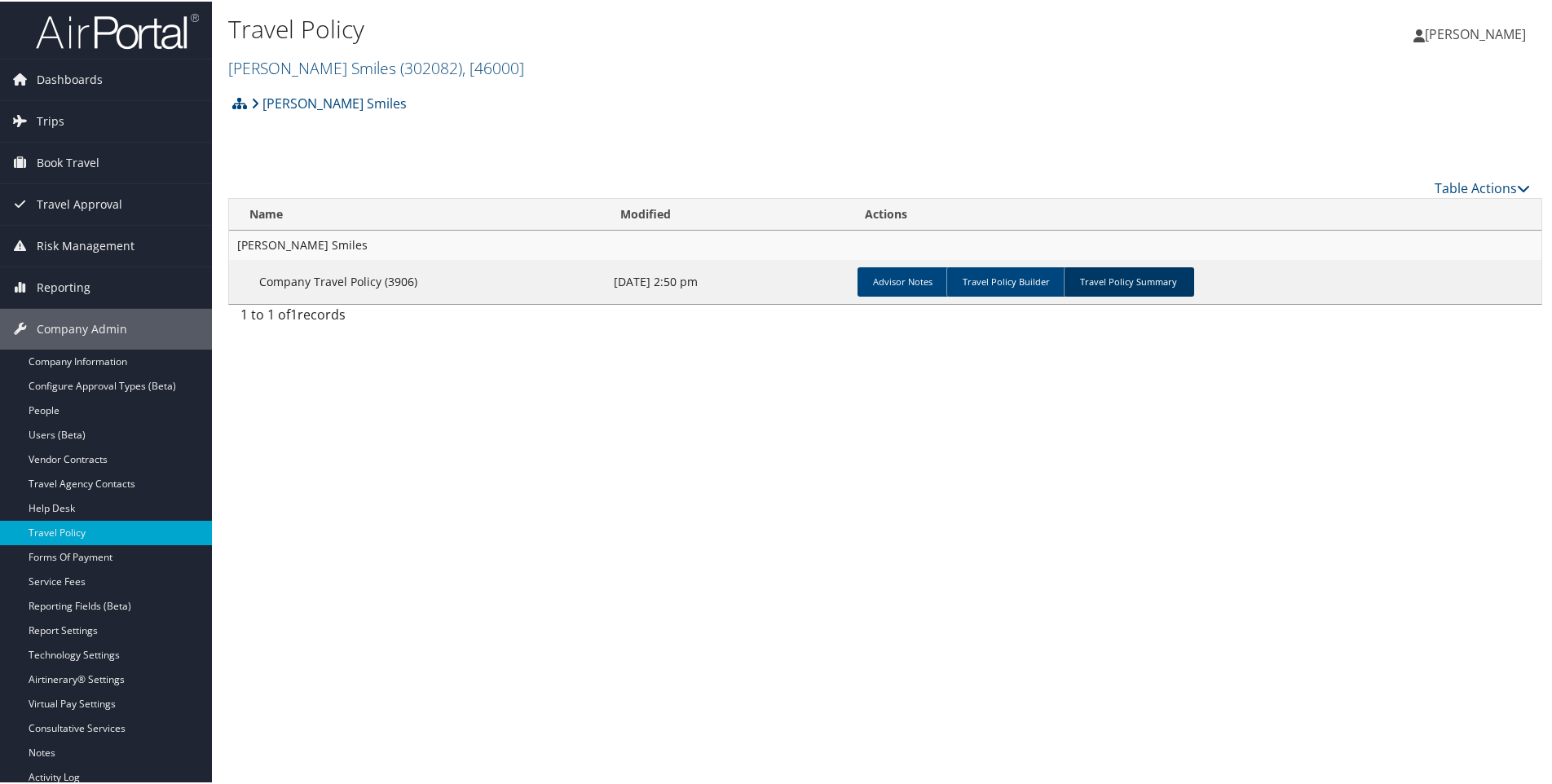
click at [1117, 284] on link "Travel Policy Summary" at bounding box center [1129, 280] width 130 height 29
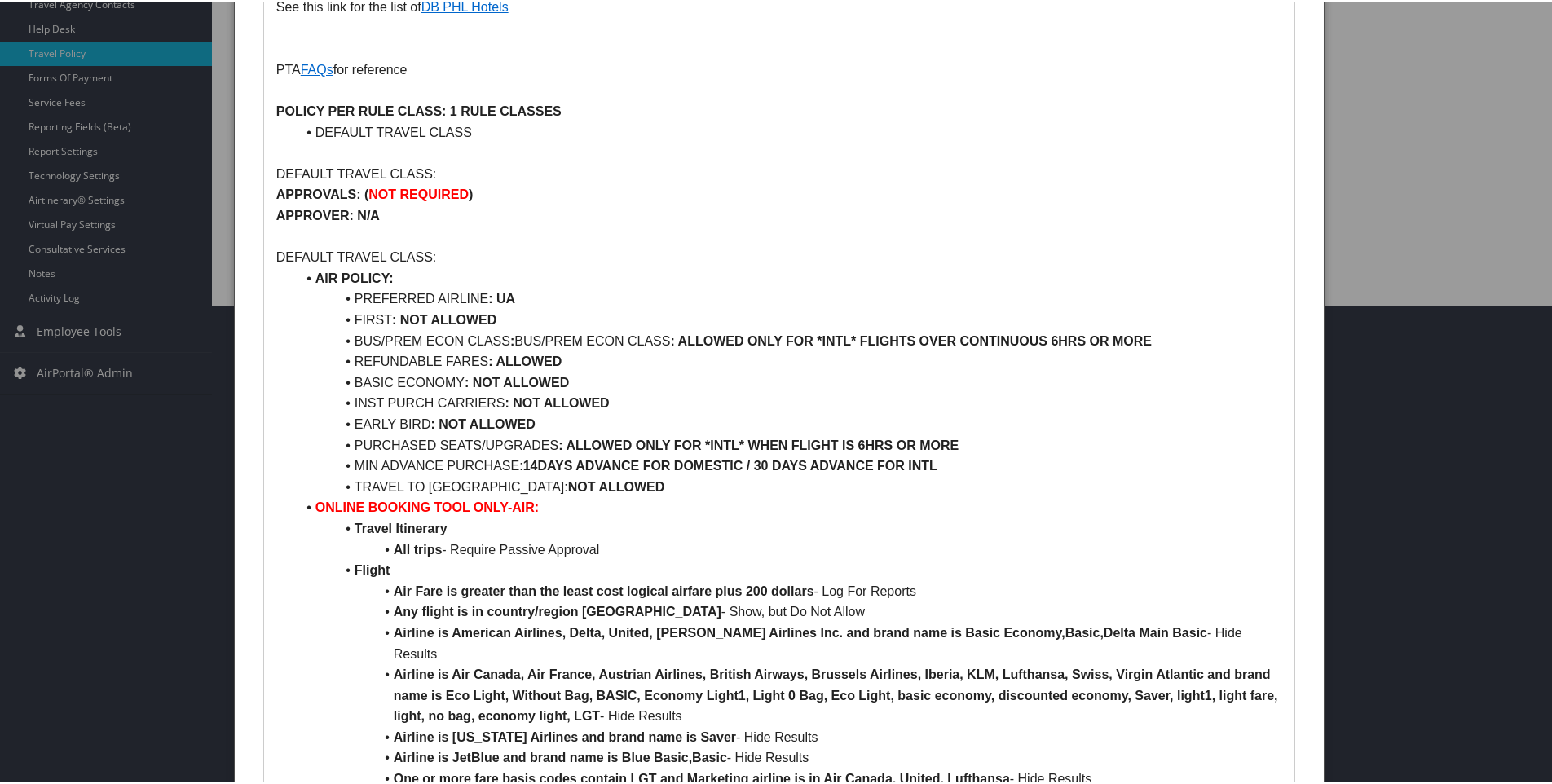
scroll to position [489, 0]
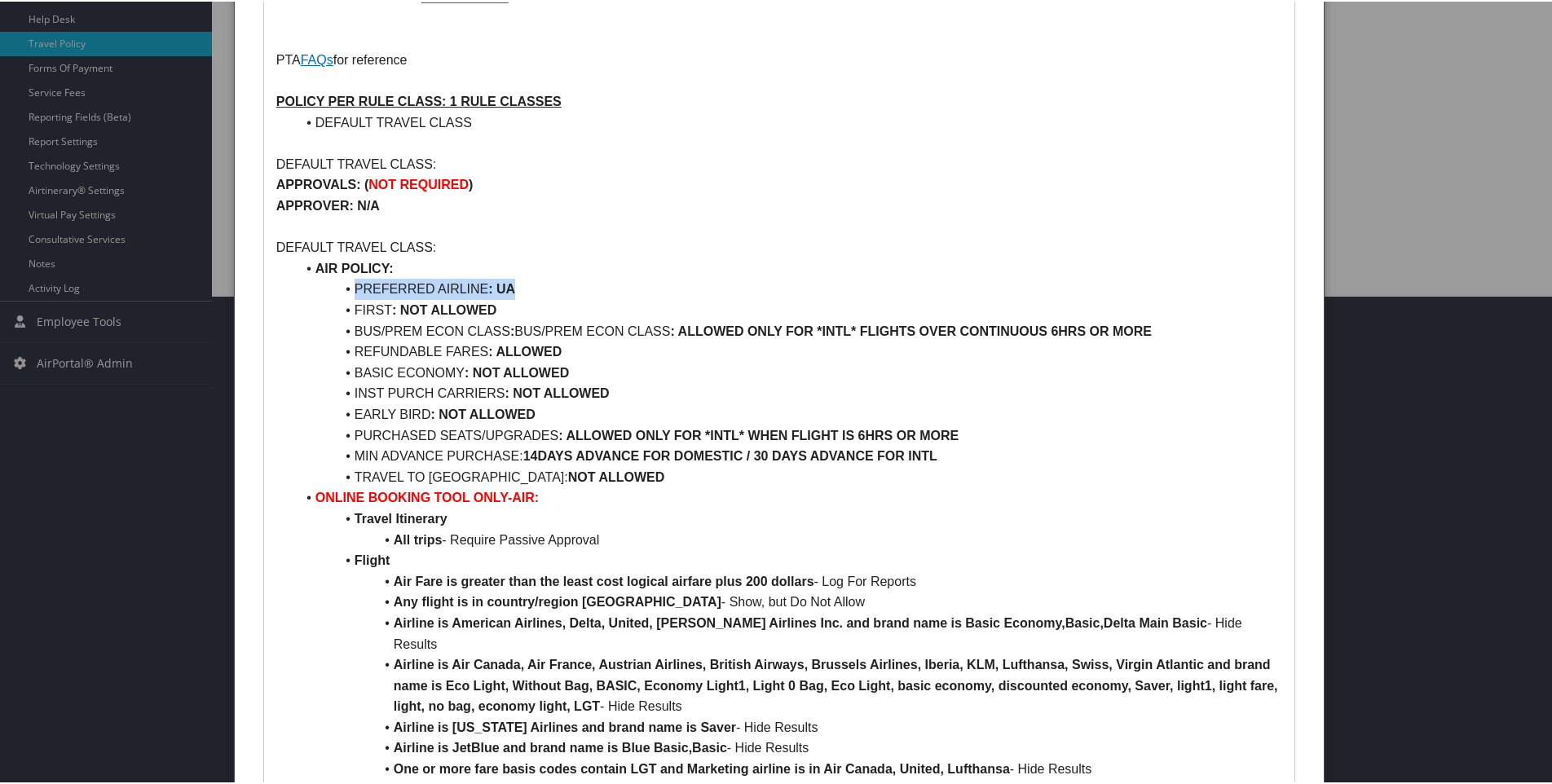
drag, startPoint x: 353, startPoint y: 267, endPoint x: 521, endPoint y: 260, distance: 168.1
click at [521, 277] on li "PREFERRED AIRLINE : UA" at bounding box center [789, 287] width 986 height 21
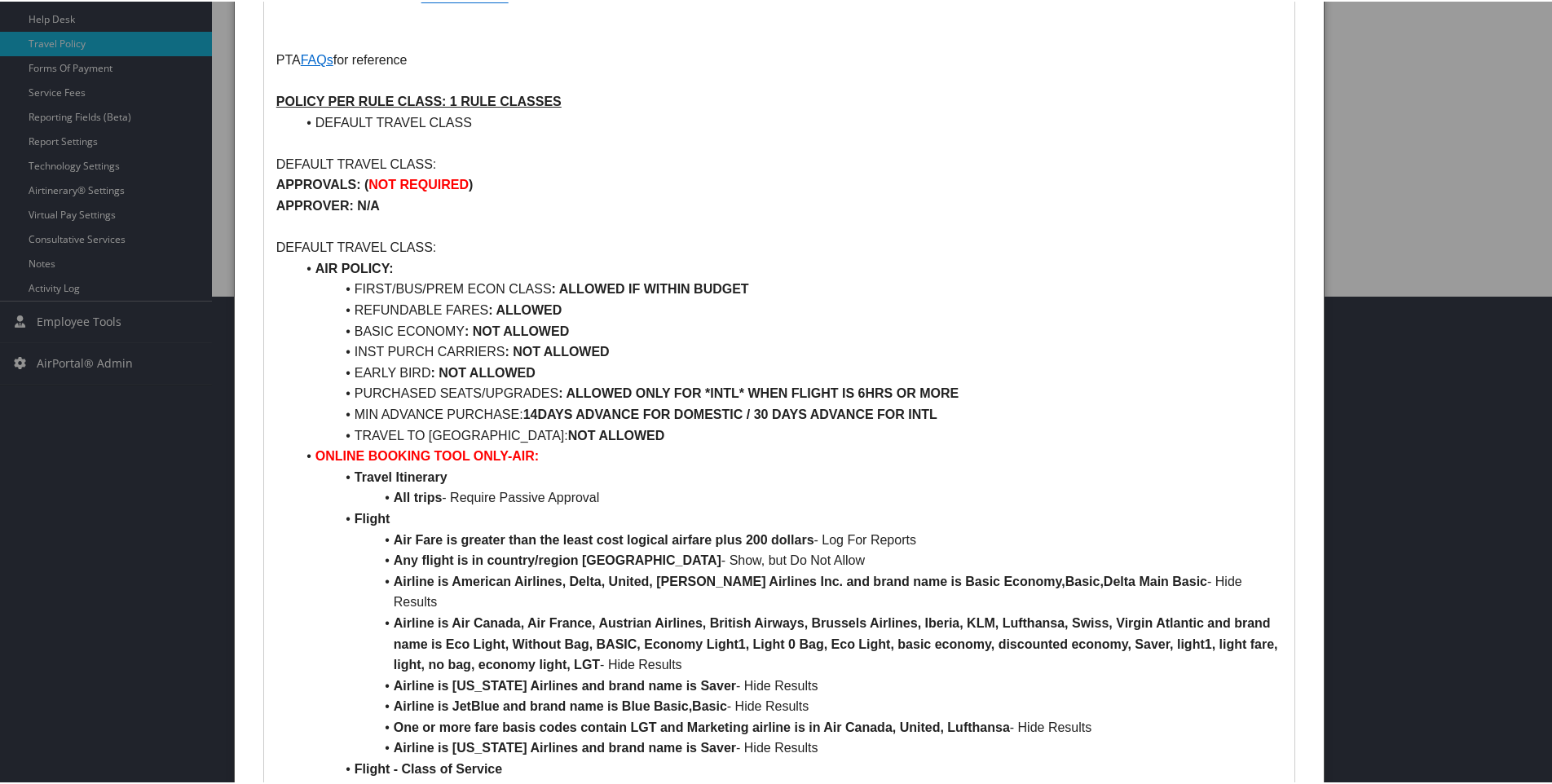
click at [572, 298] on li "REFUNDABLE FARES : ALLOWED" at bounding box center [789, 309] width 986 height 21
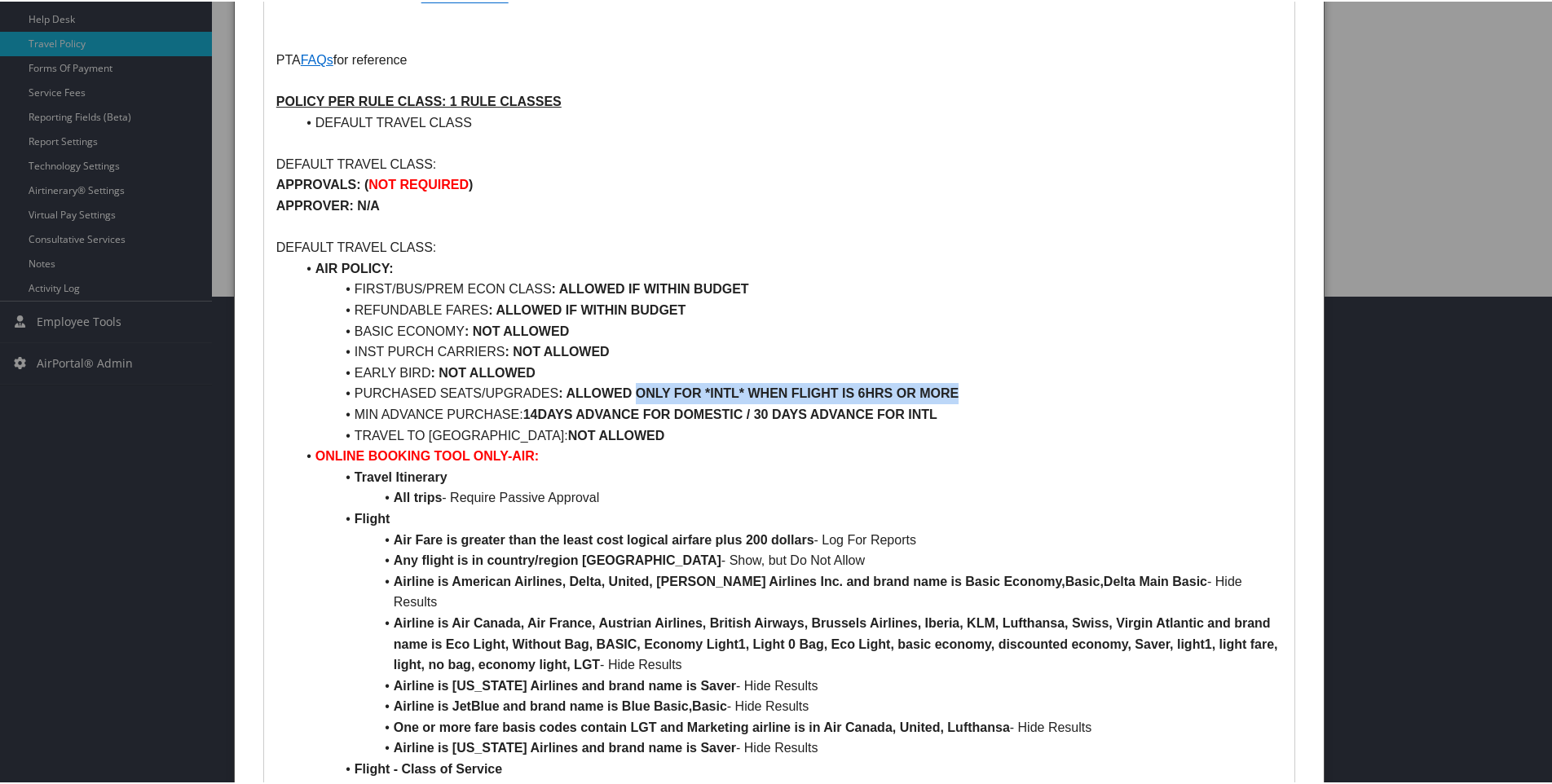
drag, startPoint x: 637, startPoint y: 369, endPoint x: 994, endPoint y: 364, distance: 357.0
click at [994, 382] on li "PURCHASED SEATS/UPGRADES : ALLOWED ONLY FOR *INTL* WHEN FLIGHT IS 6HRS OR MORE" at bounding box center [789, 392] width 986 height 21
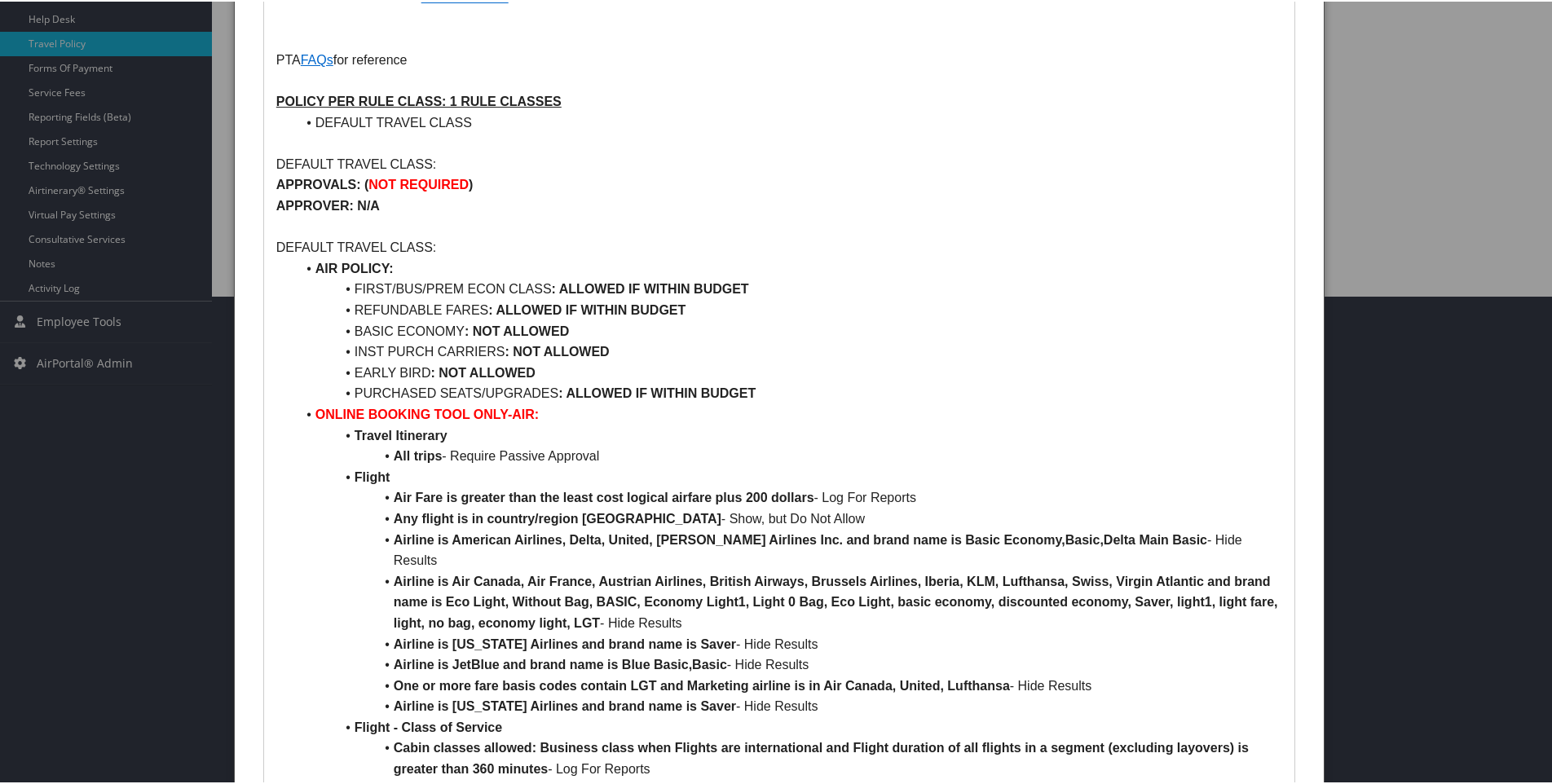
click at [486, 111] on li "DEFAULT TRAVEL CLASS" at bounding box center [789, 121] width 986 height 21
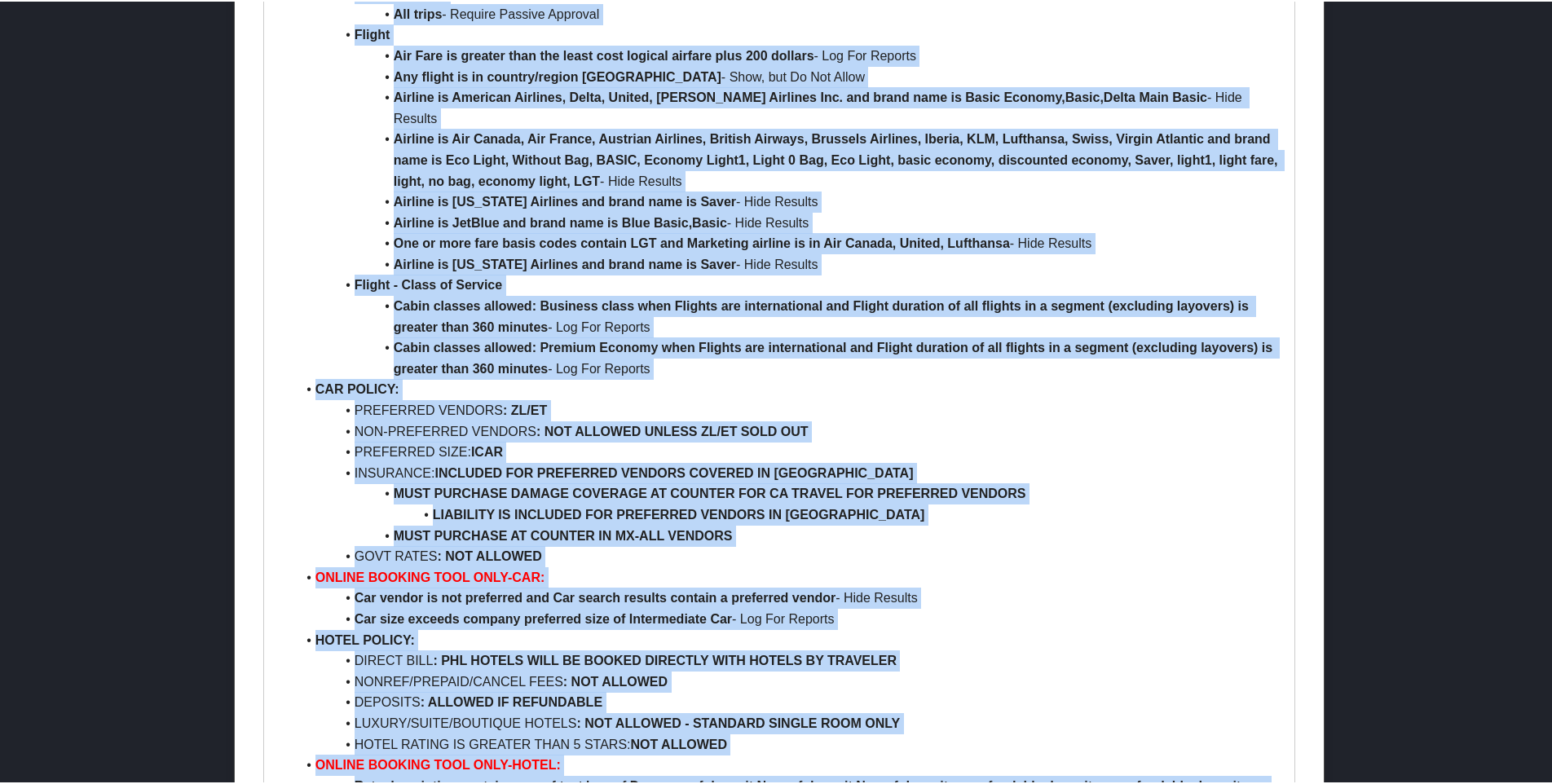
scroll to position [961, 0]
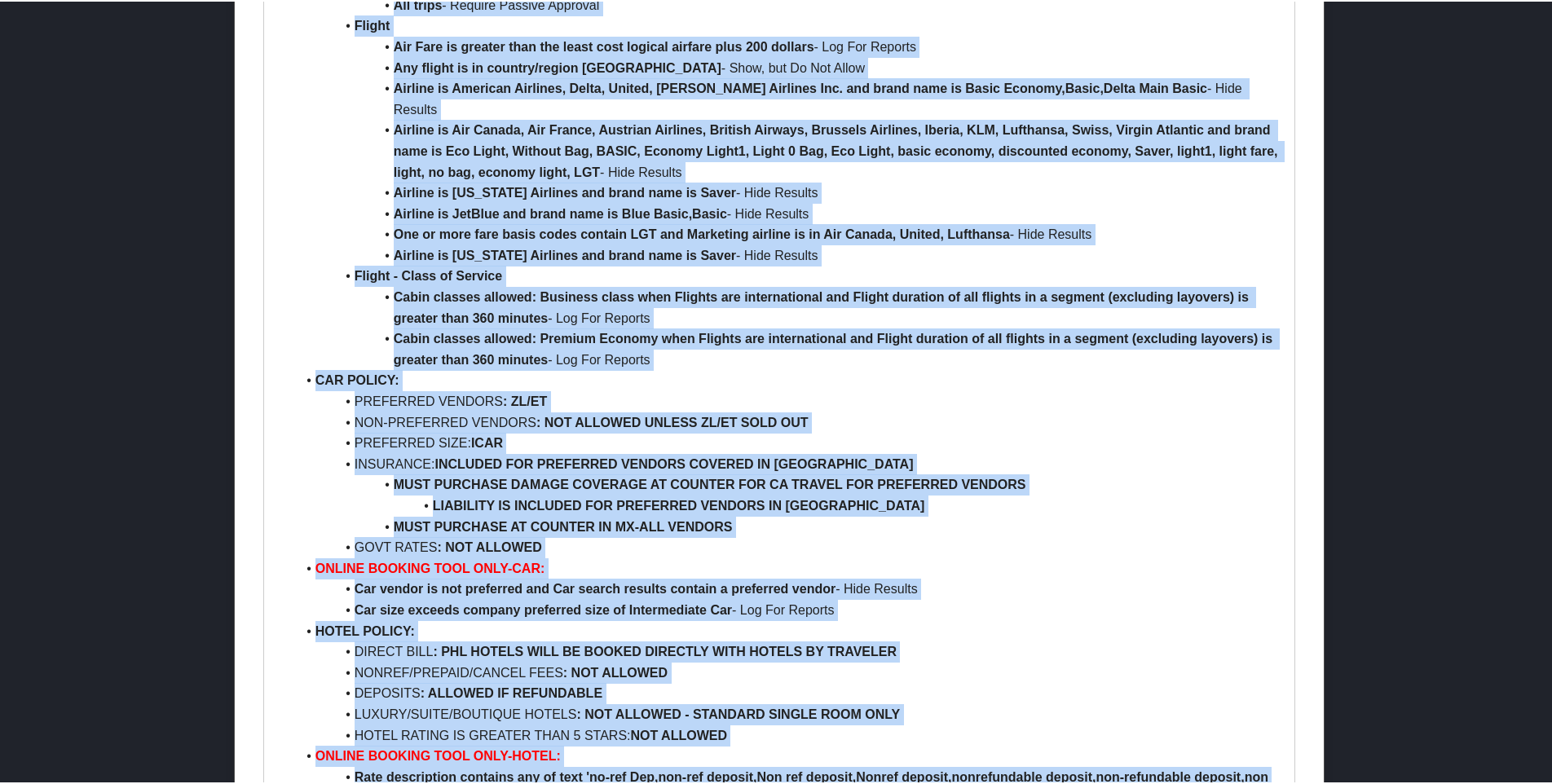
drag, startPoint x: 316, startPoint y: 497, endPoint x: 682, endPoint y: 316, distance: 408.3
click at [682, 316] on ul "AIR POLICY: FIRST/BUS/PREM ECON CLASS : ALLOWED IF WITHIN BUDGET REFUNDABLE FAR…" at bounding box center [780, 451] width 1006 height 1293
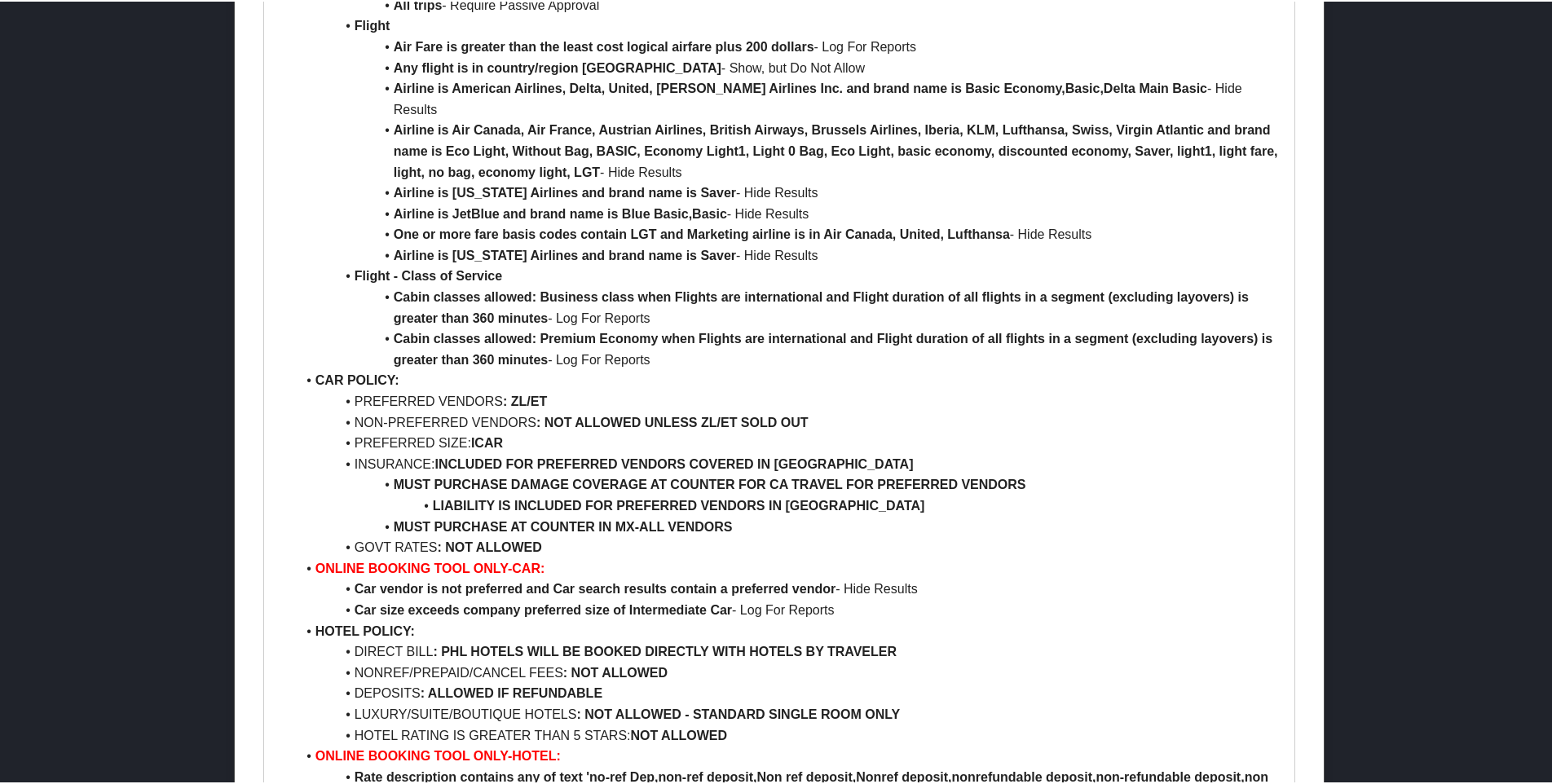
scroll to position [606, 0]
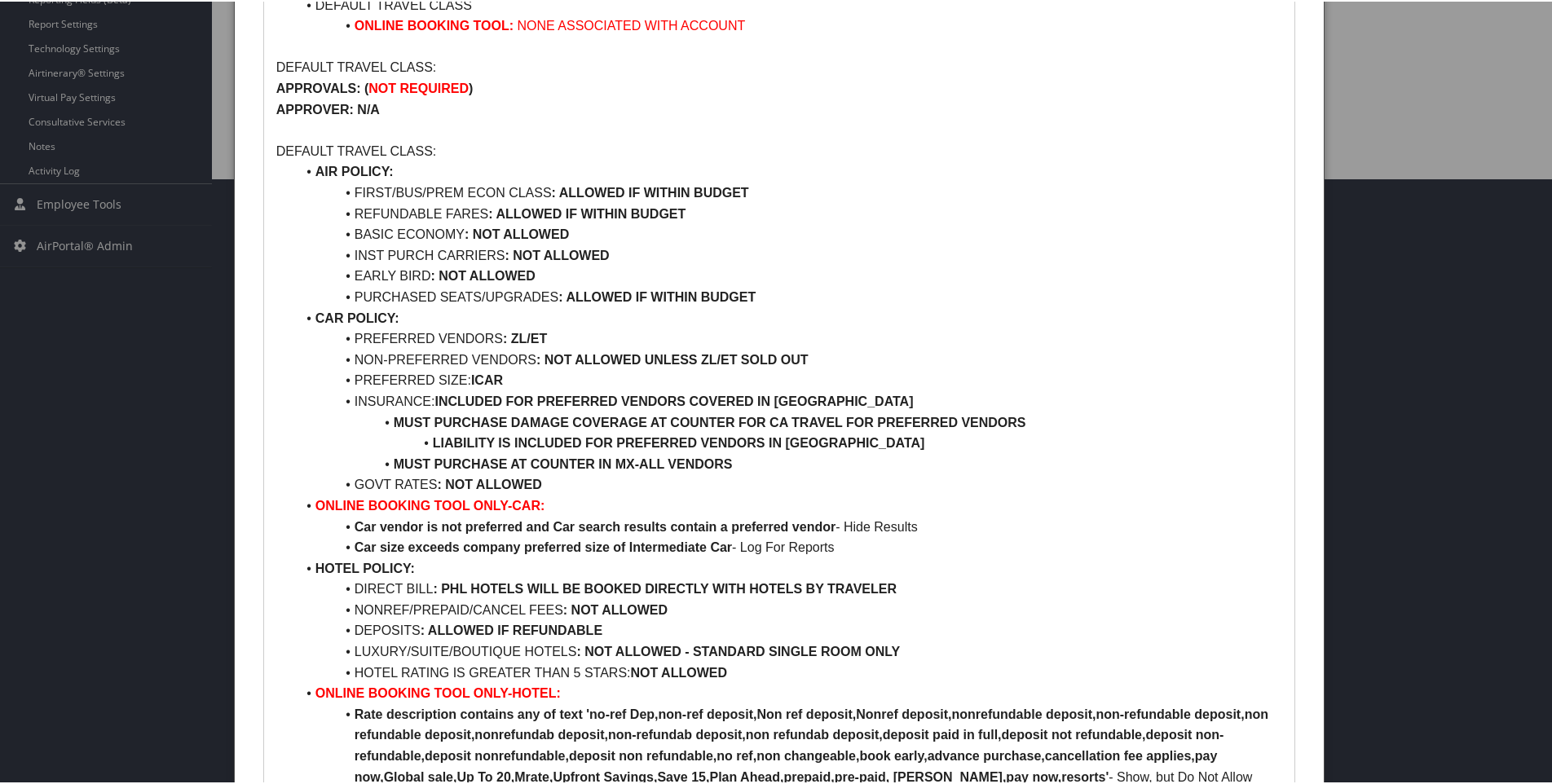
drag, startPoint x: 315, startPoint y: 480, endPoint x: 858, endPoint y: 513, distance: 544.0
click at [862, 519] on ul "AIR POLICY: FIRST/BUS/PREM ECON CLASS : ALLOWED IF WITHIN BUDGET REFUNDABLE FAR…" at bounding box center [780, 598] width 1006 height 876
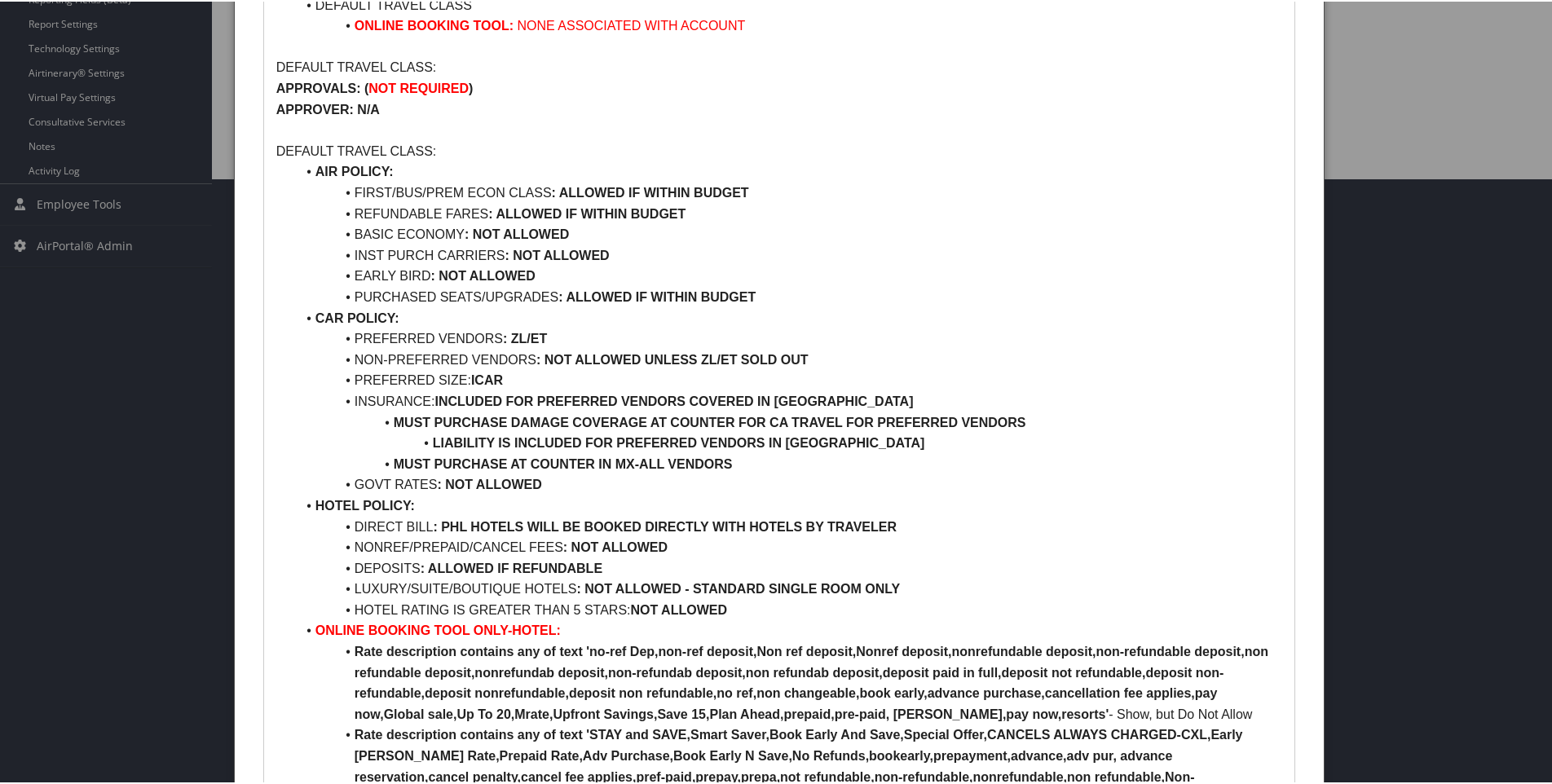
click at [316, 622] on strong "ONLINE BOOKING TOOL ONLY-HOTEL:" at bounding box center [438, 629] width 246 height 14
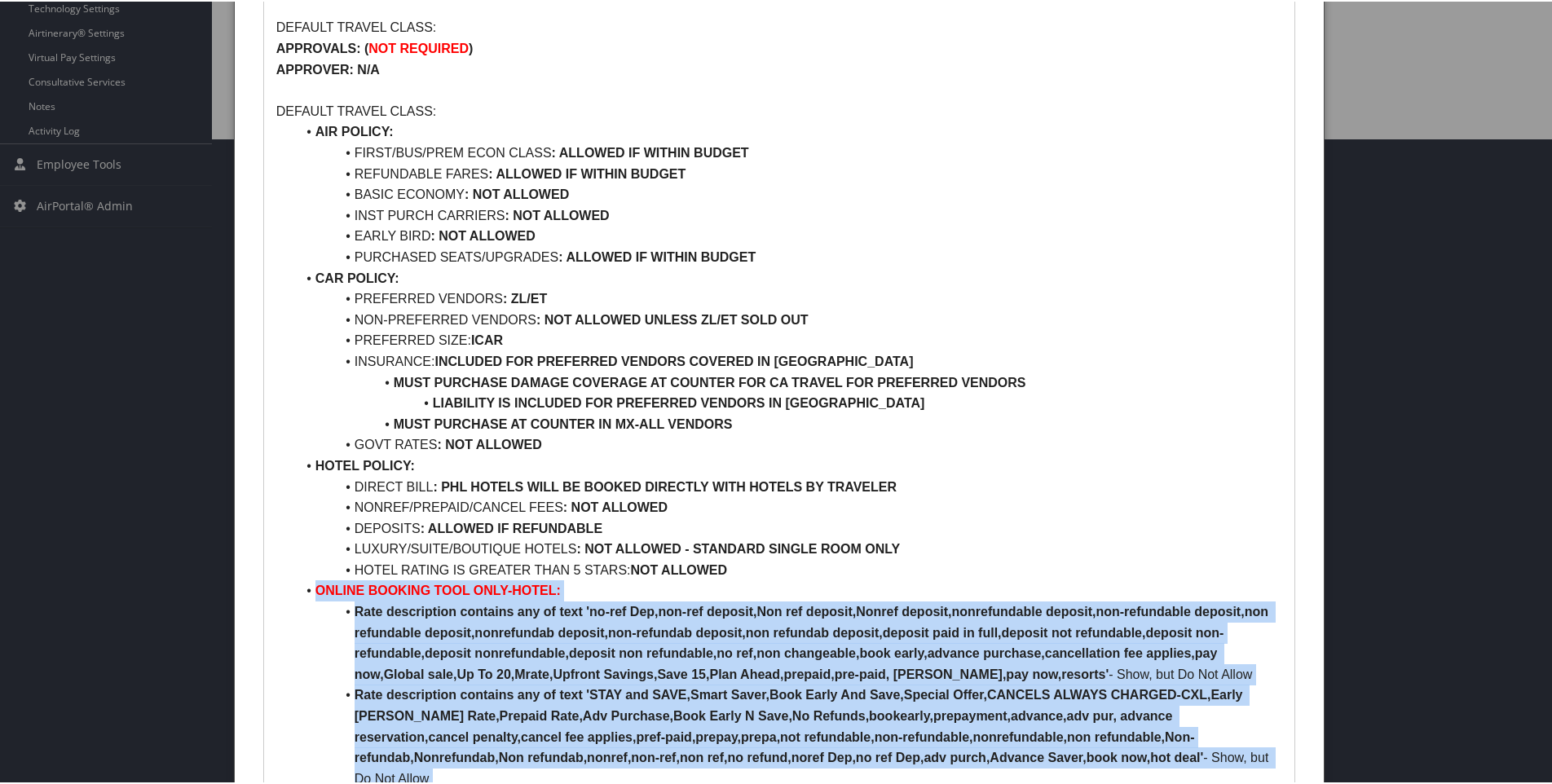
scroll to position [668, 0]
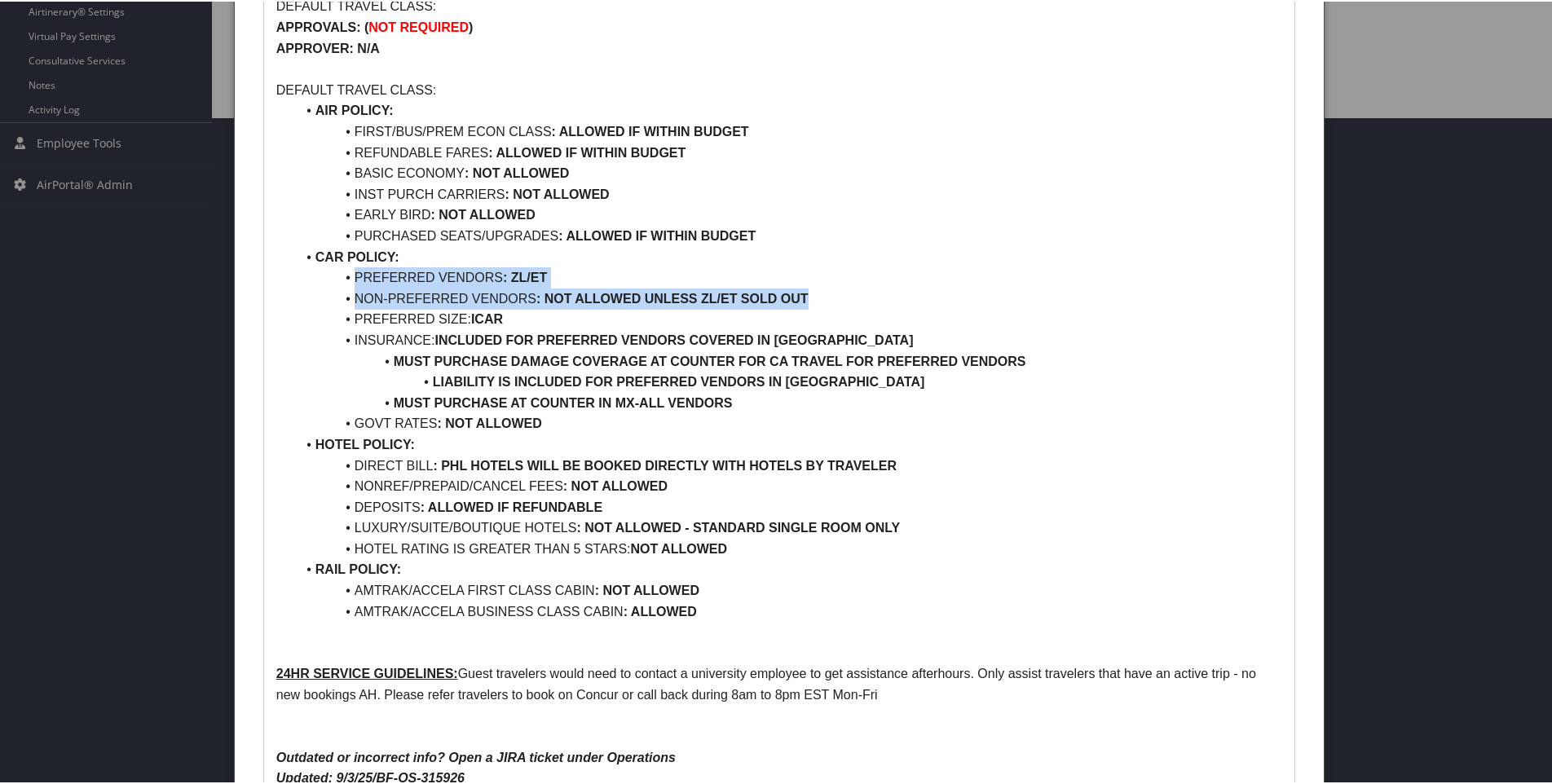
drag, startPoint x: 353, startPoint y: 257, endPoint x: 826, endPoint y: 269, distance: 473.2
click at [826, 269] on ul "AIR POLICY: FIRST/BUS/PREM ECON CLASS : ALLOWED IF WITHIN BUDGET REFUNDABLE FAR…" at bounding box center [780, 359] width 1006 height 521
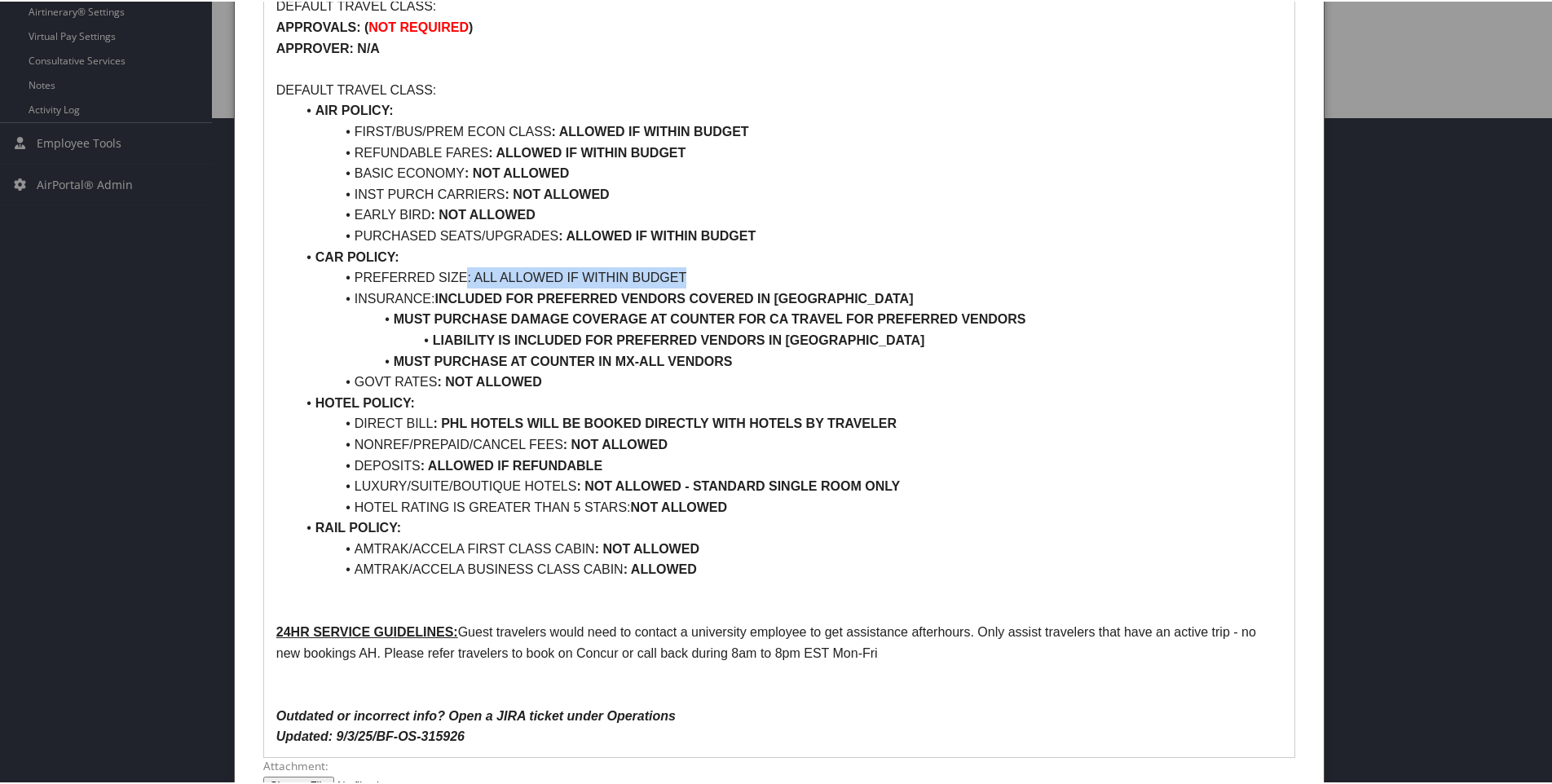
drag, startPoint x: 462, startPoint y: 253, endPoint x: 684, endPoint y: 252, distance: 222.0
click at [684, 265] on li "PREFERRED SIZE: ALL ALLOWED IF WITHIN BUDGET" at bounding box center [789, 276] width 986 height 21
drag, startPoint x: 351, startPoint y: 277, endPoint x: 428, endPoint y: 274, distance: 77.1
click at [428, 287] on li "INSURANCE: INCLUDED FOR PREFERRED VENDORS COVERED IN US" at bounding box center [789, 297] width 986 height 21
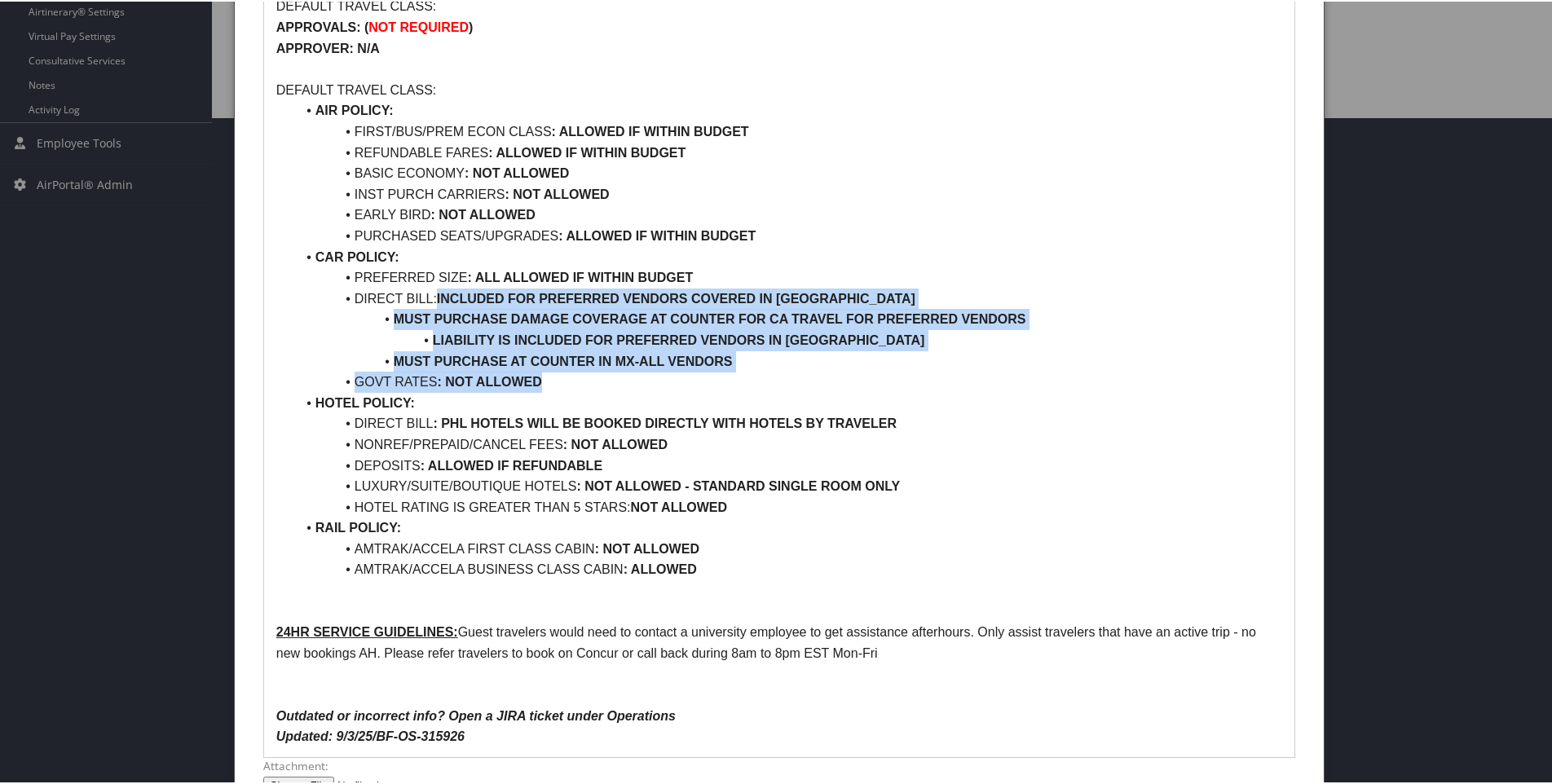
drag, startPoint x: 442, startPoint y: 278, endPoint x: 547, endPoint y: 358, distance: 132.0
click at [547, 358] on ul "AIR POLICY: FIRST/BUS/PREM ECON CLASS : ALLOWED IF WITHIN BUDGET REFUNDABLE FAR…" at bounding box center [780, 338] width 1006 height 480
drag, startPoint x: 357, startPoint y: 272, endPoint x: 578, endPoint y: 350, distance: 234.4
click at [578, 350] on ul "AIR POLICY: FIRST/BUS/PREM ECON CLASS : ALLOWED IF WITHIN BUDGET REFUNDABLE FAR…" at bounding box center [780, 338] width 1006 height 480
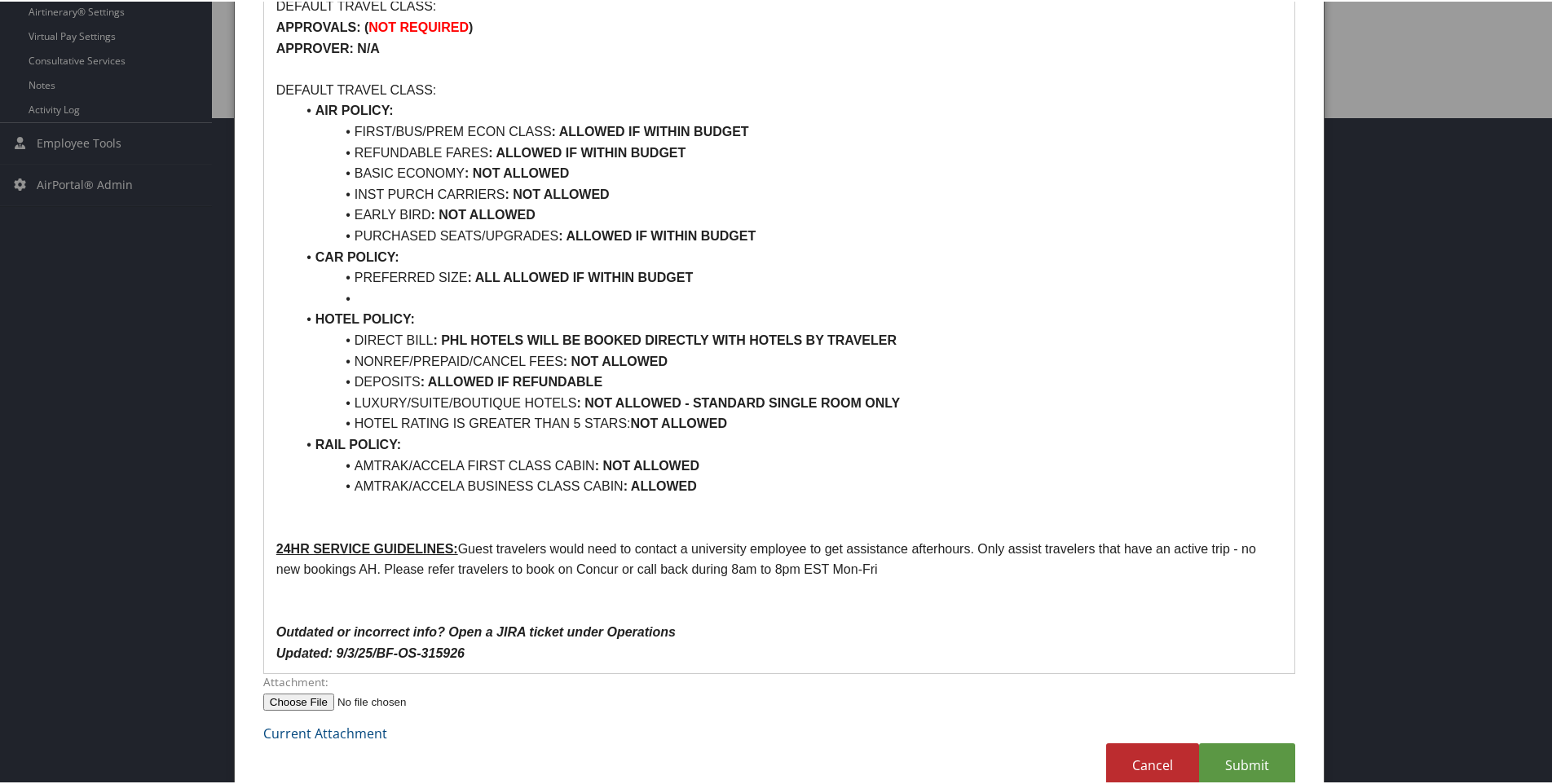
scroll to position [662, 0]
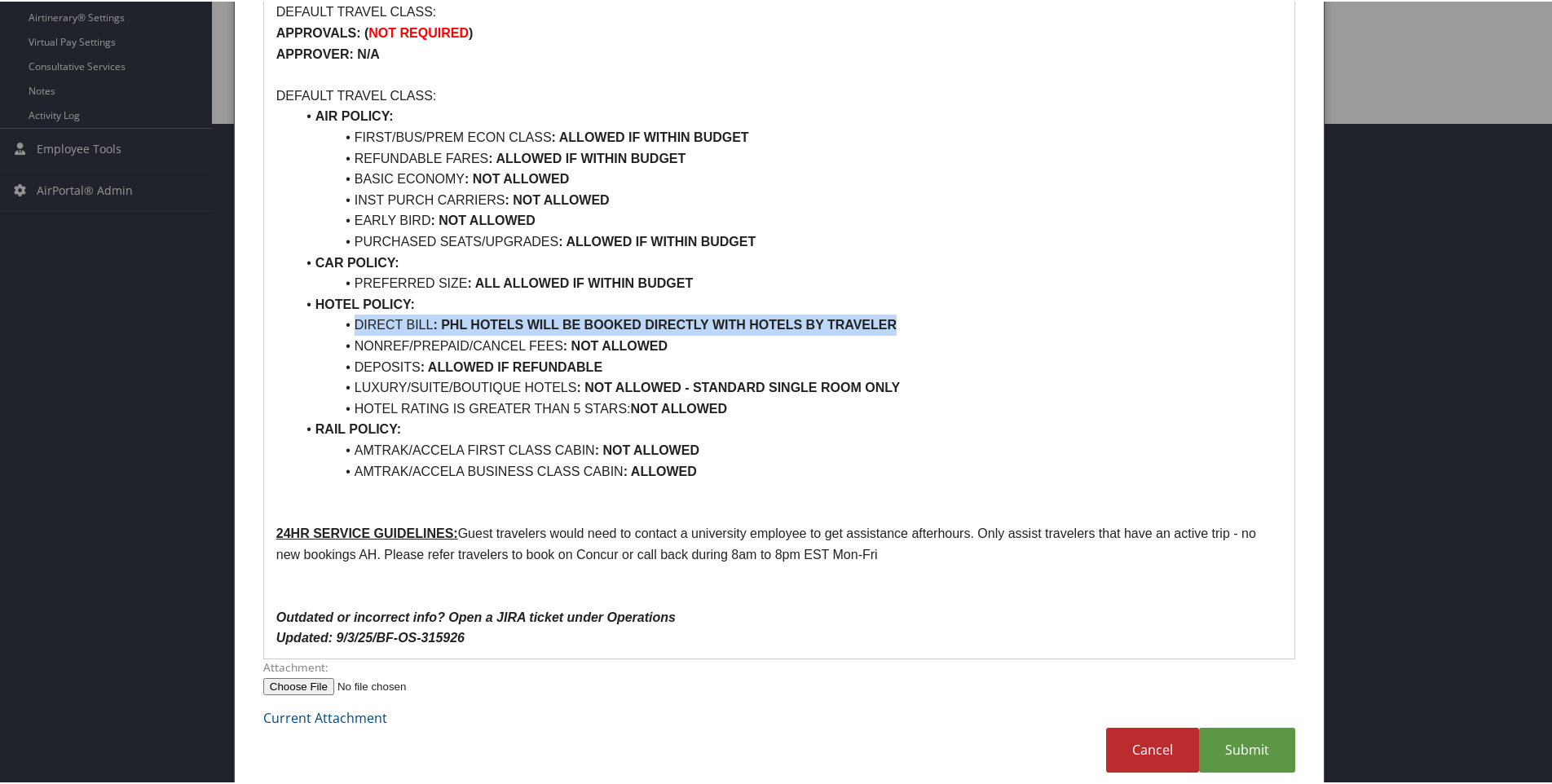
drag, startPoint x: 353, startPoint y: 302, endPoint x: 898, endPoint y: 312, distance: 545.1
click at [898, 313] on li "DIRECT BILL : PHL HOTELS WILL BE BOOKED DIRECTLY WITH HOTELS BY TRAVELER" at bounding box center [789, 323] width 986 height 21
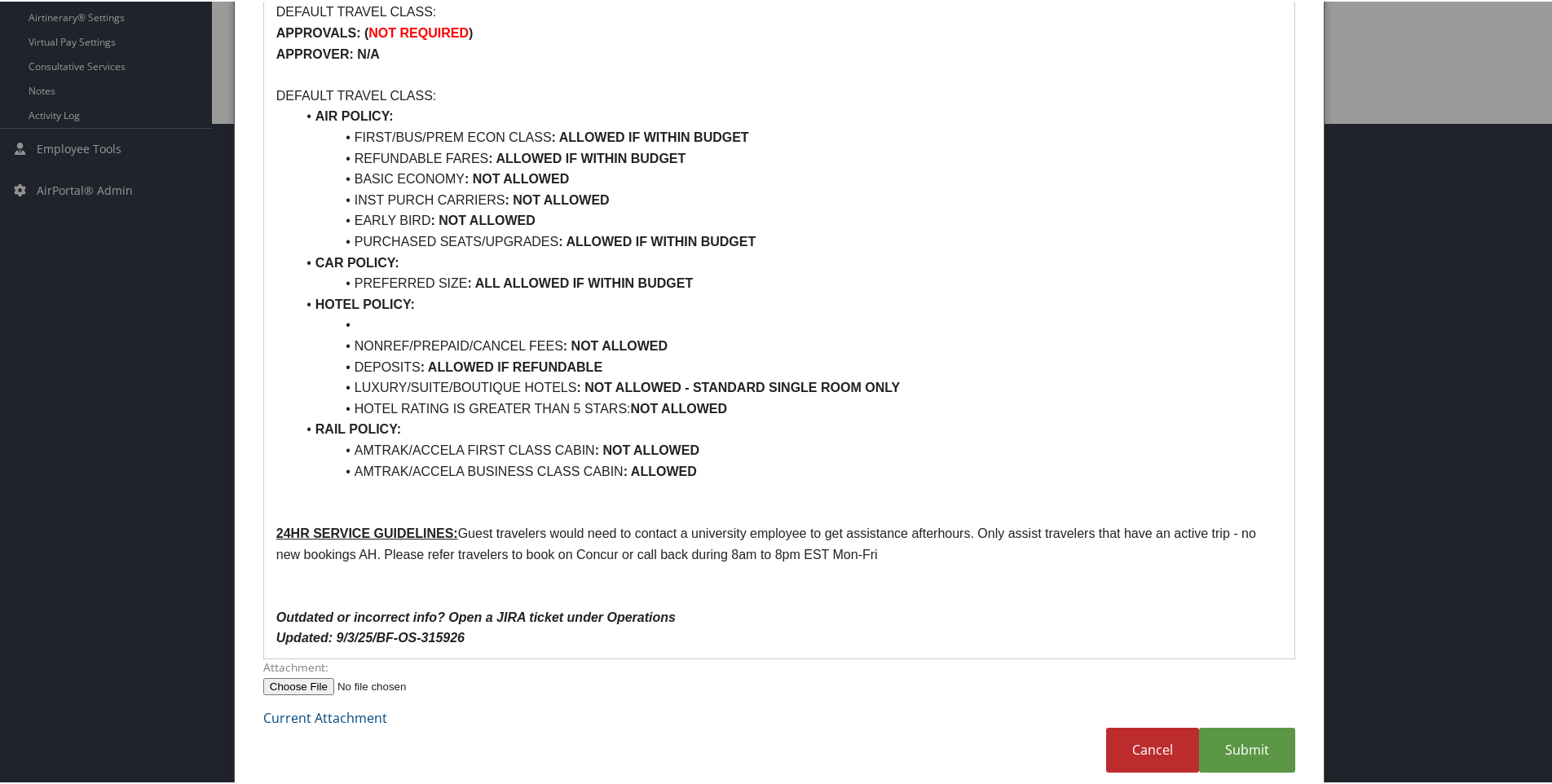
scroll to position [641, 0]
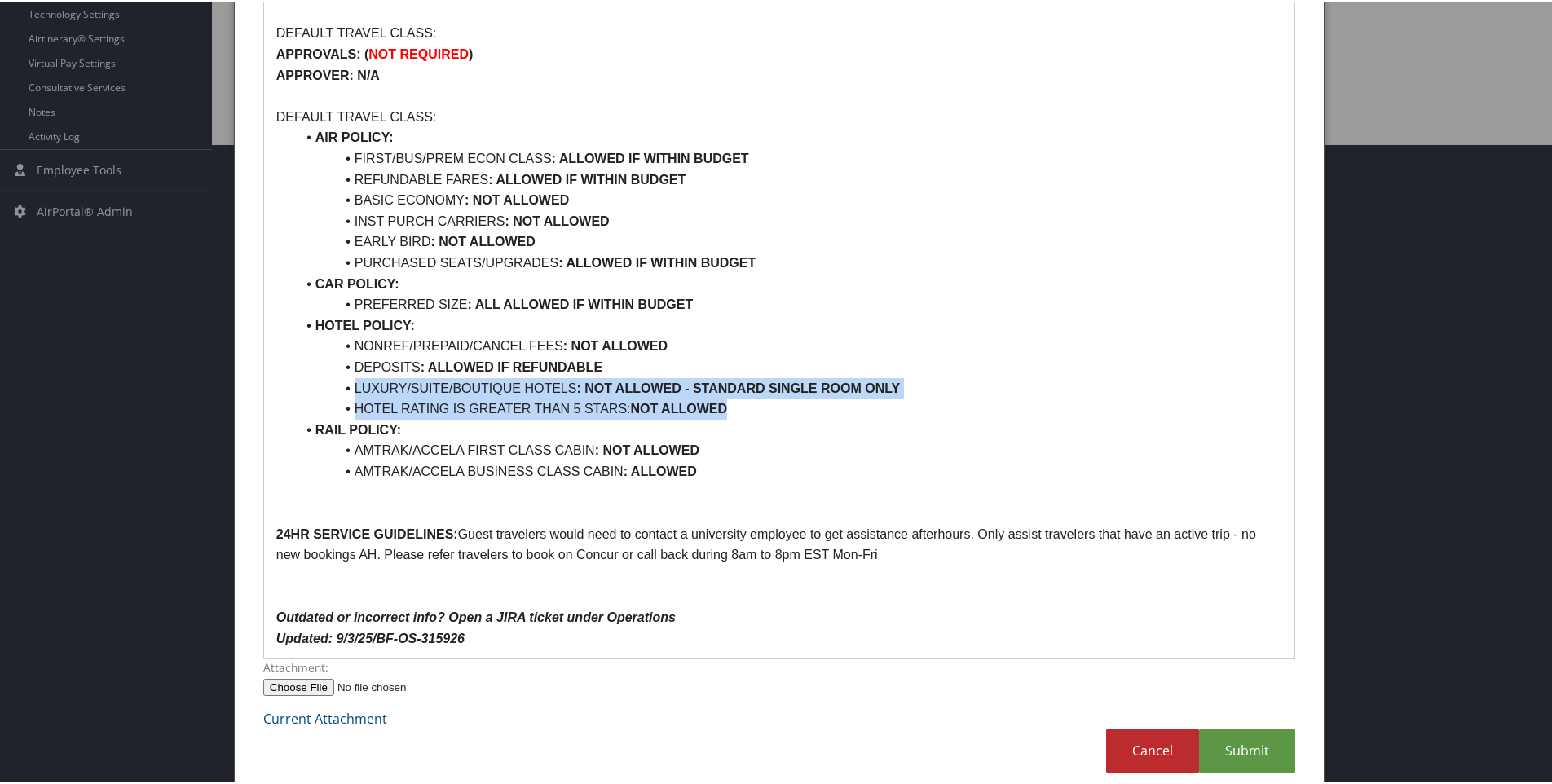
drag, startPoint x: 356, startPoint y: 363, endPoint x: 738, endPoint y: 387, distance: 382.8
click at [738, 387] on ul "AIR POLICY: FIRST/BUS/PREM ECON CLASS : ALLOWED IF WITHIN BUDGET REFUNDABLE FAR…" at bounding box center [780, 303] width 1006 height 355
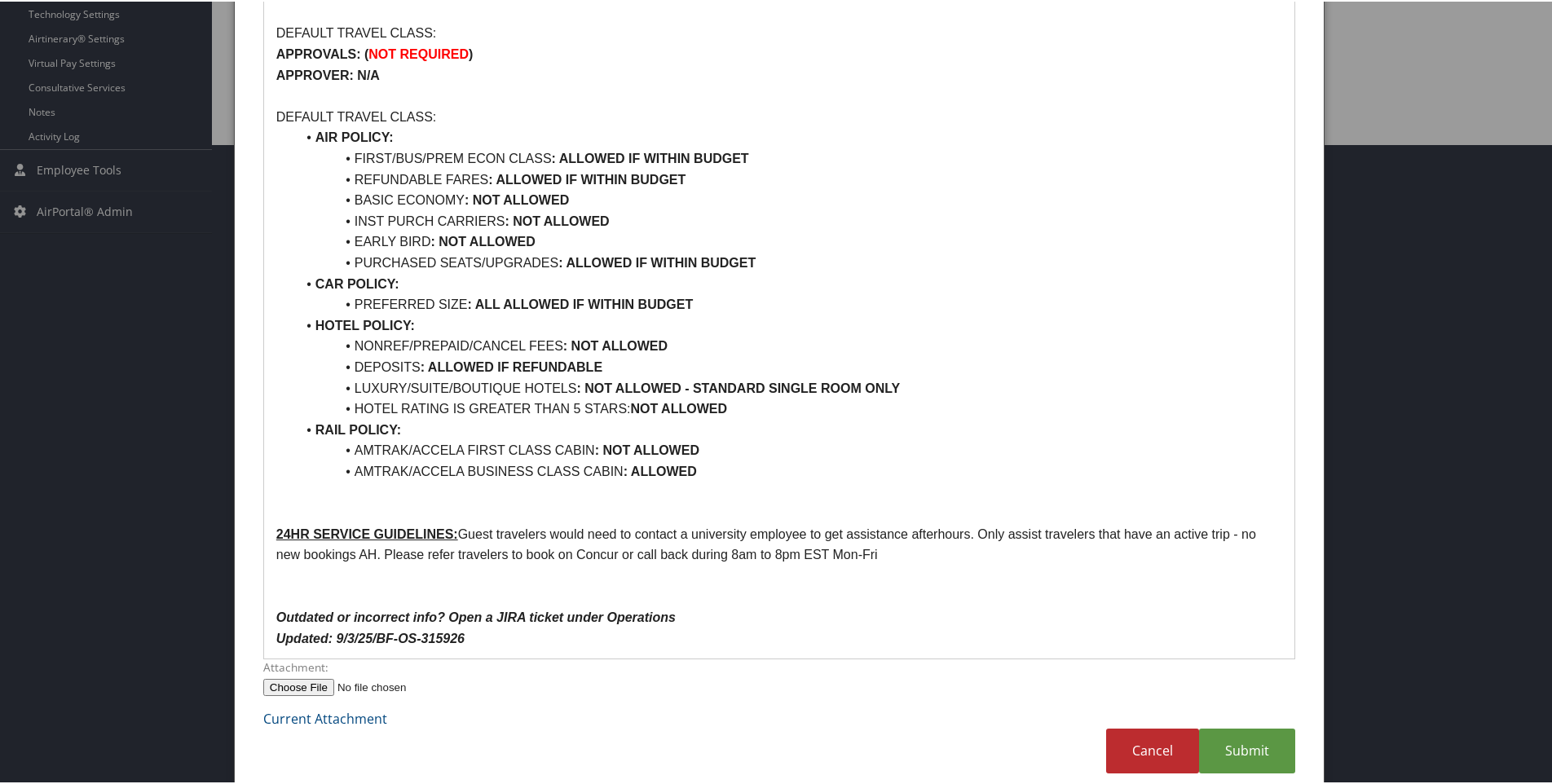
click at [355, 376] on li "LUXURY/SUITE/BOUTIQUE HOTELS : NOT ALLOWED - STANDARD SINGLE ROOM ONLY" at bounding box center [789, 387] width 986 height 21
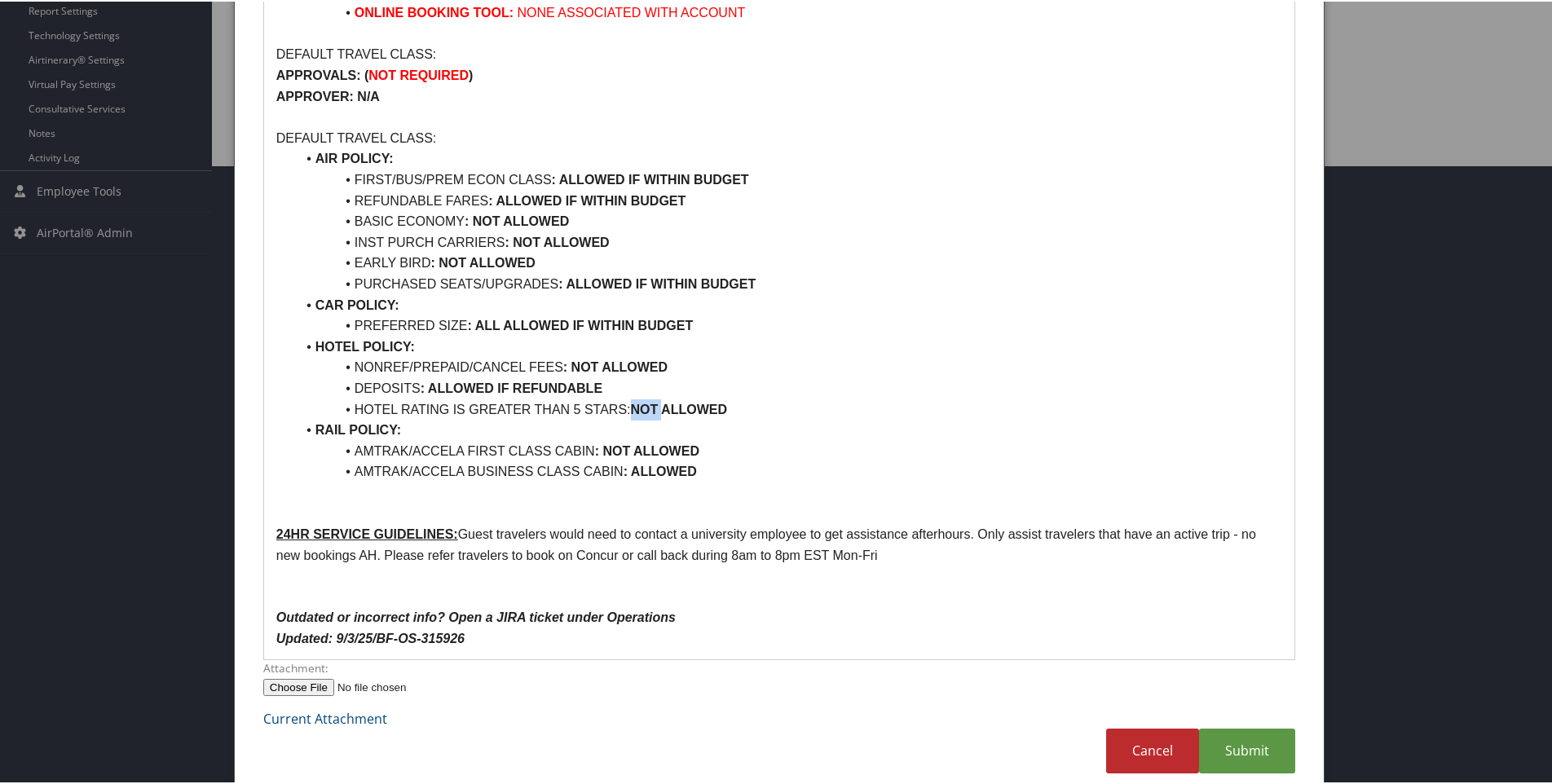
drag, startPoint x: 633, startPoint y: 386, endPoint x: 667, endPoint y: 389, distance: 34.1
click at [664, 401] on strong "NOT ALLOWED" at bounding box center [679, 408] width 97 height 14
drag, startPoint x: 462, startPoint y: 513, endPoint x: 893, endPoint y: 527, distance: 431.2
click at [893, 527] on p "24HR SERVICE GUIDELINES: Guest travelers would need to contact a university emp…" at bounding box center [780, 543] width 1006 height 42
drag, startPoint x: 307, startPoint y: 402, endPoint x: 743, endPoint y: 453, distance: 439.0
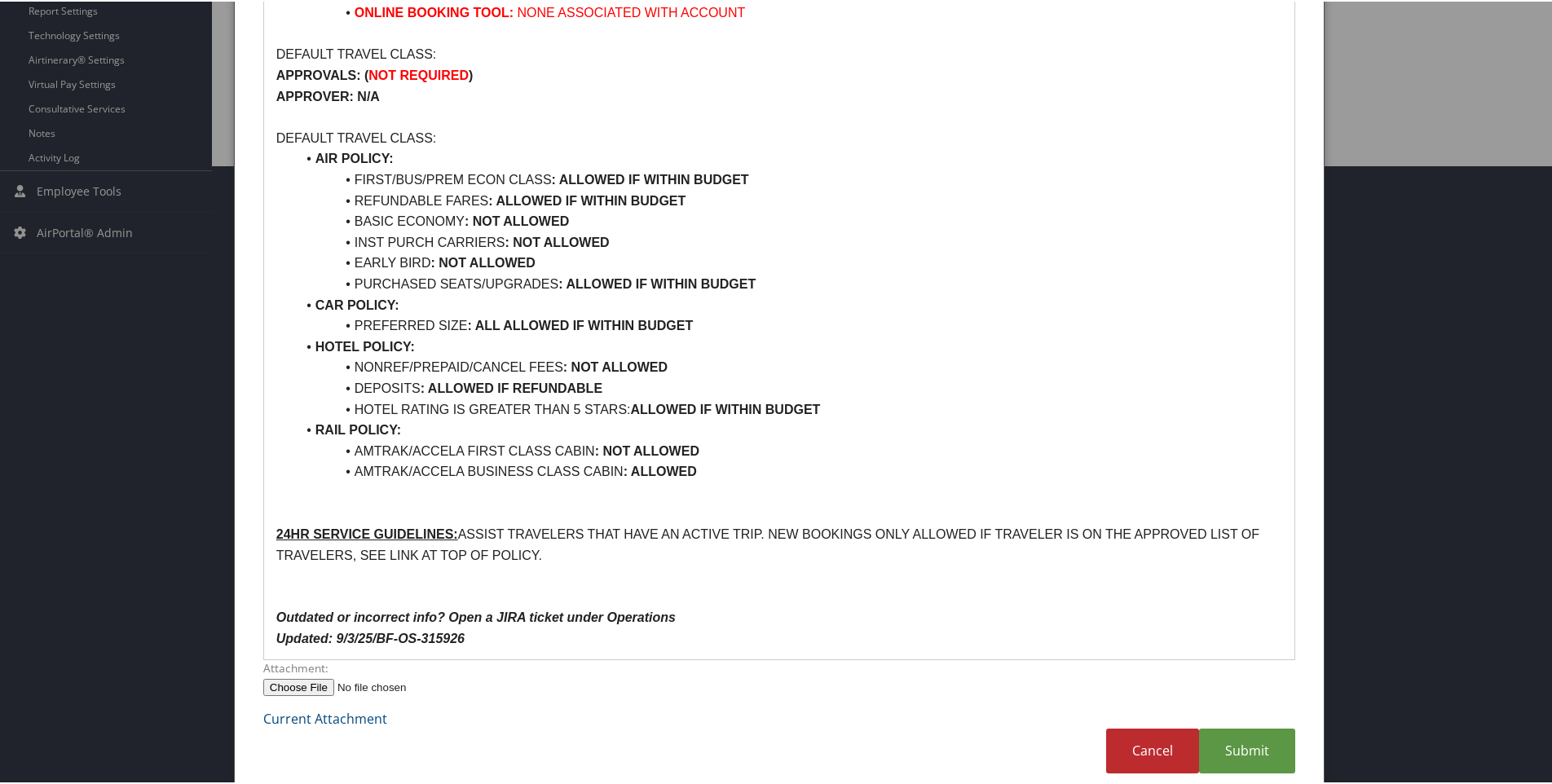
click at [743, 453] on ul "AIR POLICY: FIRST/BUS/PREM ECON CLASS : ALLOWED IF WITHIN BUDGET REFUNDABLE FAR…" at bounding box center [780, 313] width 1006 height 334
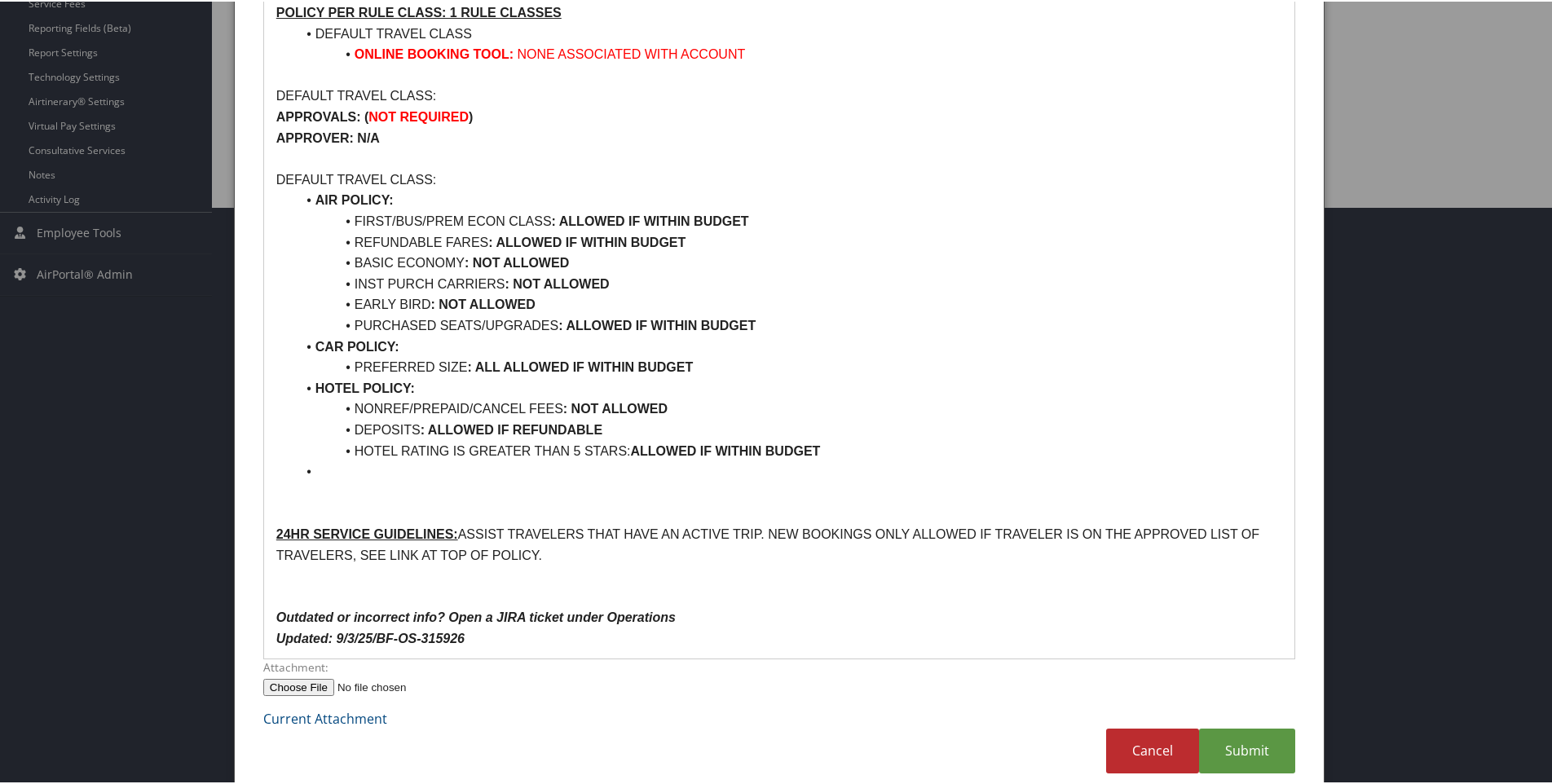
scroll to position [558, 0]
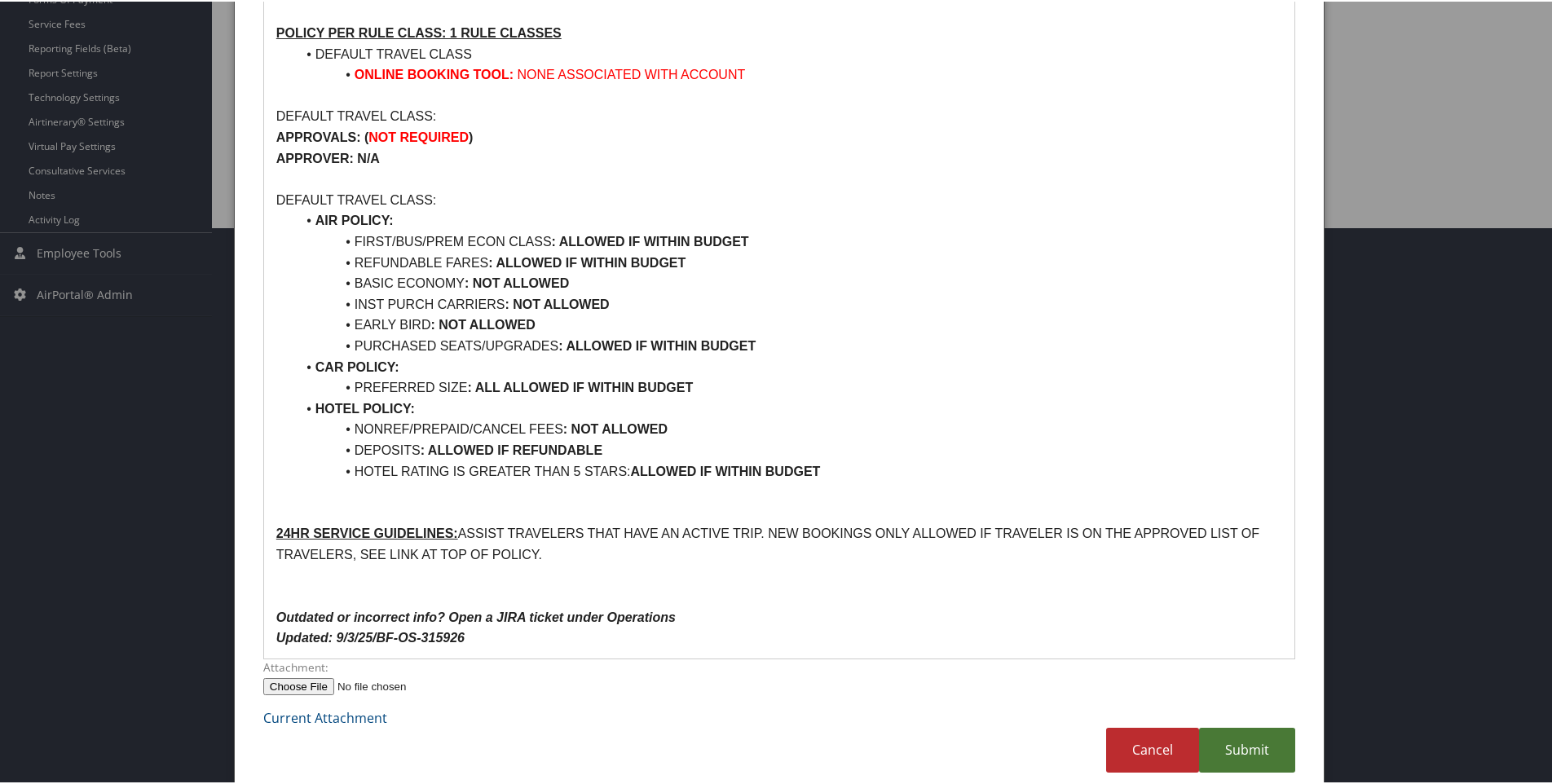
click at [1249, 734] on link "Submit" at bounding box center [1247, 748] width 96 height 45
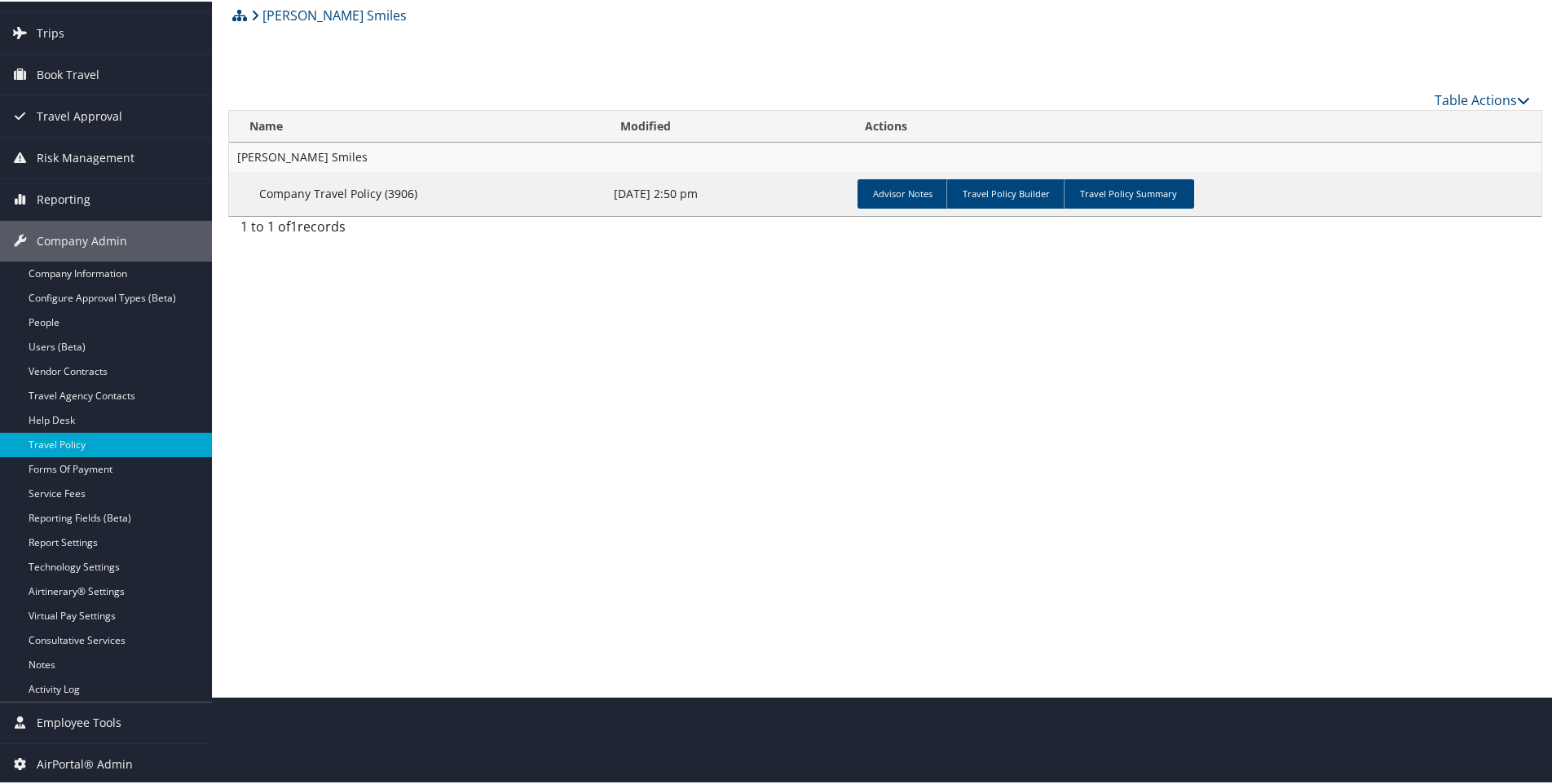
scroll to position [88, 0]
click at [1135, 194] on link "Travel Policy Summary" at bounding box center [1129, 193] width 130 height 29
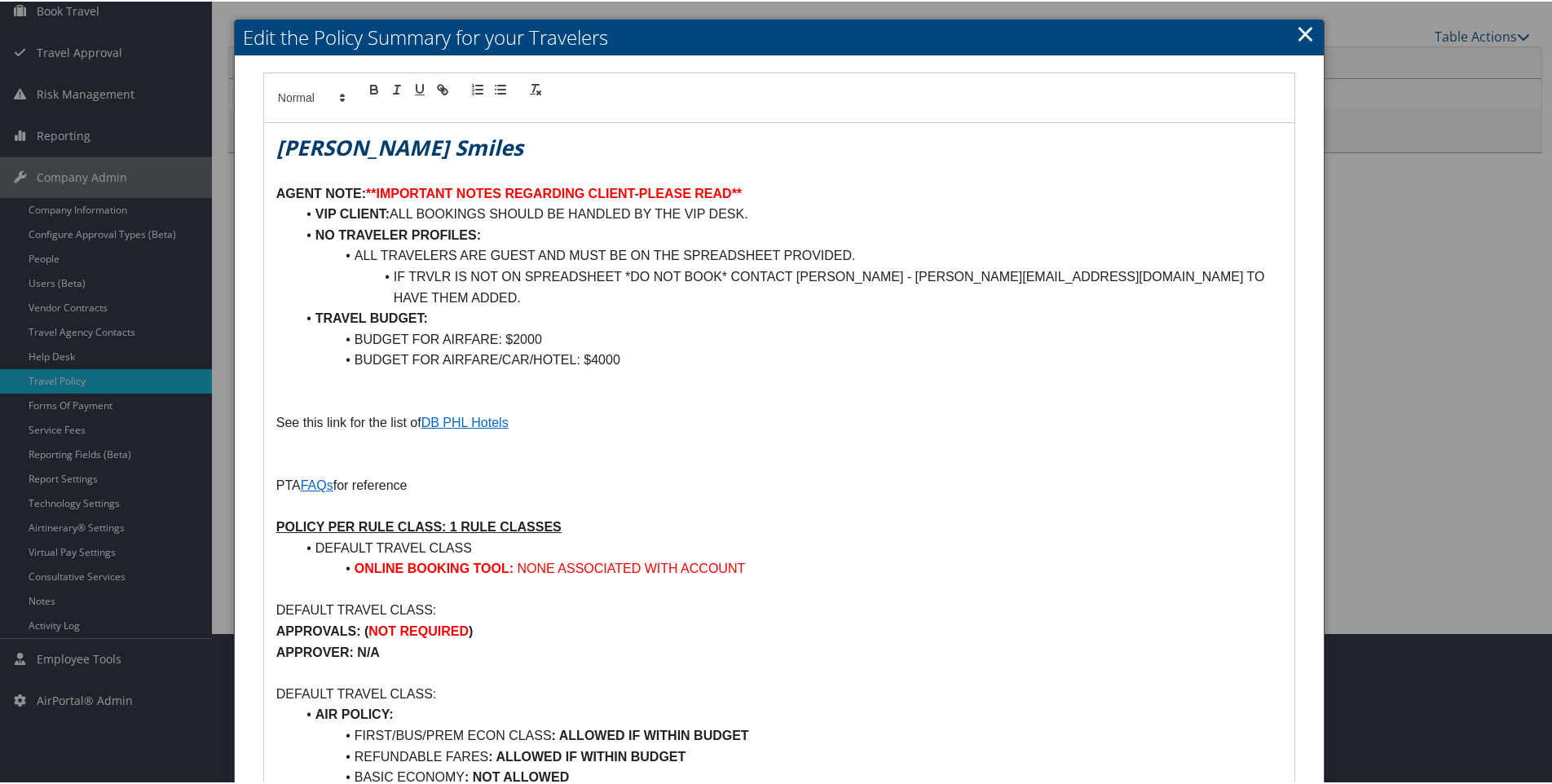
scroll to position [0, 0]
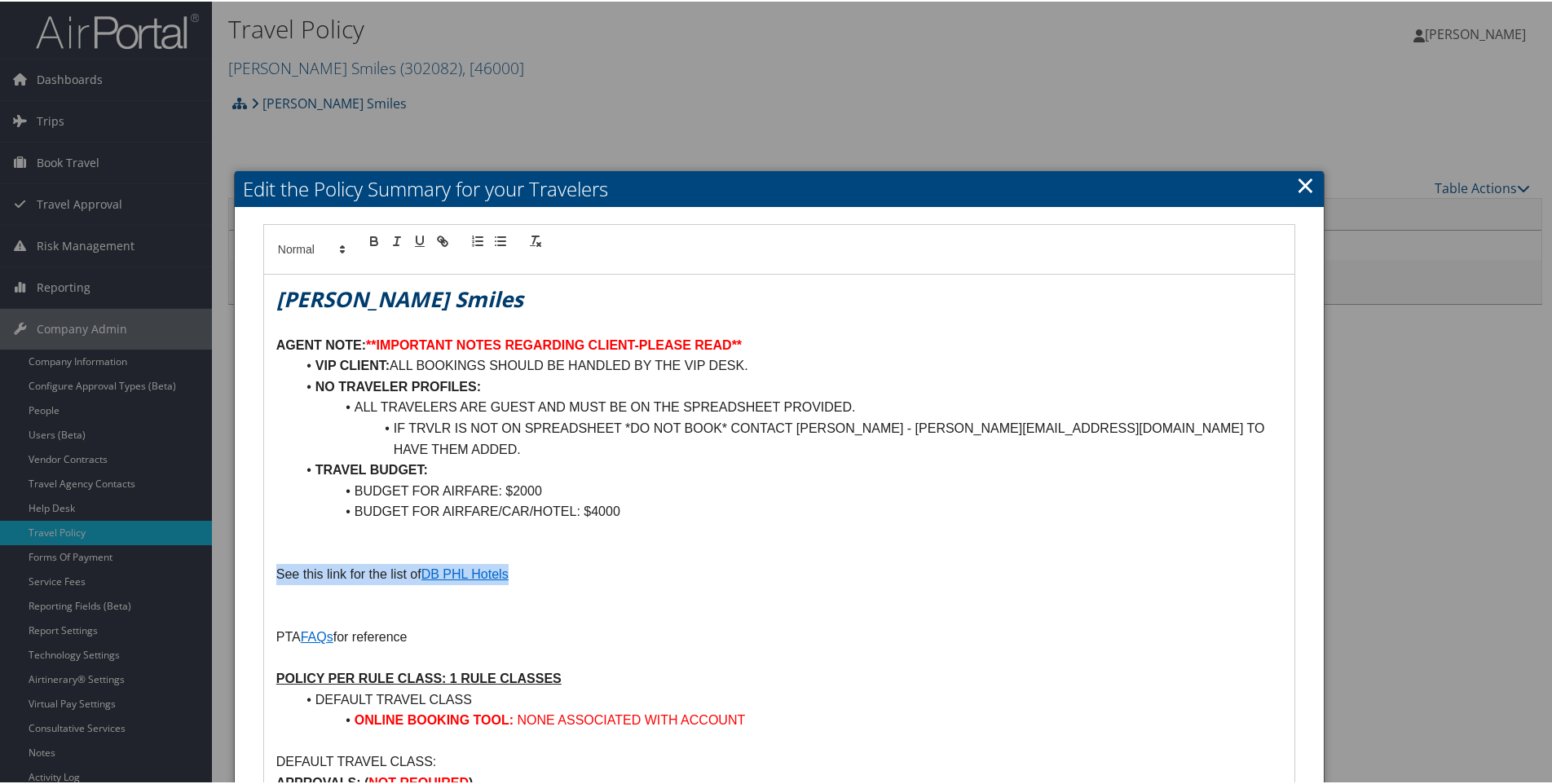
drag, startPoint x: 521, startPoint y: 549, endPoint x: 271, endPoint y: 548, distance: 250.0
click at [271, 548] on div "Nuvia Smiles AGENT NOTE: **IMPORTANT NOTES REGARDING CLIENT-PLEASE READ** VIP C…" at bounding box center [779, 787] width 1031 height 1029
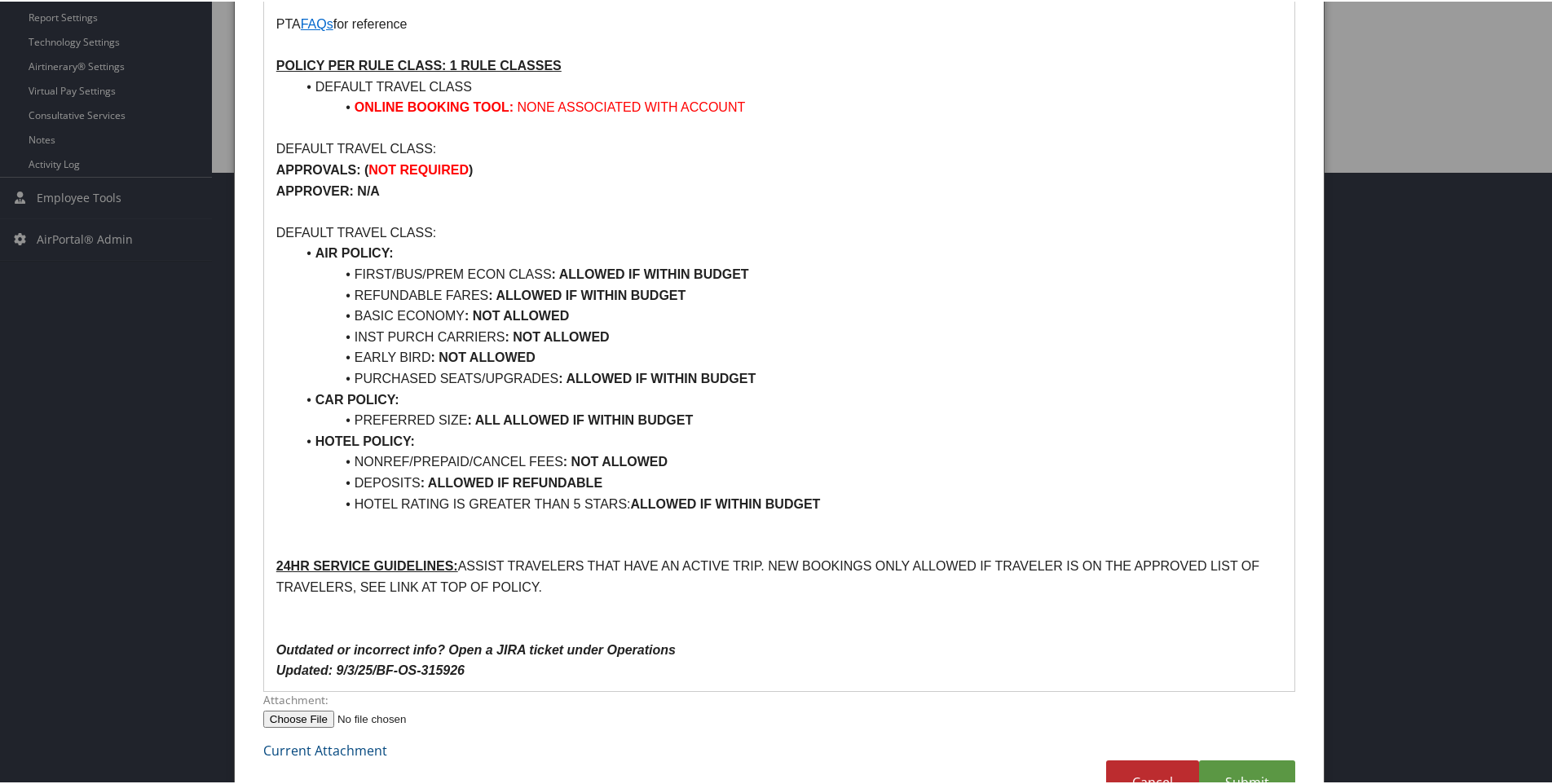
scroll to position [645, 0]
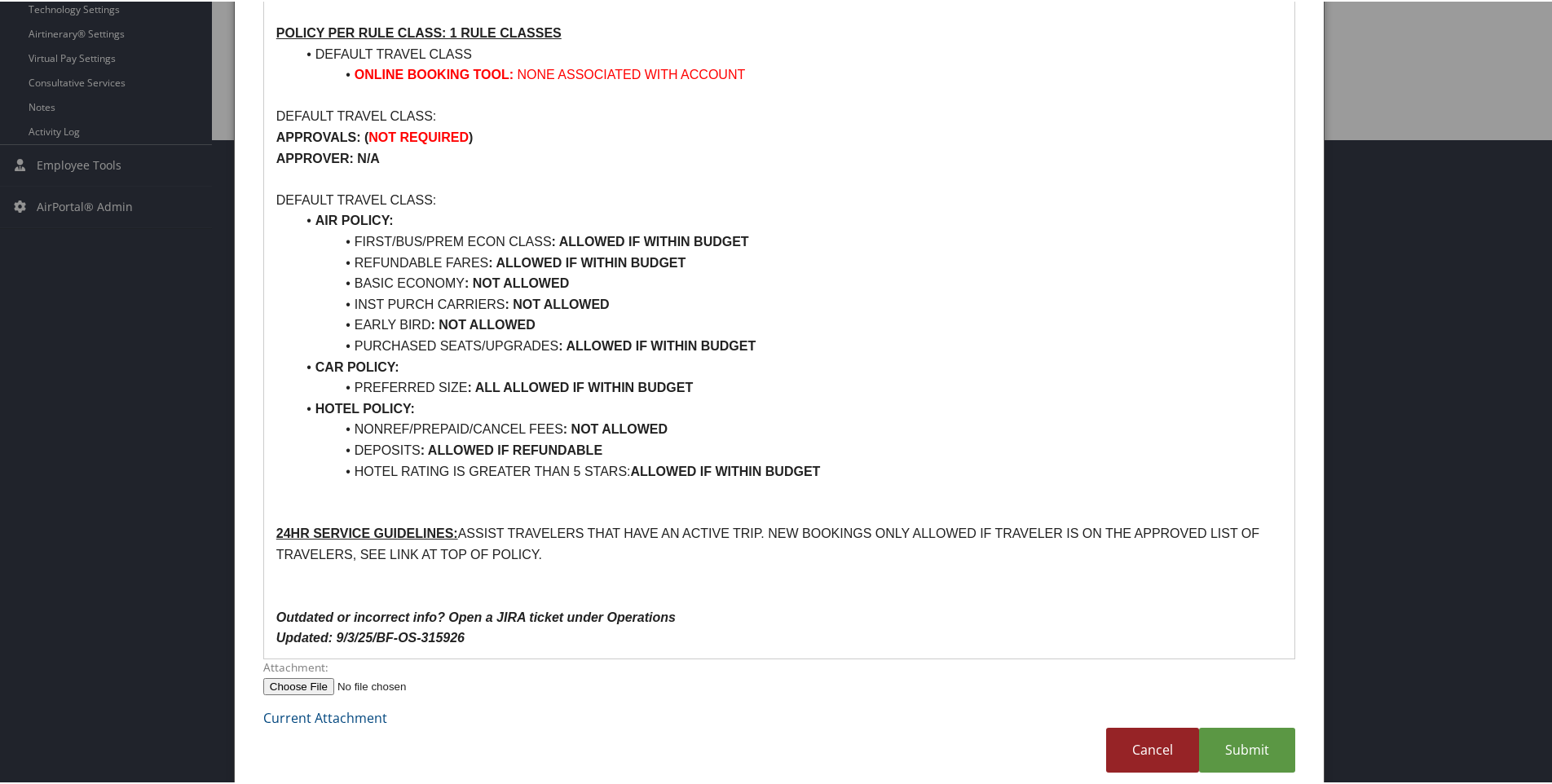
click at [1136, 729] on link "Cancel" at bounding box center [1152, 748] width 93 height 45
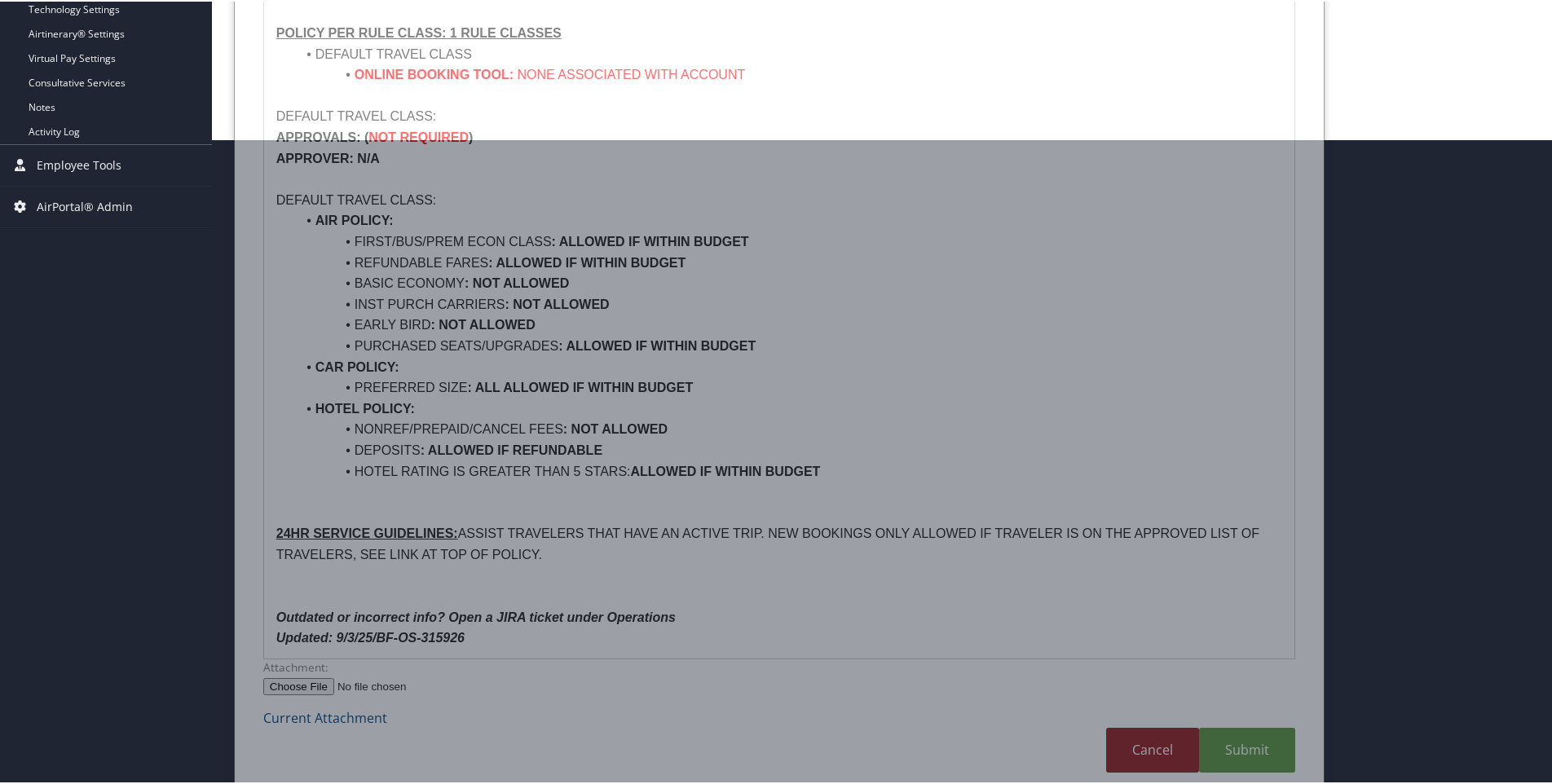
scroll to position [88, 0]
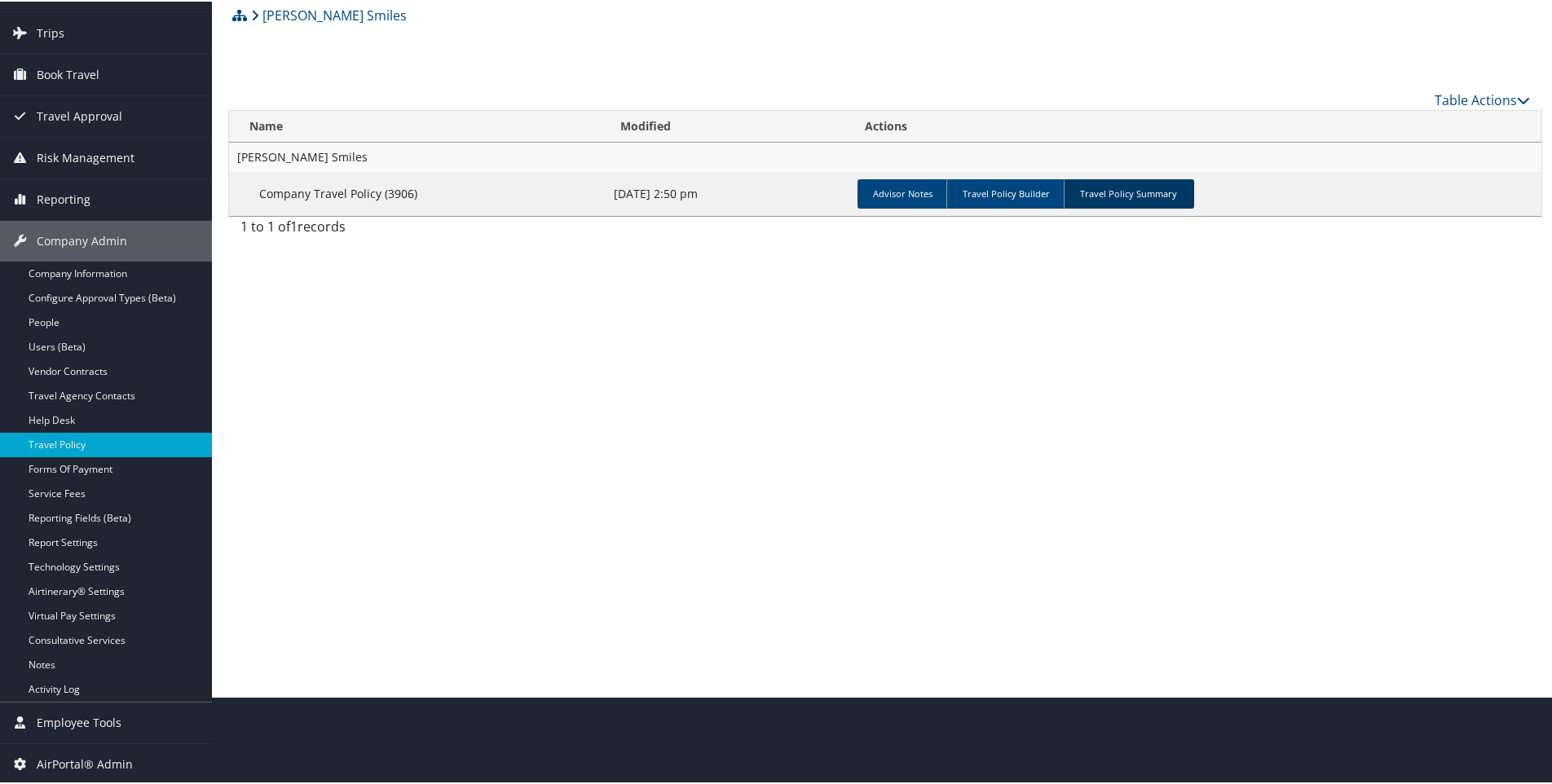
click at [1130, 206] on link "Travel Policy Summary" at bounding box center [1129, 193] width 130 height 29
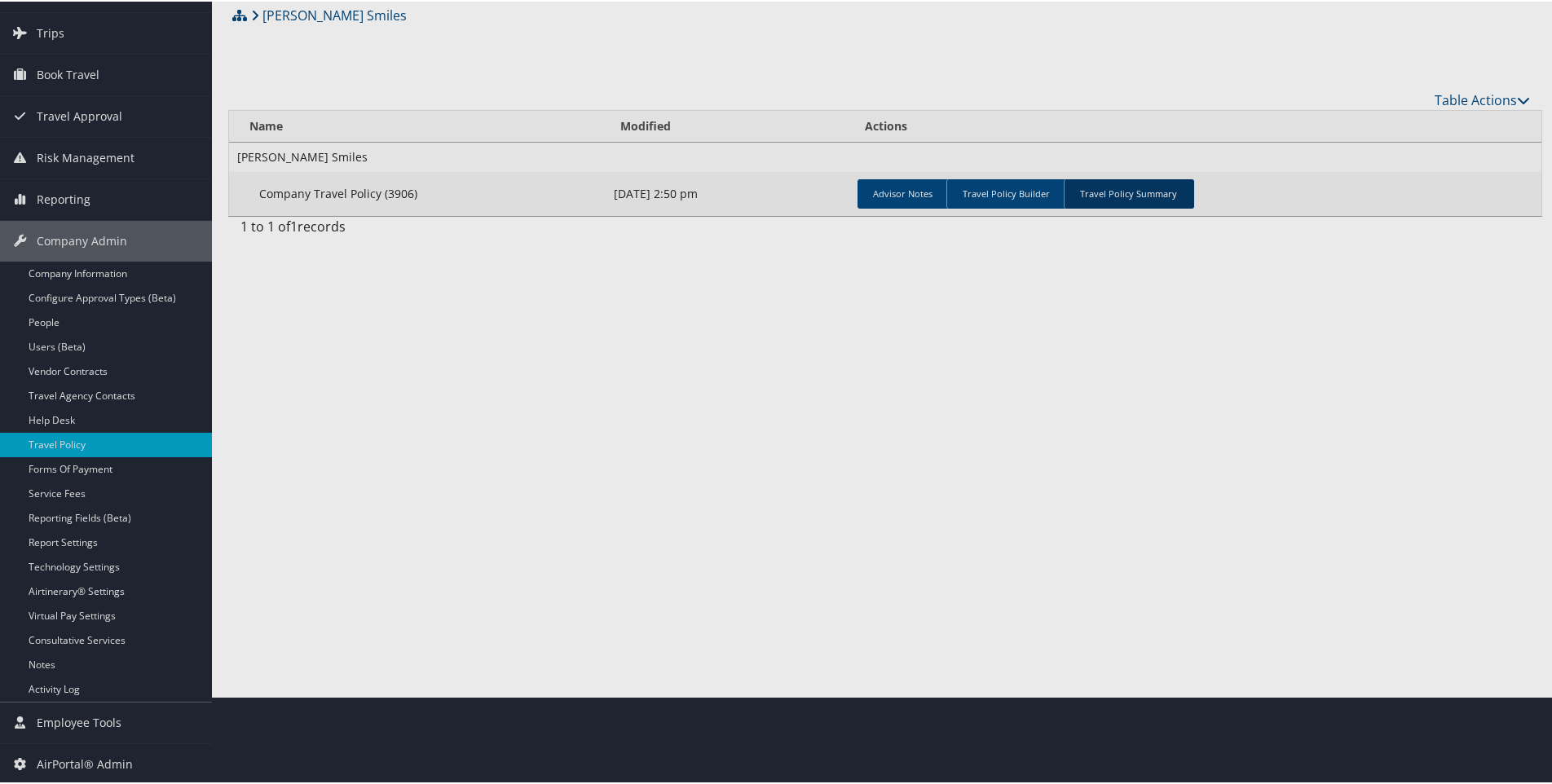
scroll to position [645, 0]
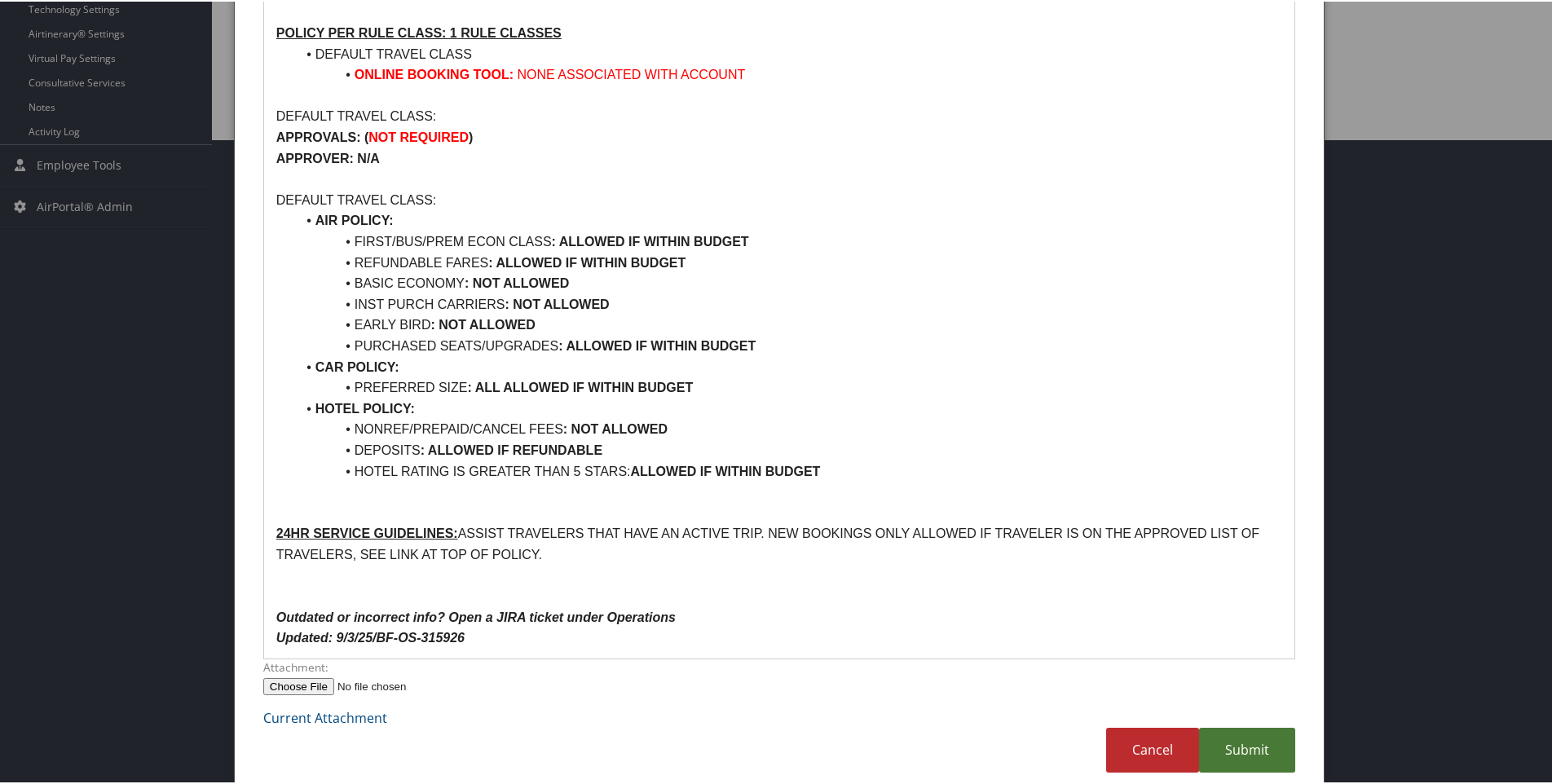
click at [1247, 742] on link "Submit" at bounding box center [1247, 748] width 96 height 45
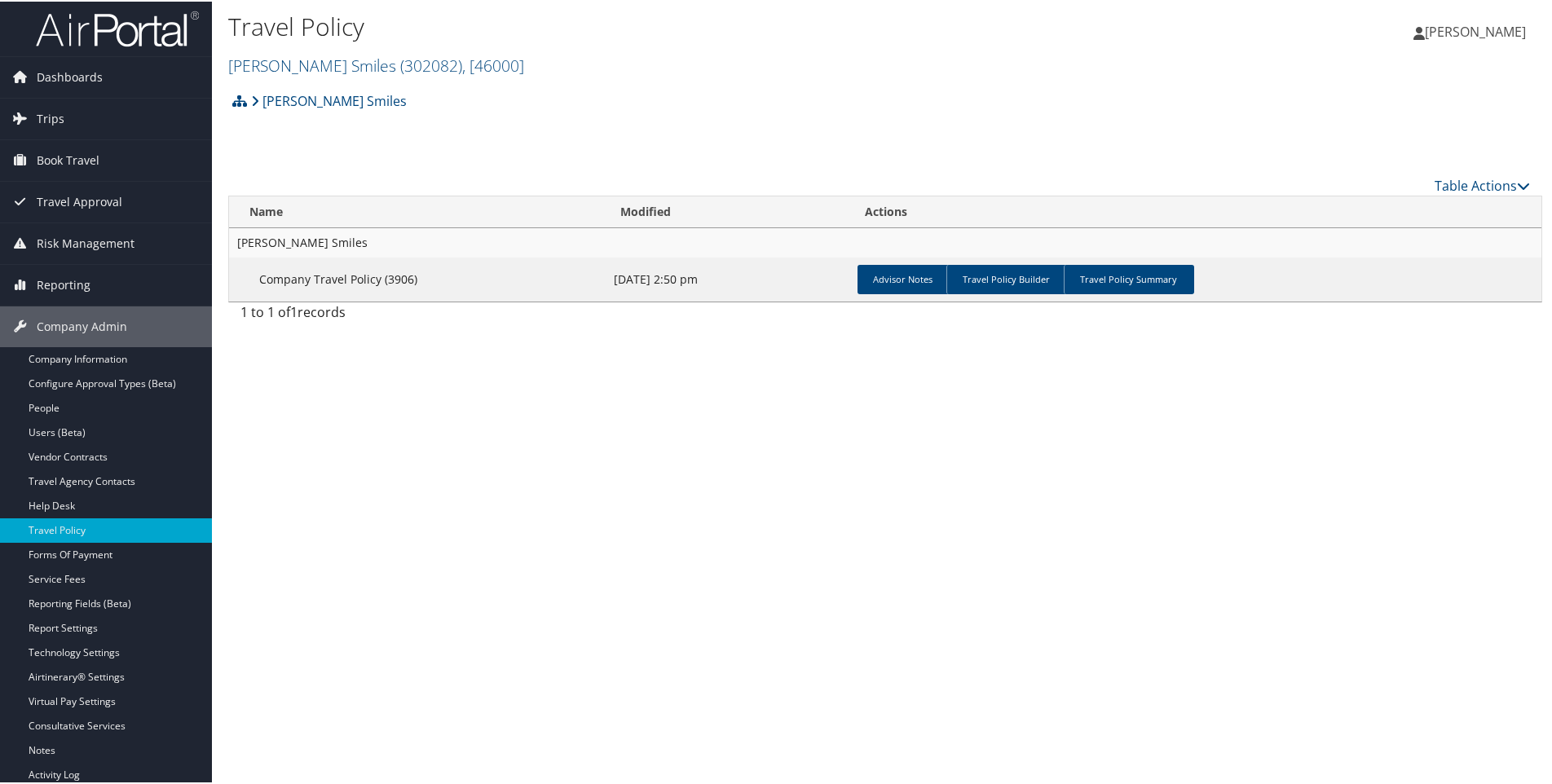
scroll to position [0, 0]
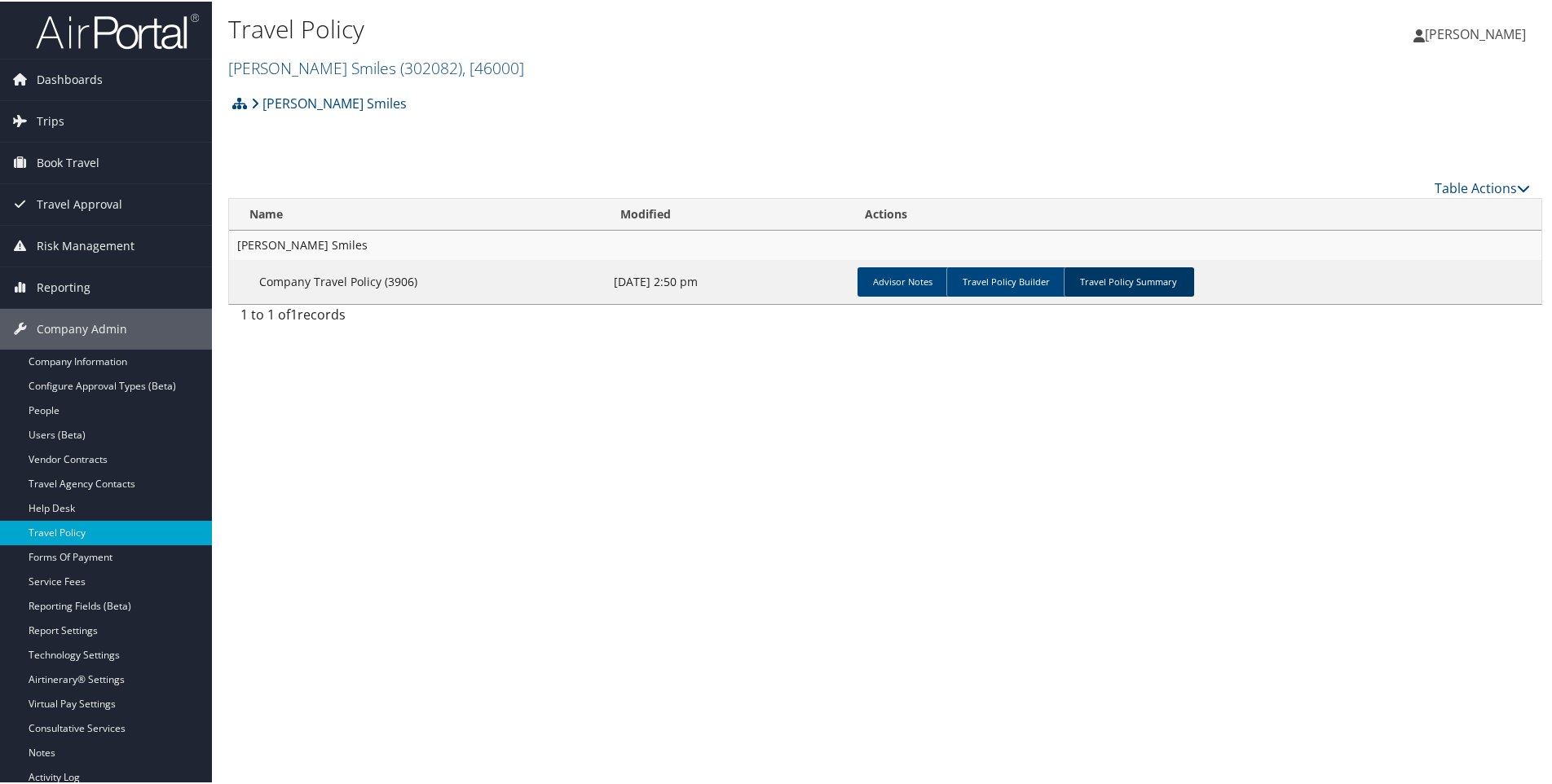
click at [1129, 284] on link "Travel Policy Summary" at bounding box center [1129, 280] width 130 height 29
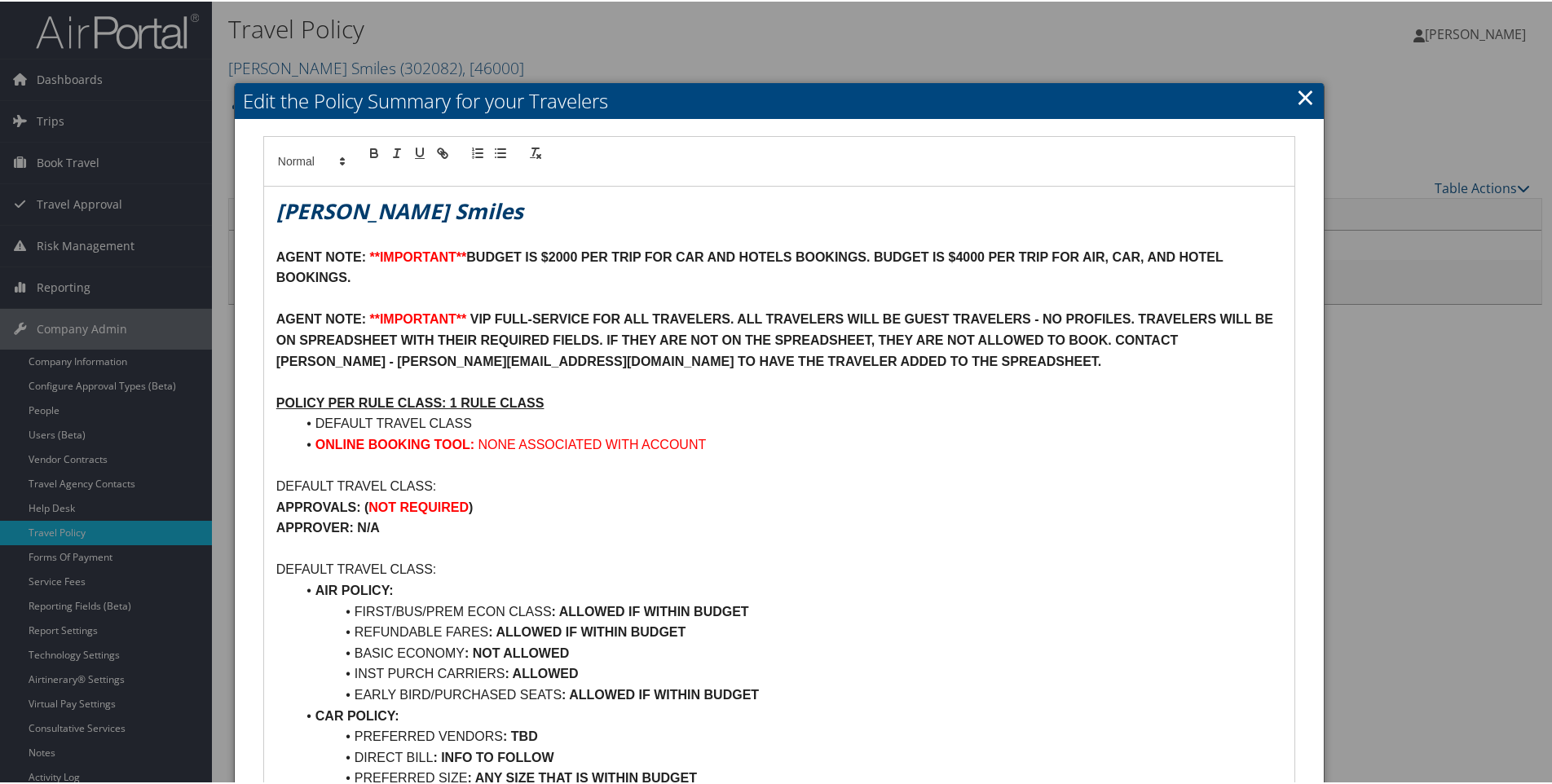
click at [1297, 93] on link "×" at bounding box center [1306, 95] width 19 height 33
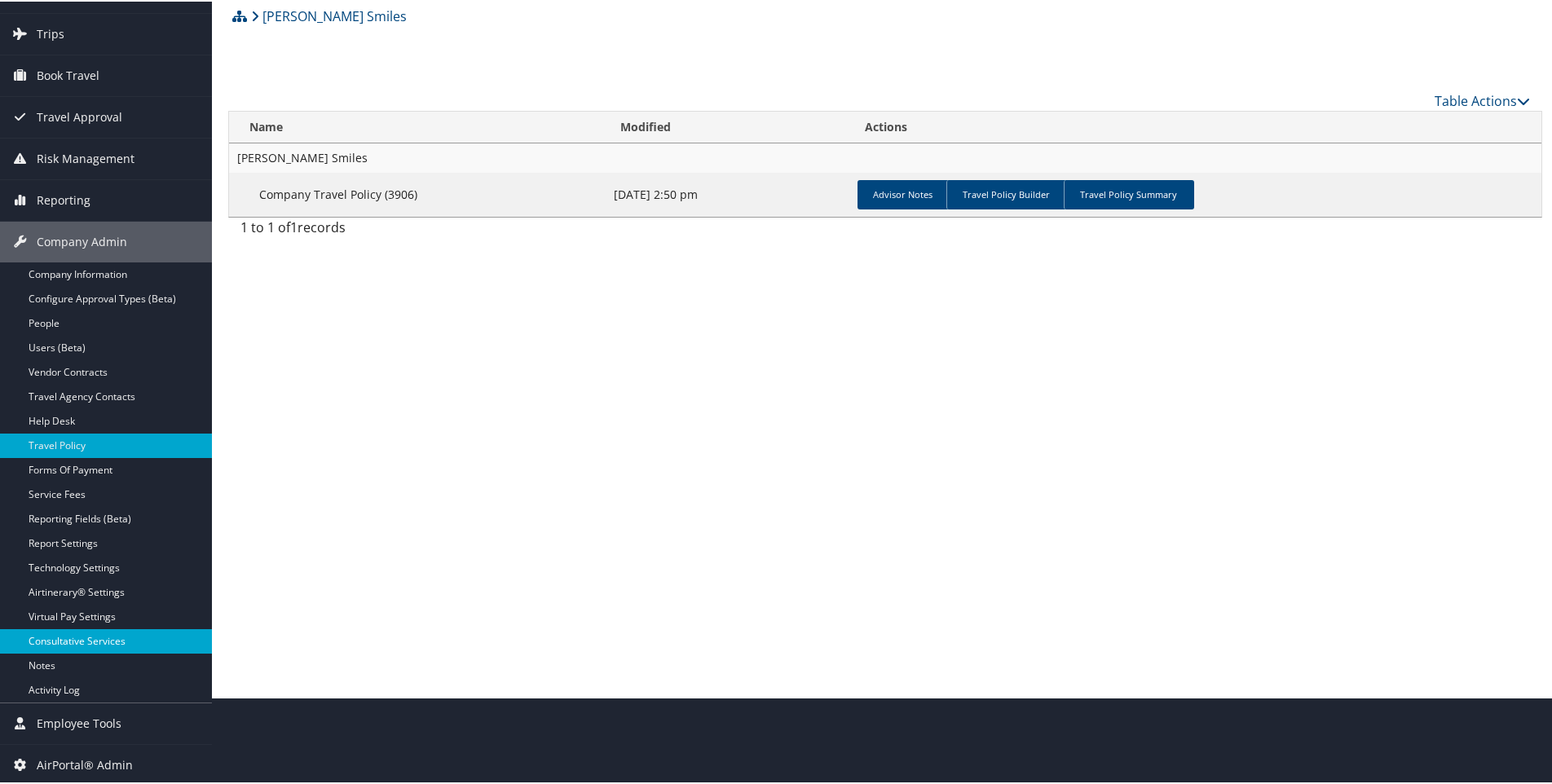
scroll to position [88, 0]
click at [76, 722] on span "Employee Tools" at bounding box center [79, 721] width 85 height 41
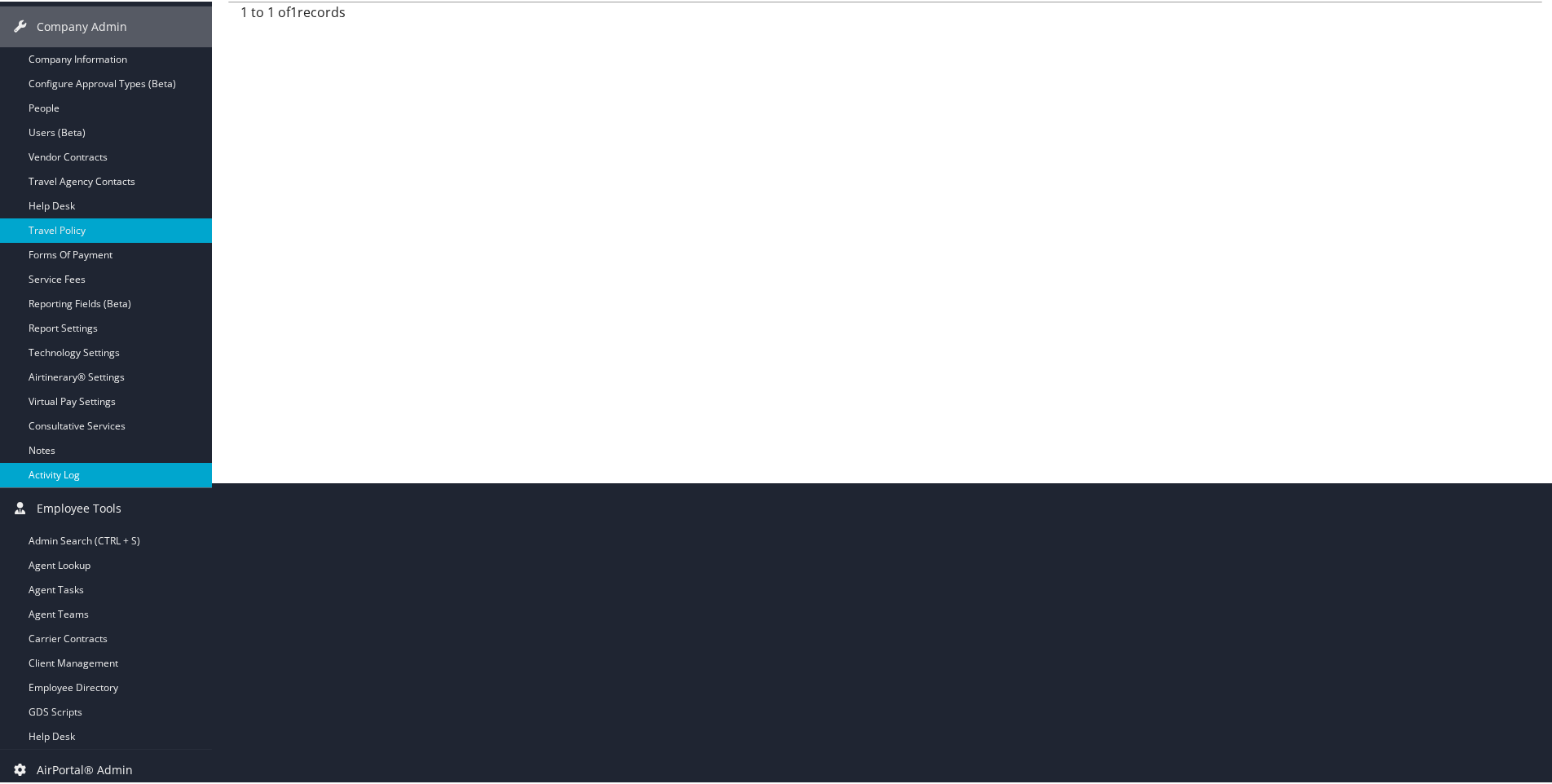
scroll to position [308, 0]
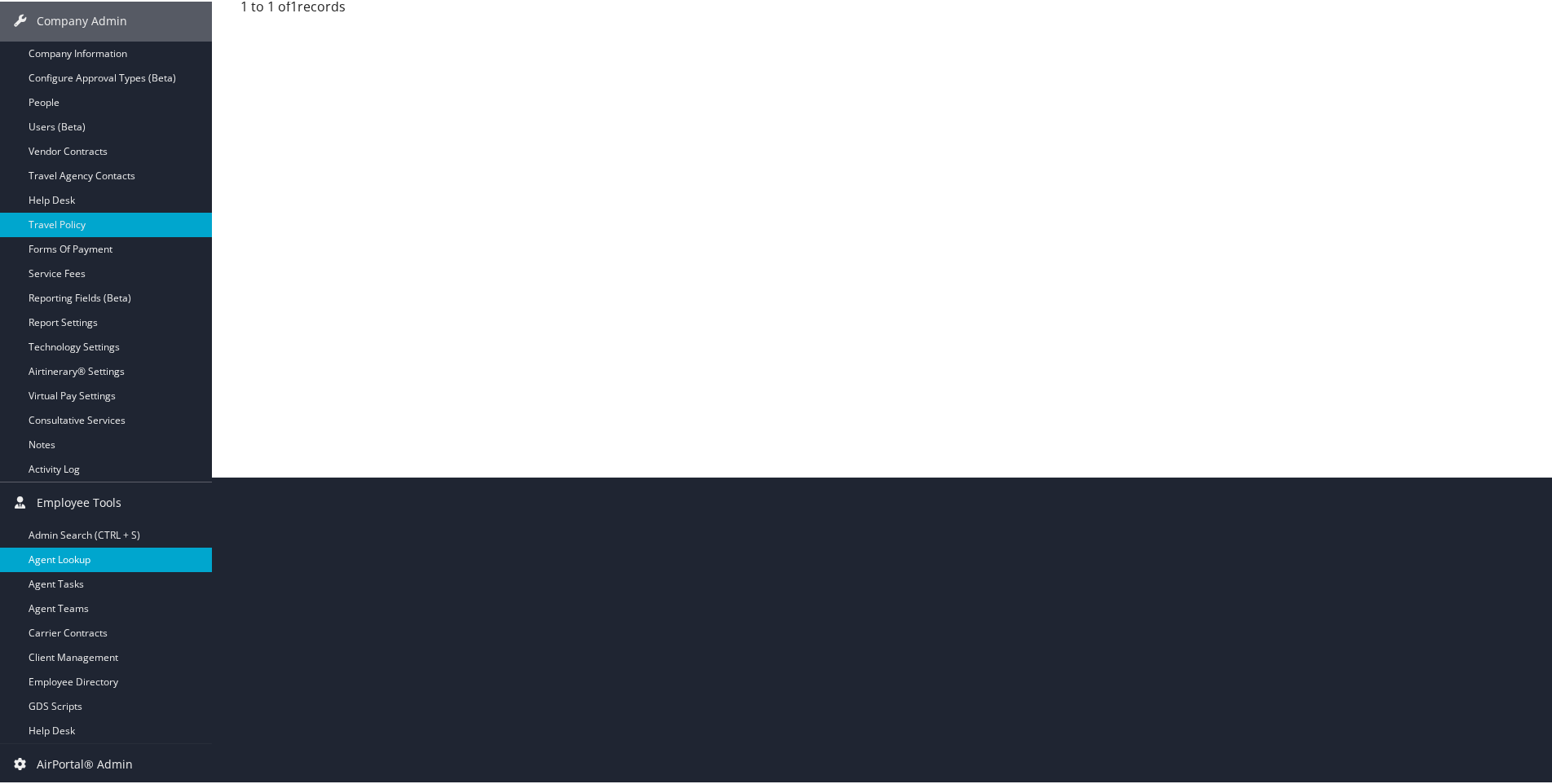
click at [69, 560] on link "Agent Lookup" at bounding box center [106, 559] width 212 height 24
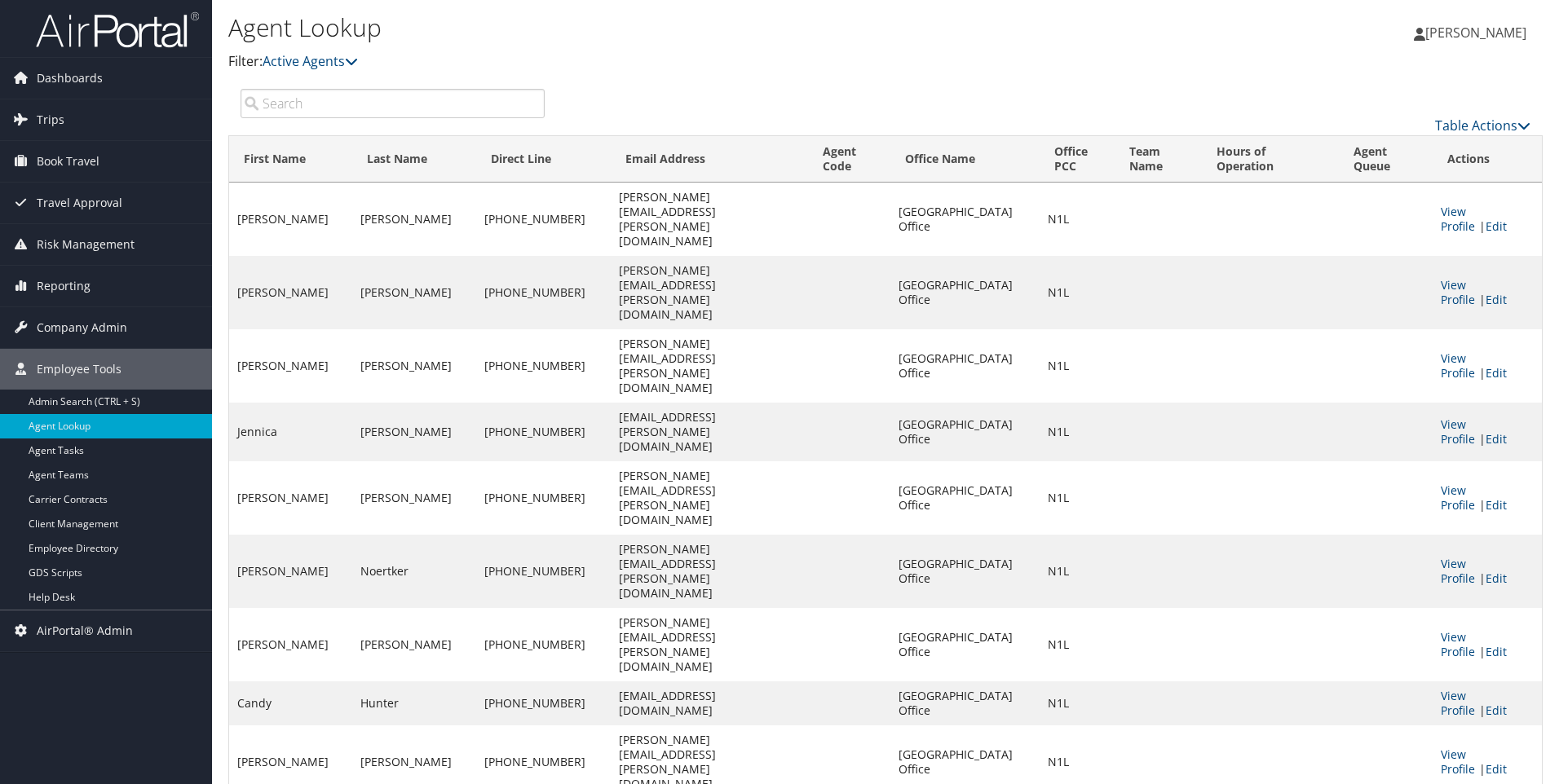
click at [312, 107] on input "search" at bounding box center [392, 103] width 304 height 29
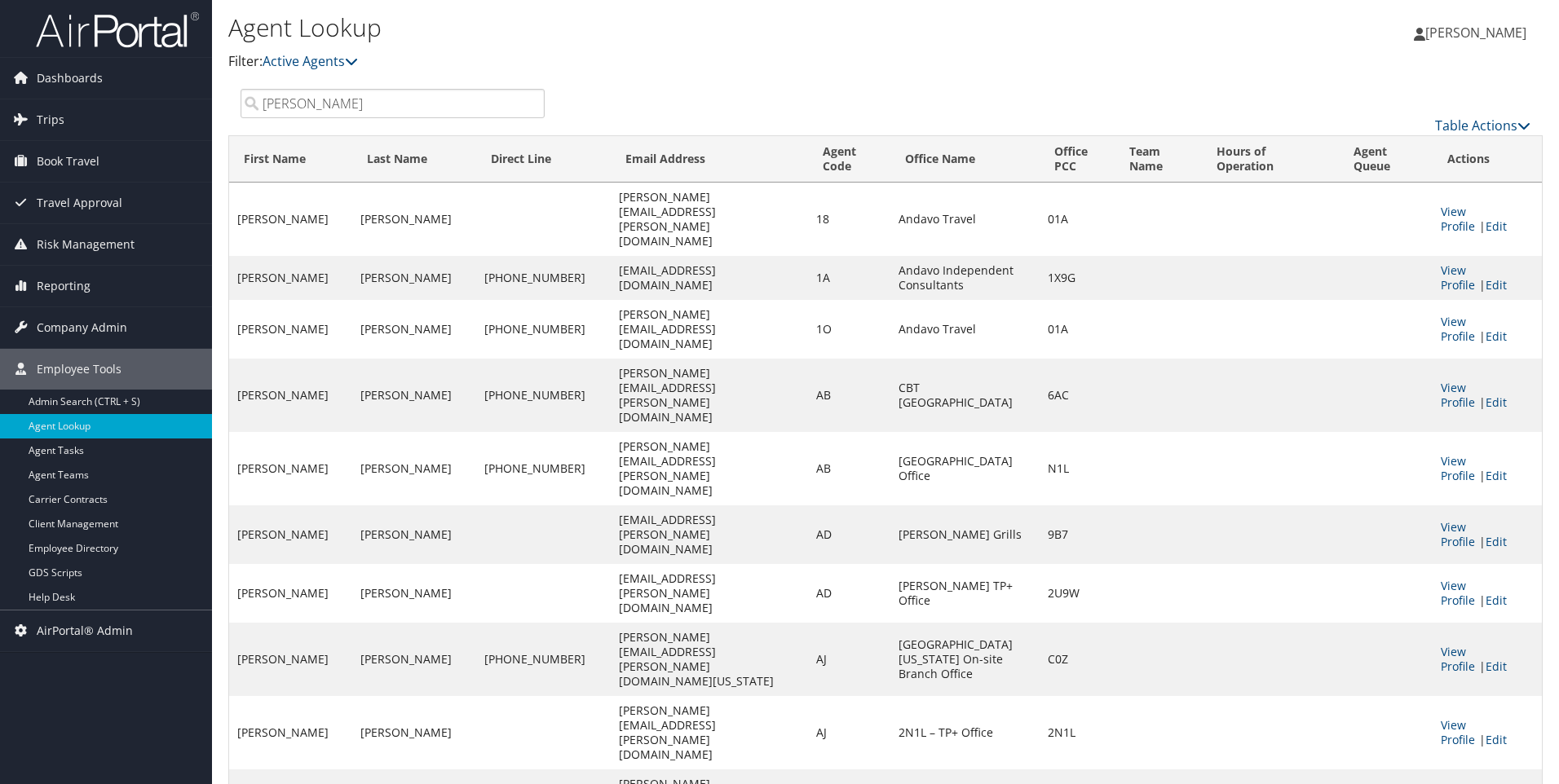
type input "[PERSON_NAME]"
click at [69, 327] on span "Company Admin" at bounding box center [82, 327] width 90 height 41
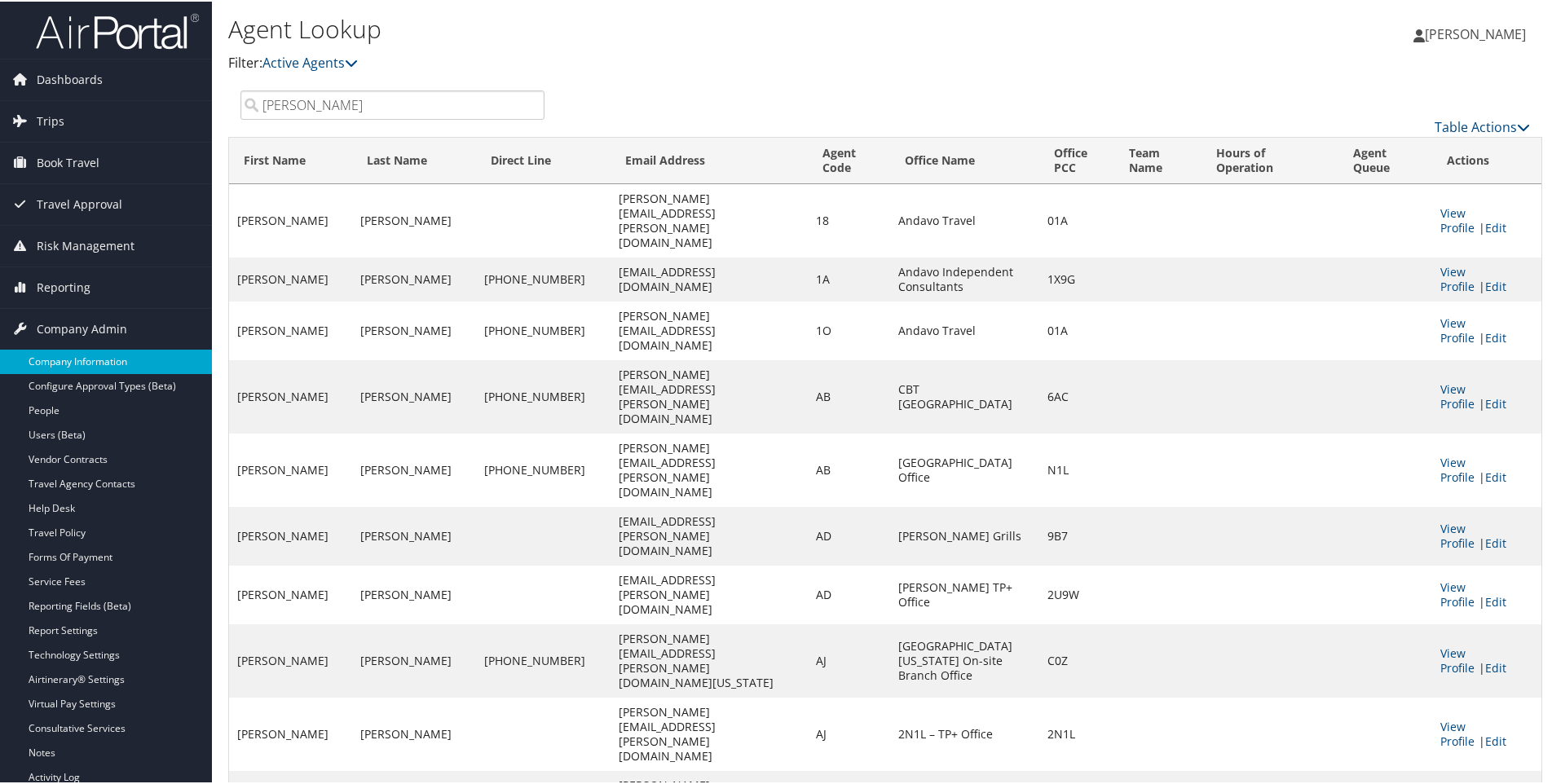
click at [69, 358] on link "Company Information" at bounding box center [106, 360] width 212 height 24
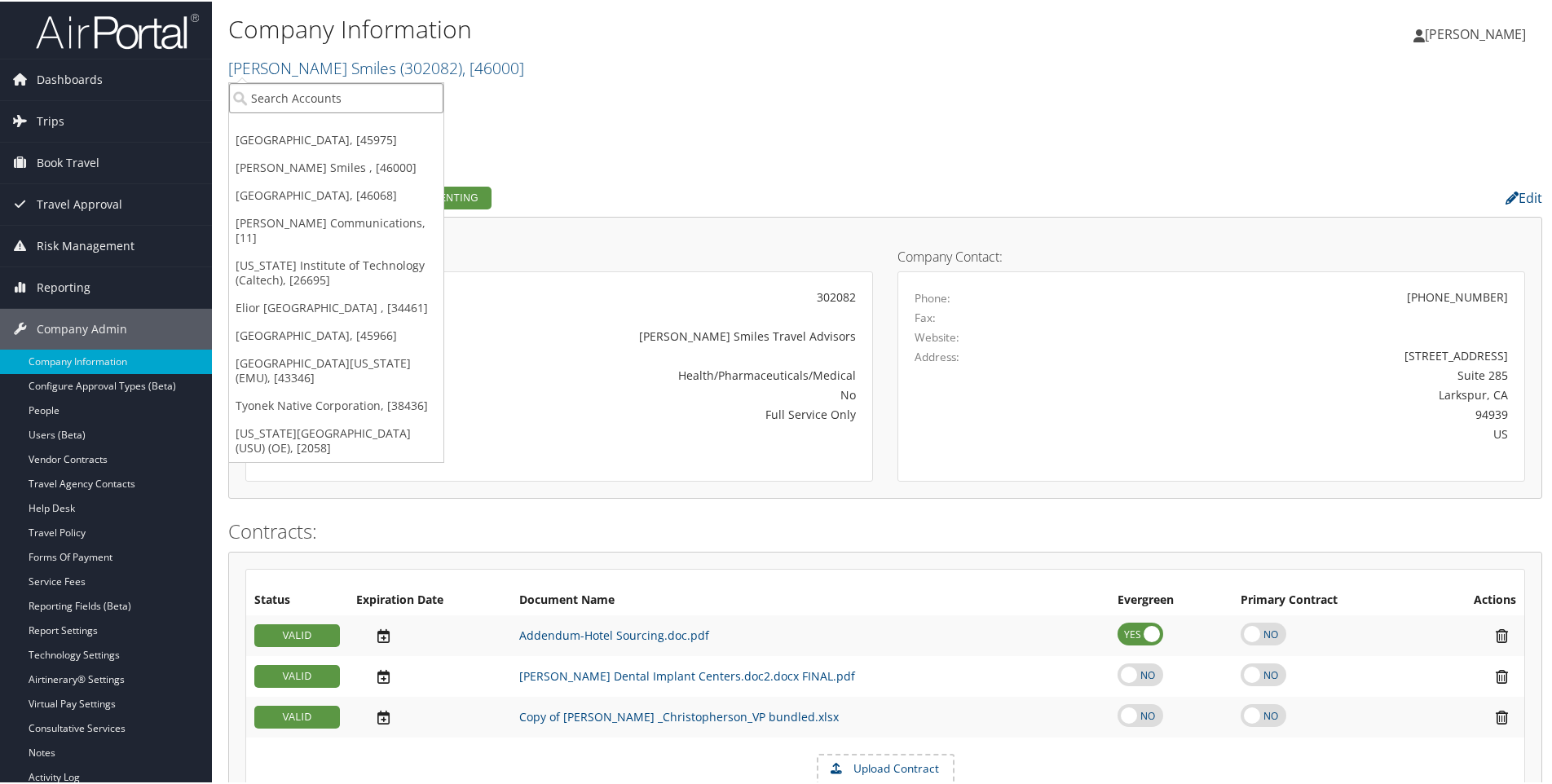
click at [272, 98] on input "search" at bounding box center [336, 96] width 214 height 30
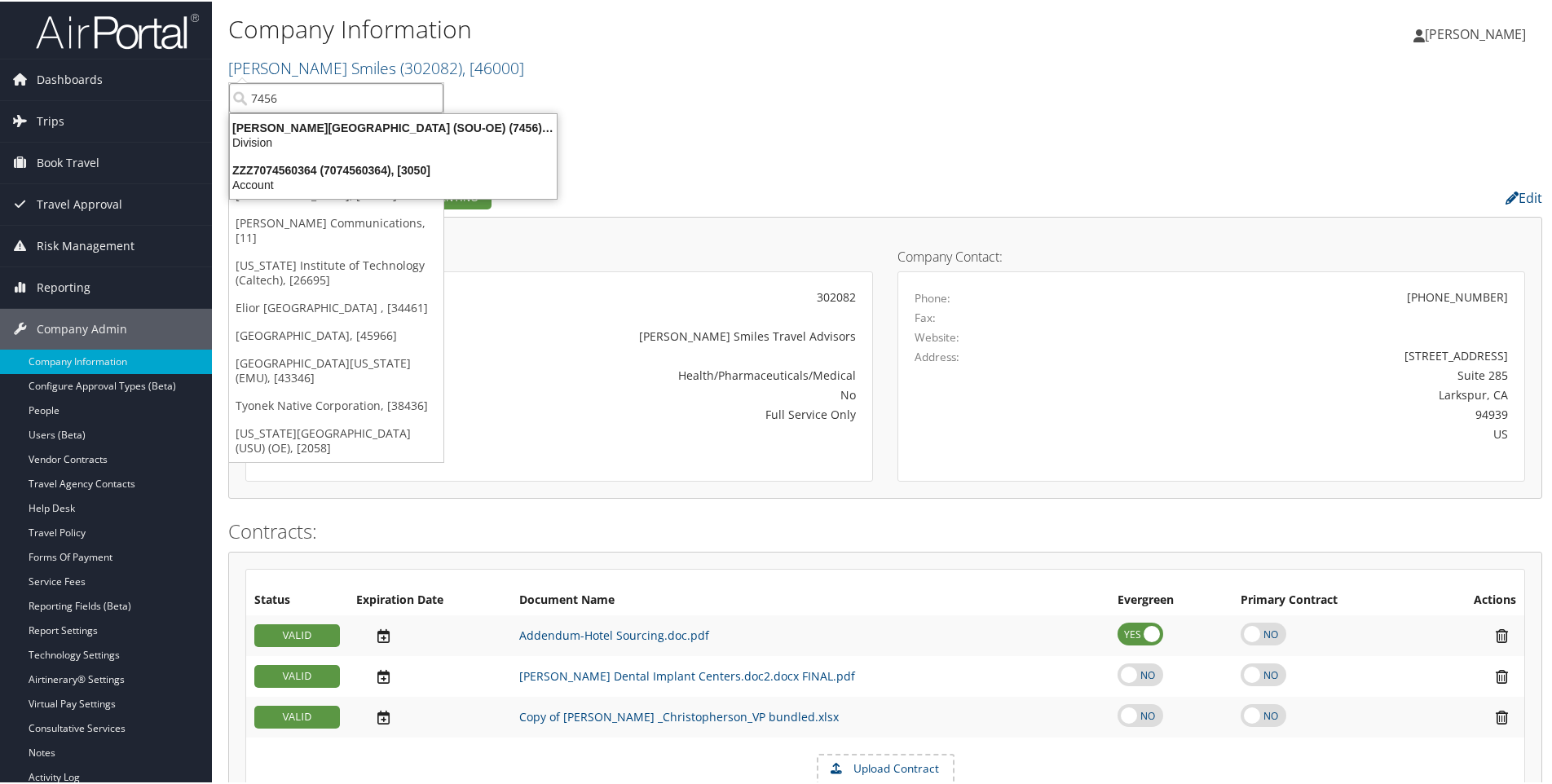
type input "7456"
